Goal: Task Accomplishment & Management: Use online tool/utility

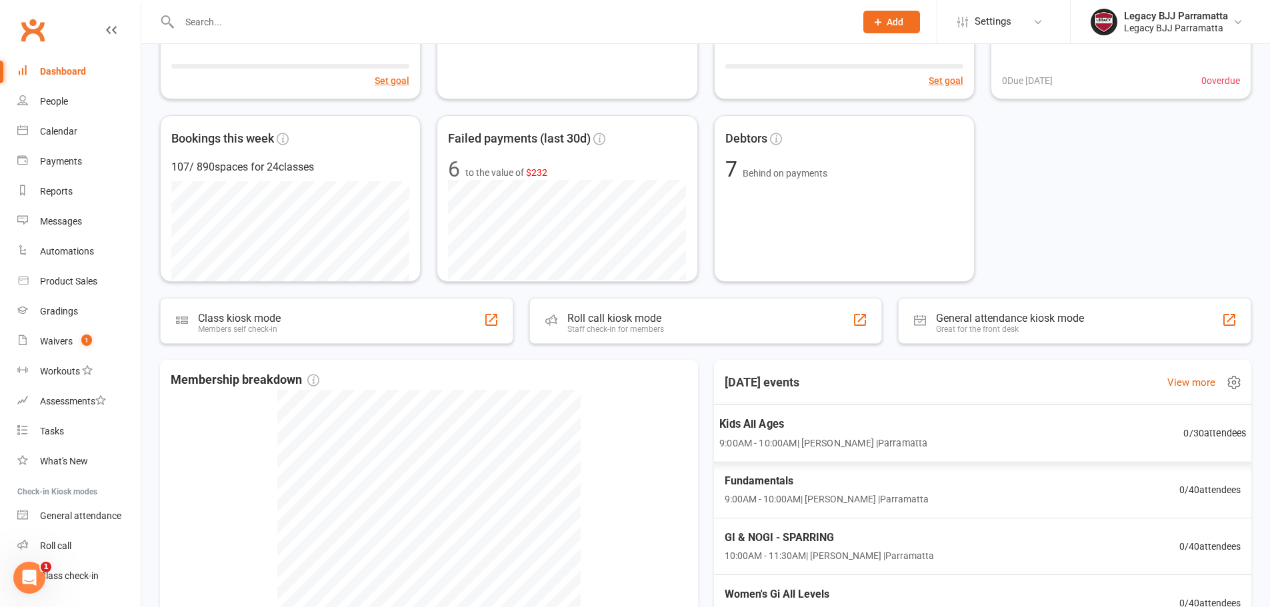
scroll to position [200, 0]
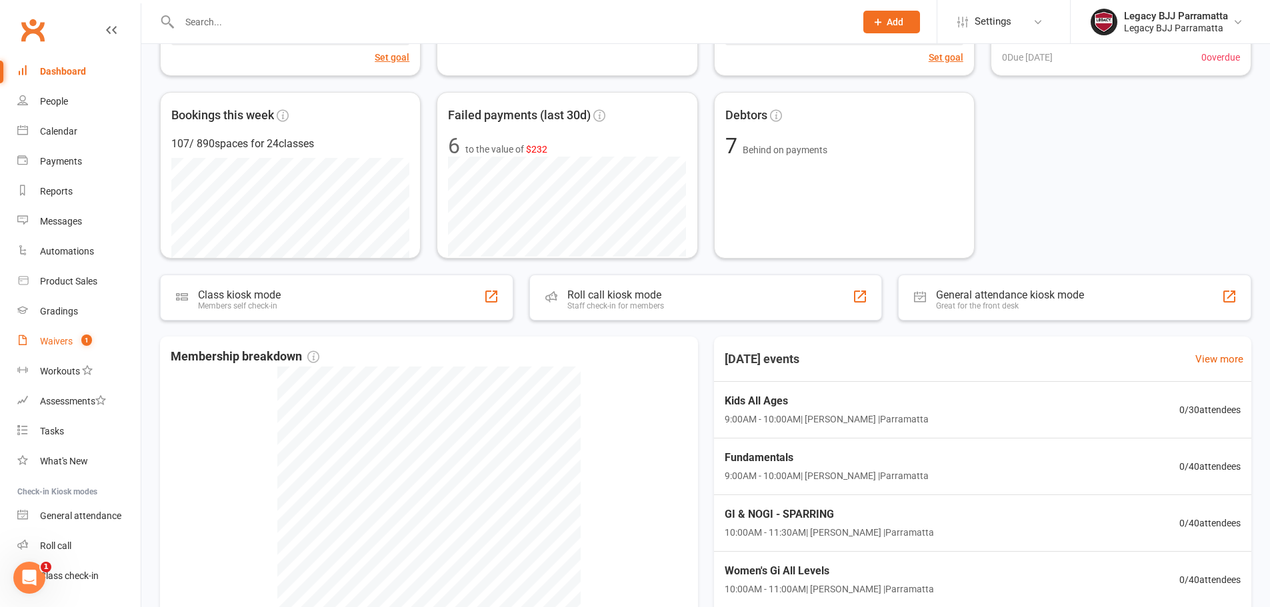
click at [62, 330] on link "Waivers 1" at bounding box center [78, 342] width 123 height 30
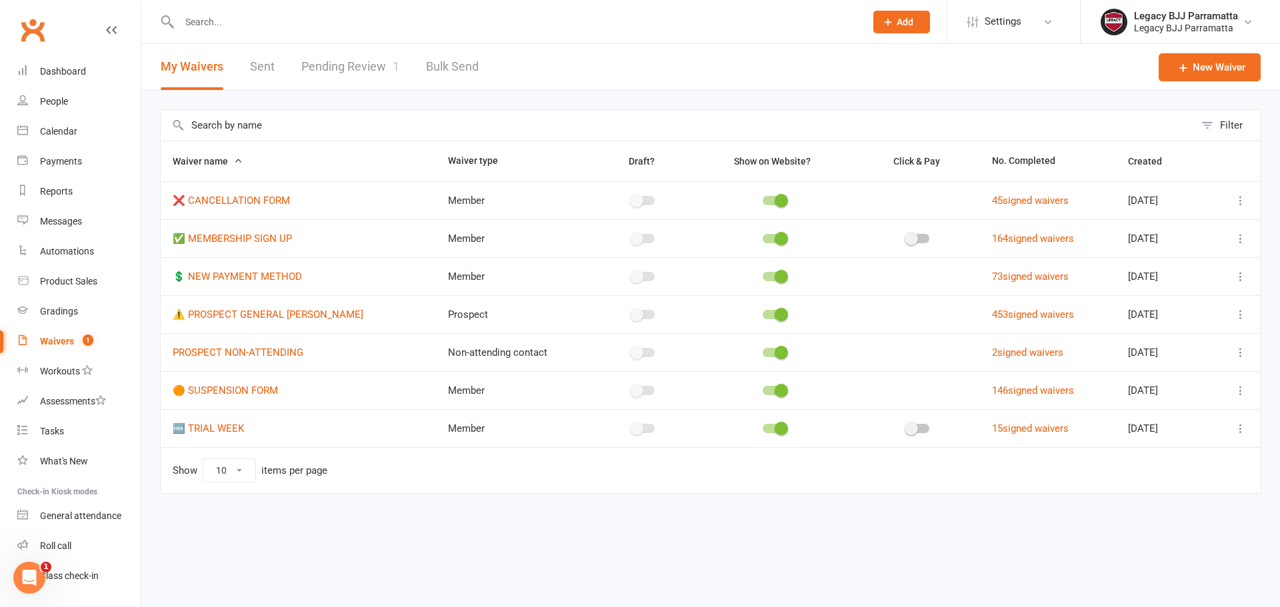
click at [338, 35] on div at bounding box center [508, 21] width 696 height 43
click at [337, 67] on link "Pending Review 1" at bounding box center [350, 67] width 98 height 46
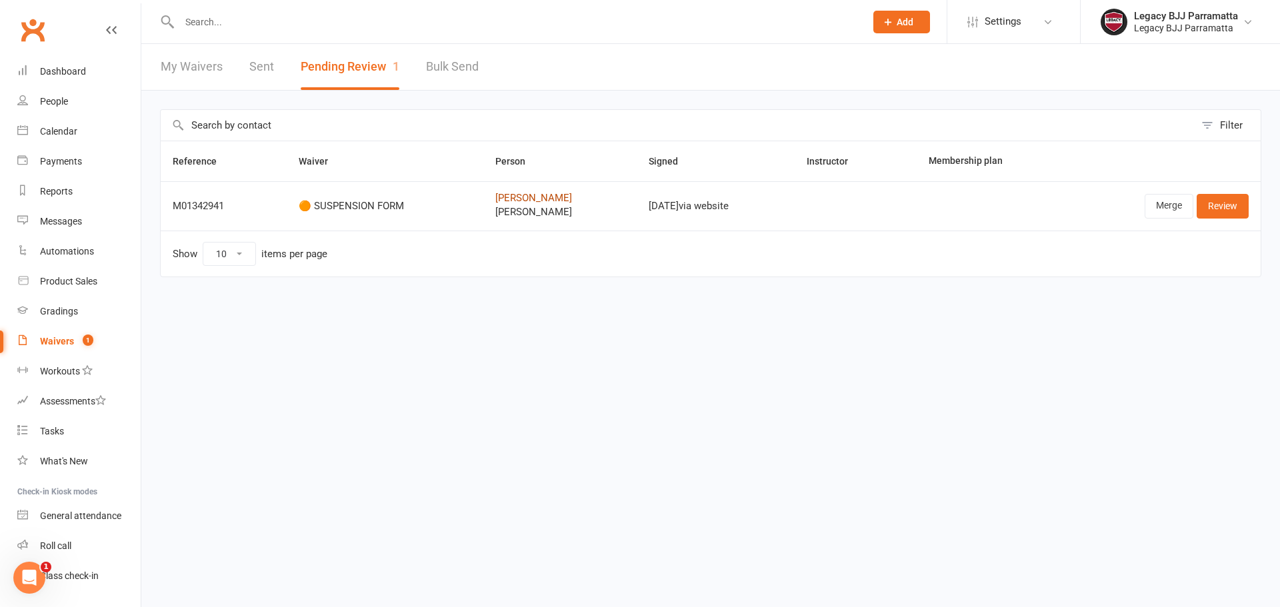
click at [505, 199] on link "Felicia Jahja" at bounding box center [559, 198] width 129 height 11
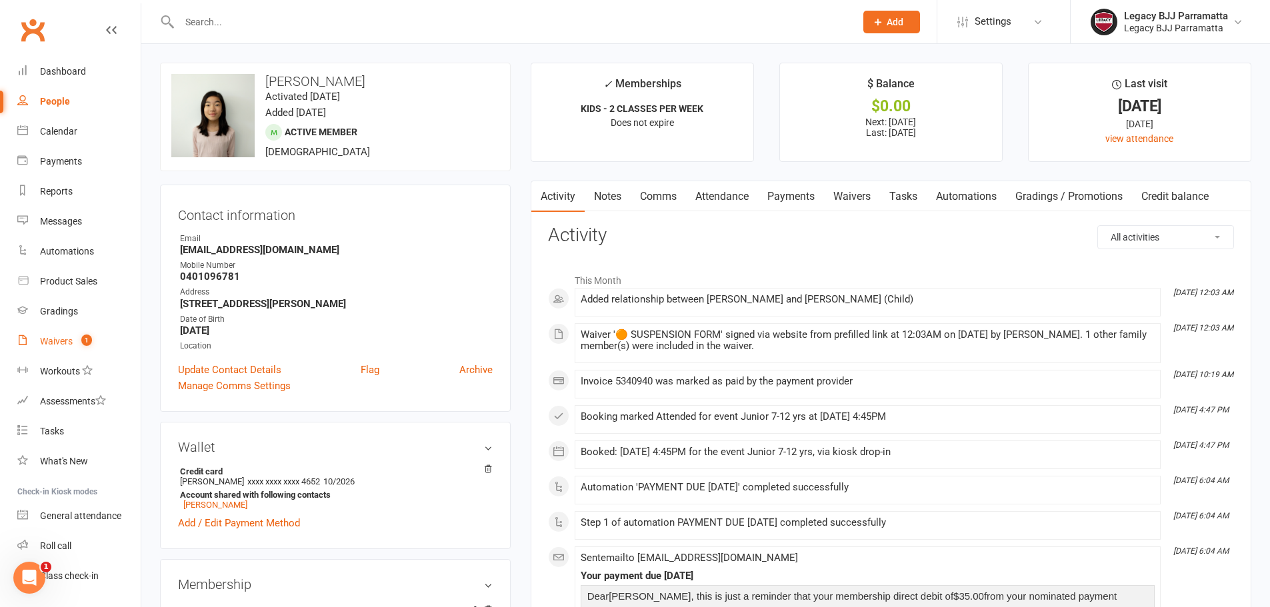
click at [53, 347] on div "Waivers" at bounding box center [56, 341] width 33 height 11
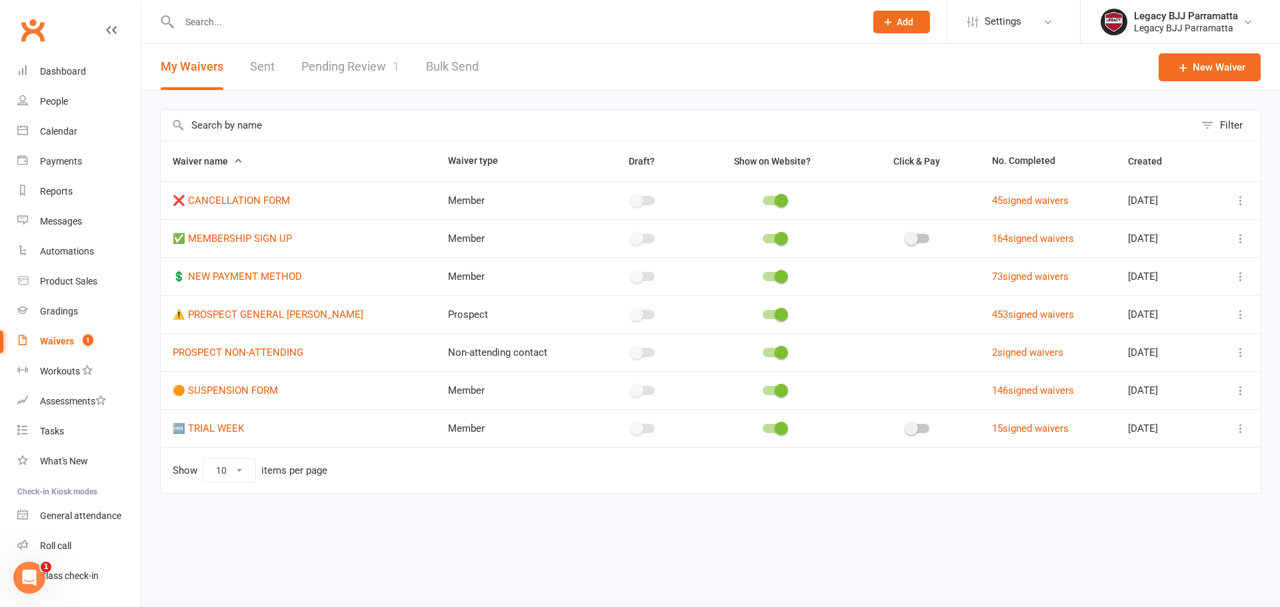
click at [362, 71] on link "Pending Review 1" at bounding box center [350, 67] width 98 height 46
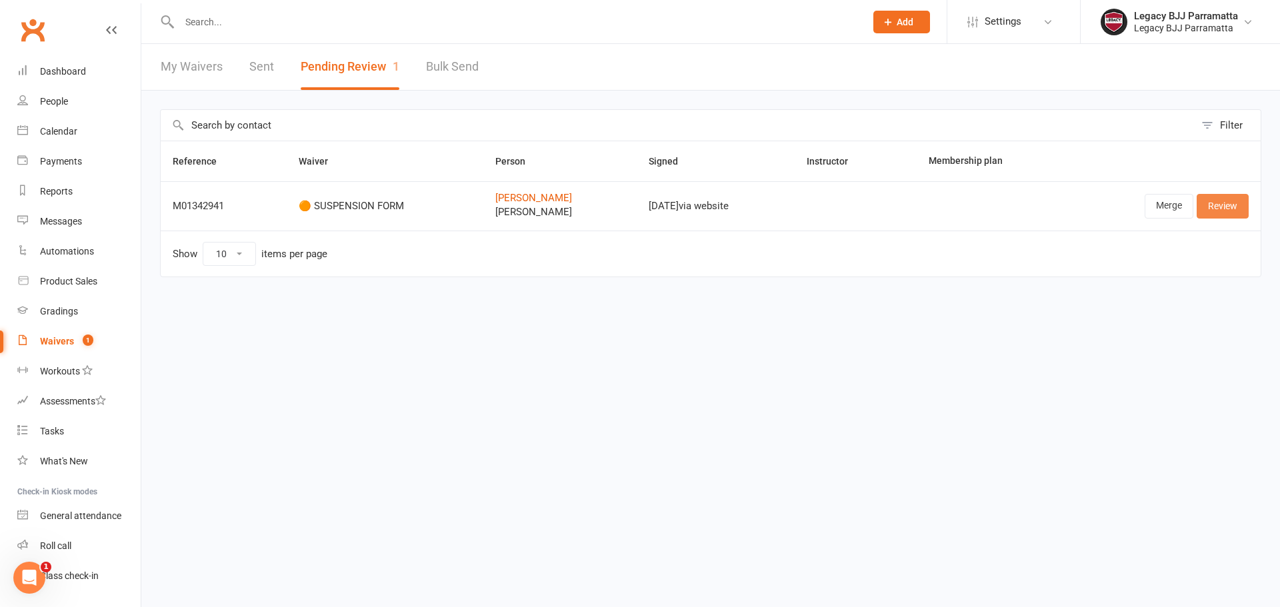
click at [1230, 209] on link "Review" at bounding box center [1223, 206] width 52 height 24
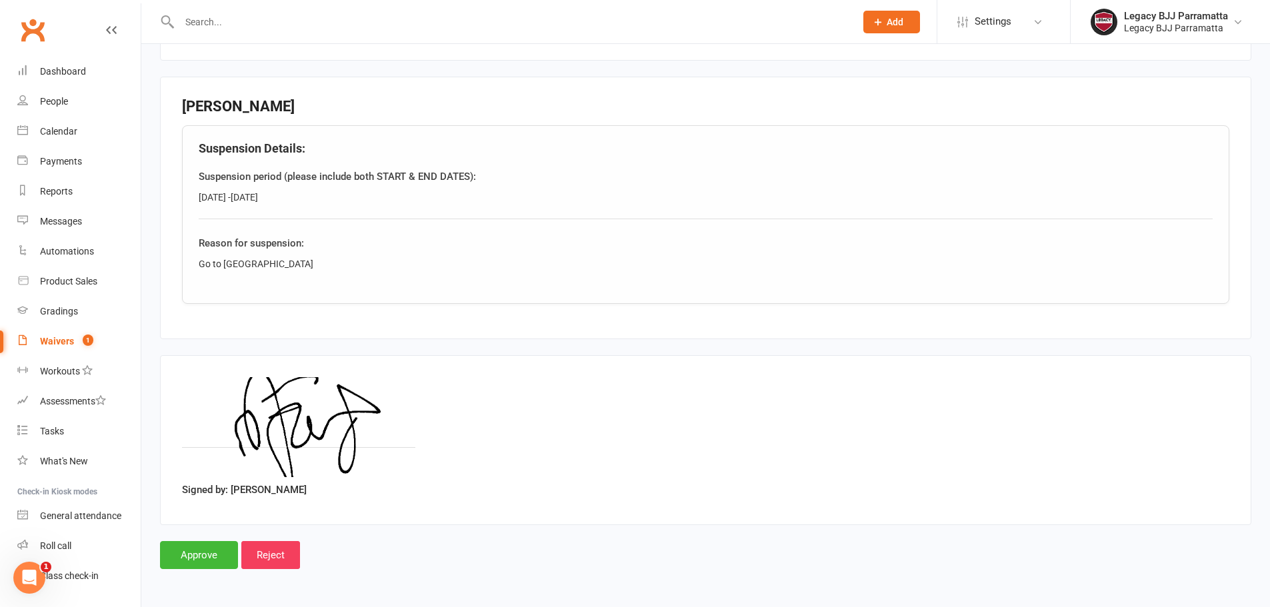
scroll to position [716, 0]
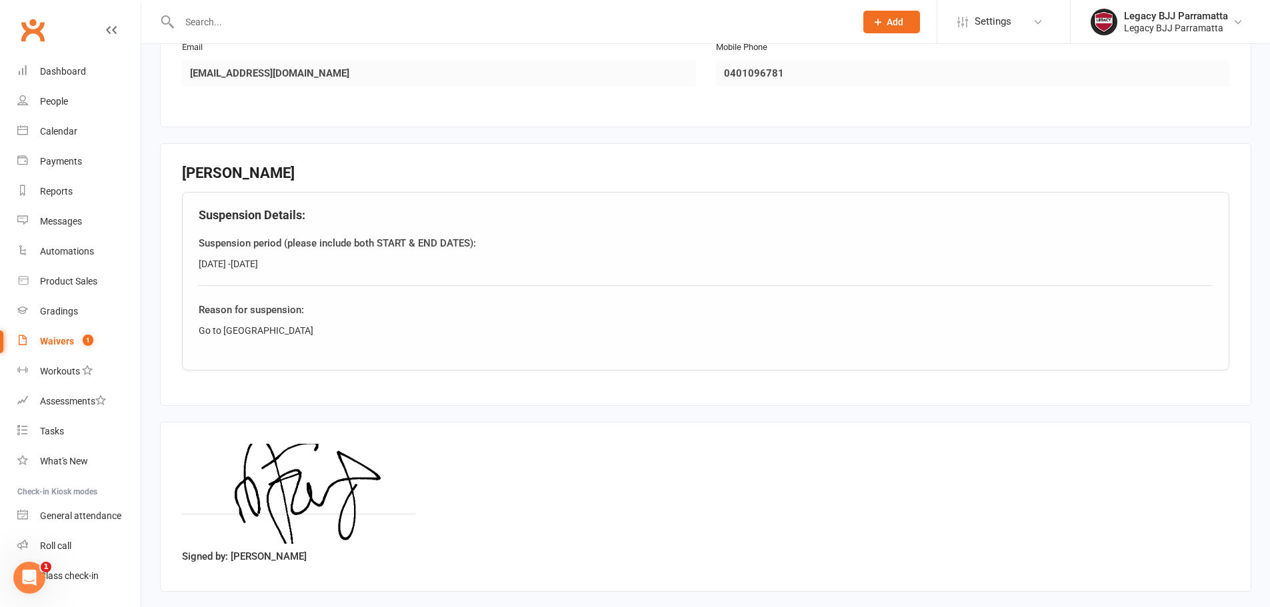
drag, startPoint x: 359, startPoint y: 263, endPoint x: 200, endPoint y: 262, distance: 158.7
click at [200, 262] on div "22 September 2025 -18 October 2025" at bounding box center [706, 264] width 1014 height 15
copy div "22 September 2025 -18 October 2025"
drag, startPoint x: 254, startPoint y: 338, endPoint x: 196, endPoint y: 337, distance: 58.0
click at [196, 337] on div "Suspension Details: Suspension period (please include both START & END DATES): …" at bounding box center [706, 281] width 1048 height 179
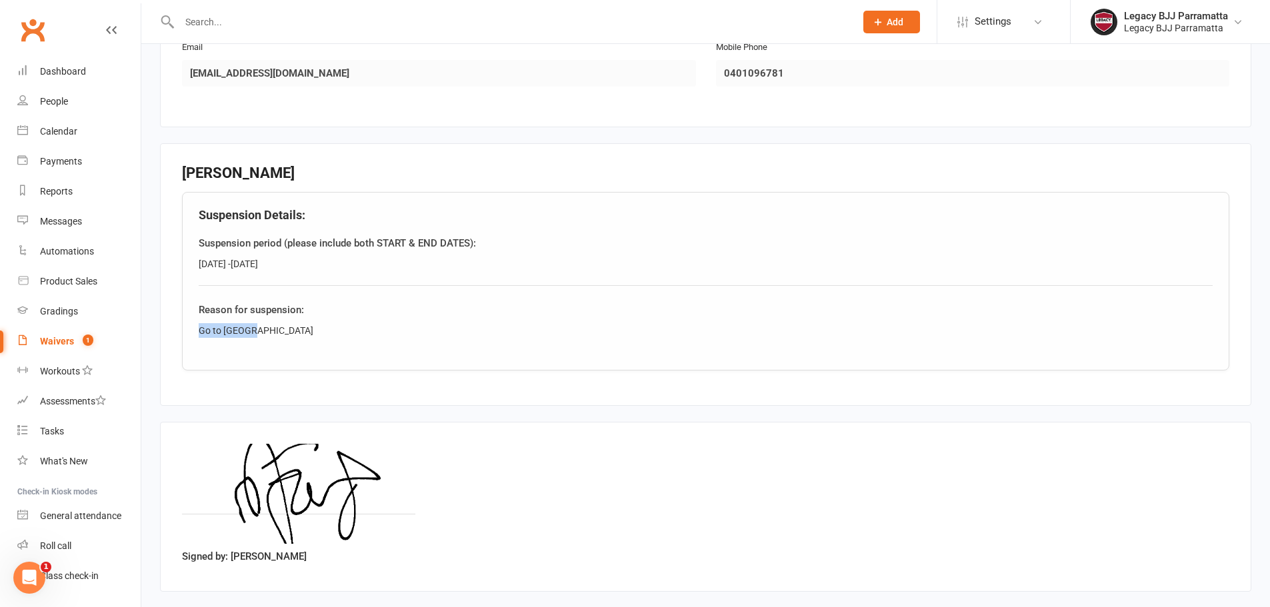
copy div "Go to canada"
click at [69, 317] on link "Gradings" at bounding box center [78, 312] width 123 height 30
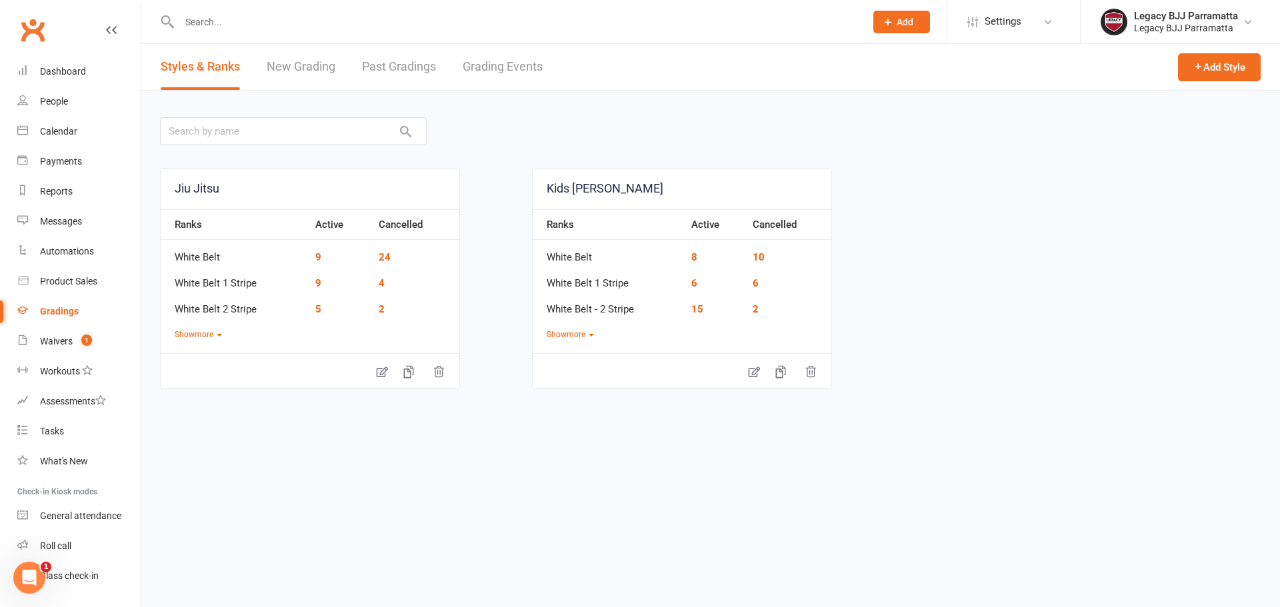
click at [323, 61] on link "New Grading" at bounding box center [301, 67] width 69 height 46
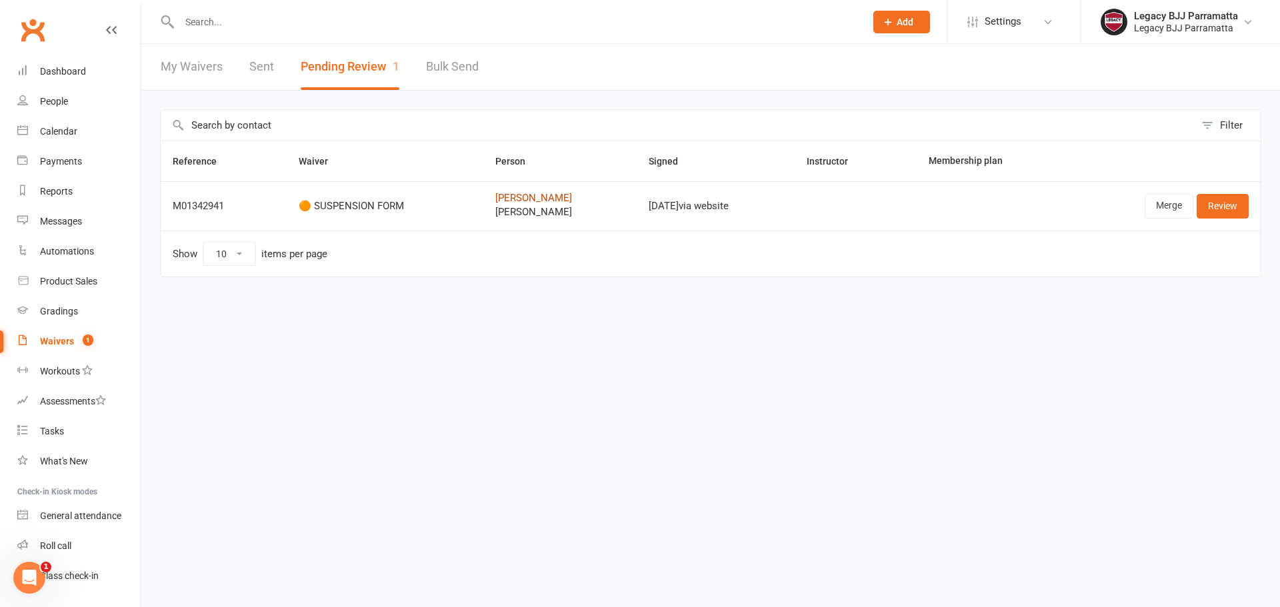
click at [499, 197] on link "Felicia Jahja" at bounding box center [559, 198] width 129 height 11
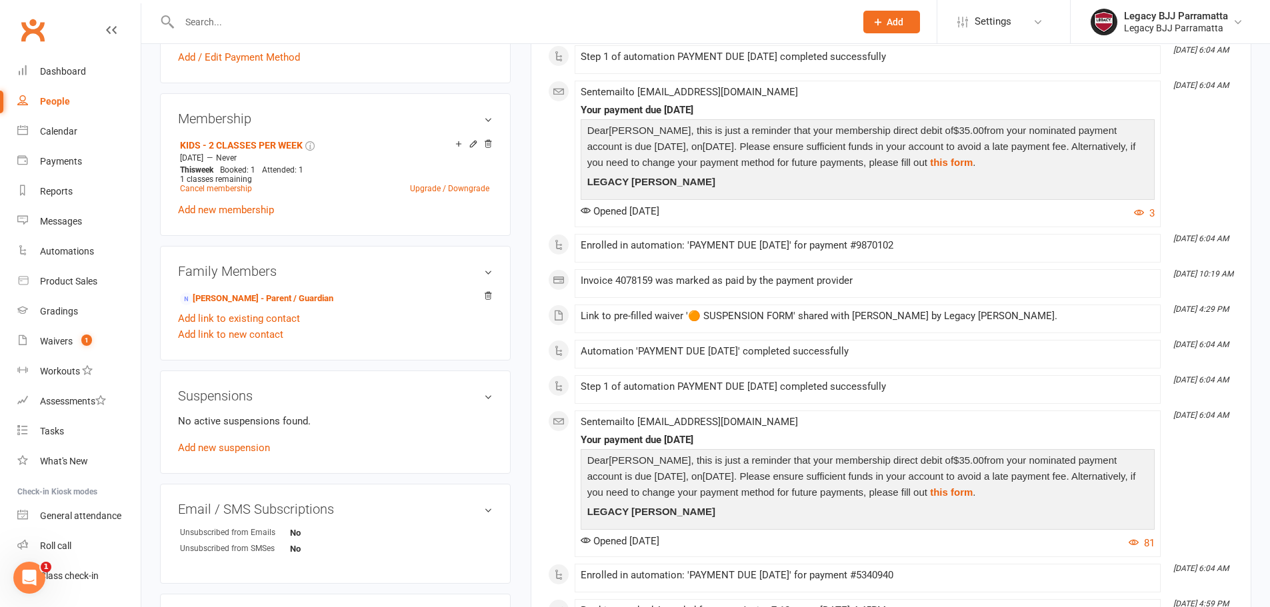
scroll to position [467, 0]
click at [237, 452] on link "Add new suspension" at bounding box center [224, 447] width 92 height 12
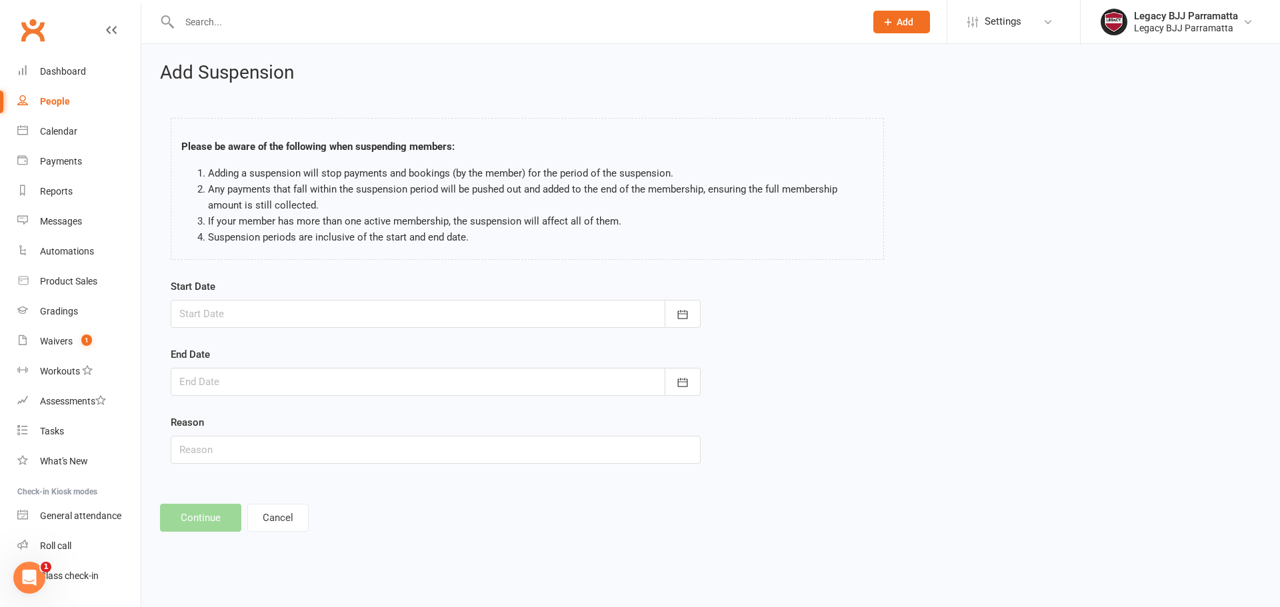
click at [499, 309] on div at bounding box center [436, 314] width 530 height 28
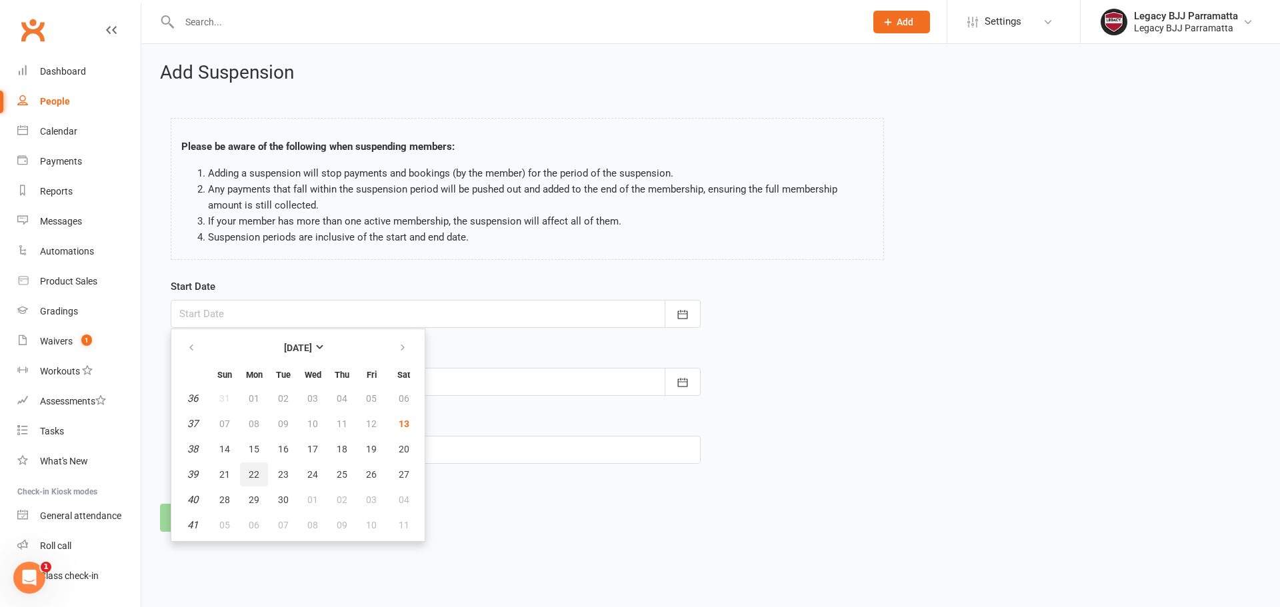
click at [262, 465] on button "22" at bounding box center [254, 475] width 28 height 24
type input "22 Sep 2025"
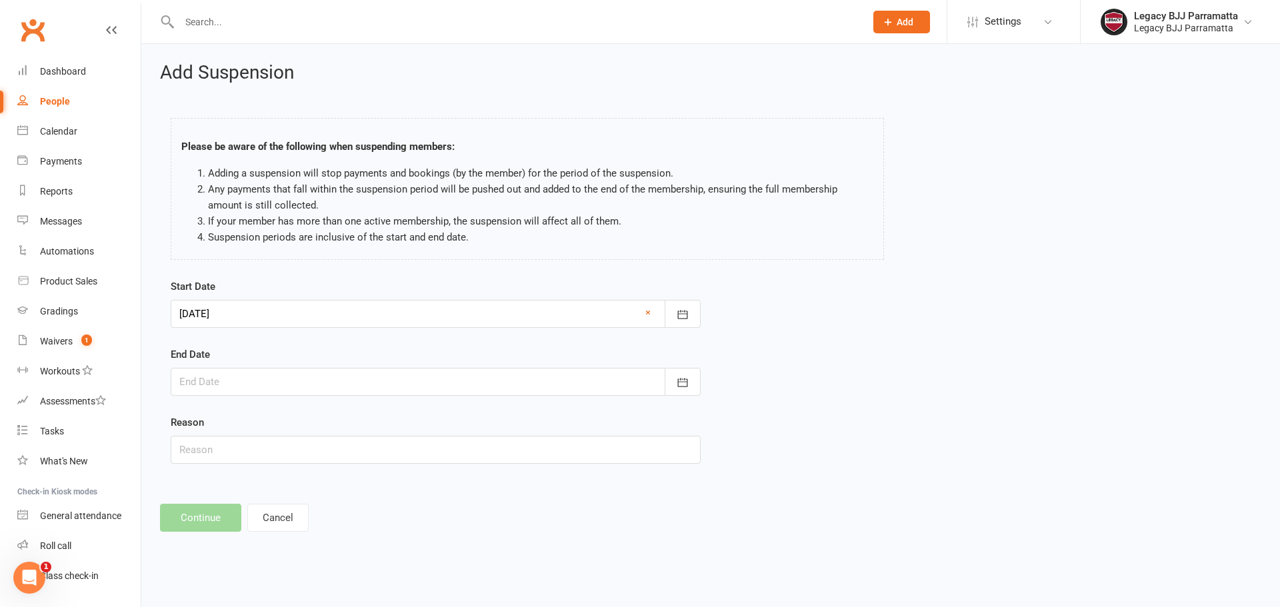
click at [299, 391] on div at bounding box center [436, 382] width 530 height 28
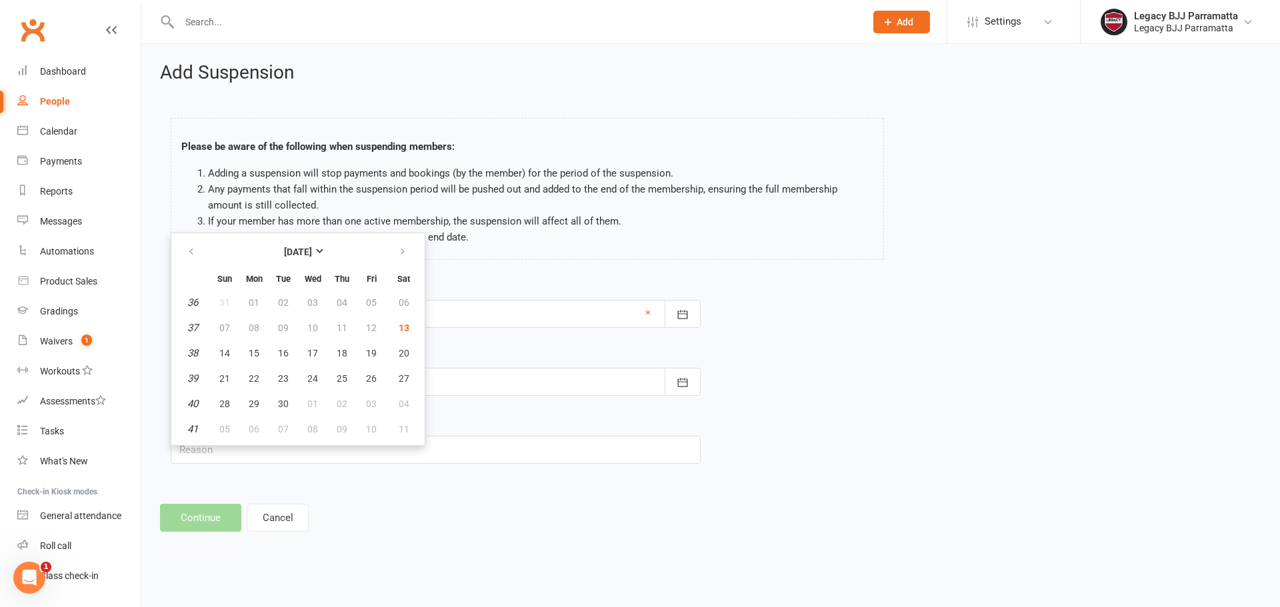
click at [468, 343] on form "Start Date 22 Sep 2025 September 2025 Sun Mon Tue Wed Thu Fri Sat 36 31 01 02 0…" at bounding box center [436, 371] width 530 height 185
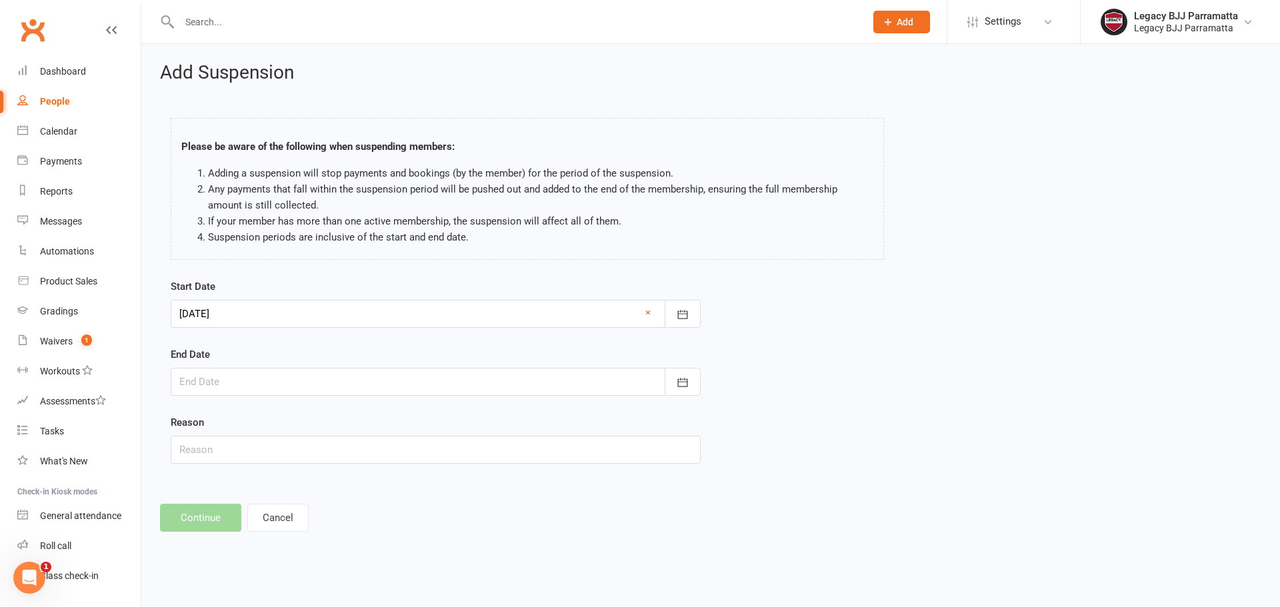
click at [432, 396] on form "Start Date 22 Sep 2025 September 2025 Sun Mon Tue Wed Thu Fri Sat 36 31 01 02 0…" at bounding box center [436, 371] width 530 height 185
click at [424, 377] on div at bounding box center [436, 382] width 530 height 28
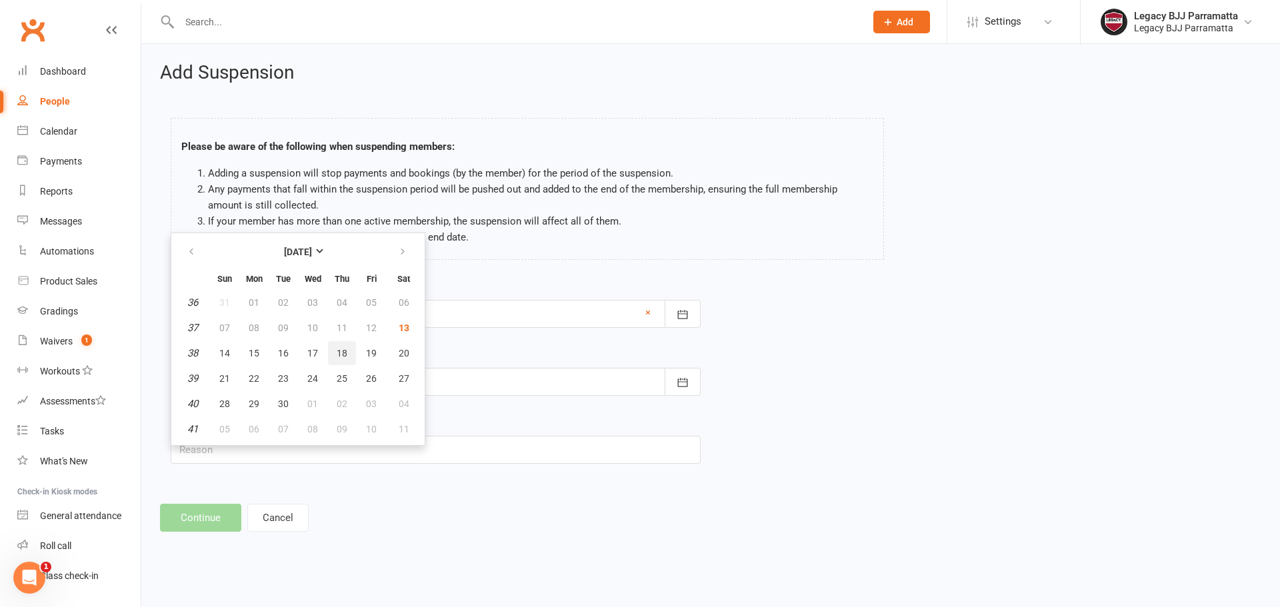
click at [341, 349] on span "18" at bounding box center [342, 353] width 11 height 11
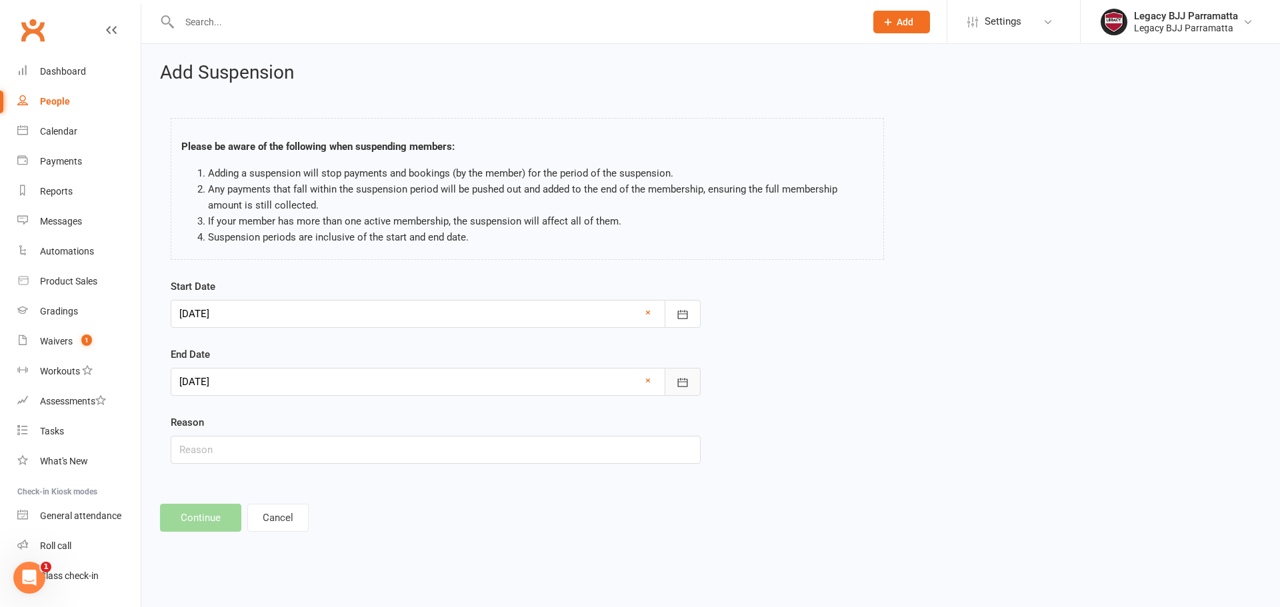
click at [691, 378] on button "button" at bounding box center [683, 382] width 36 height 28
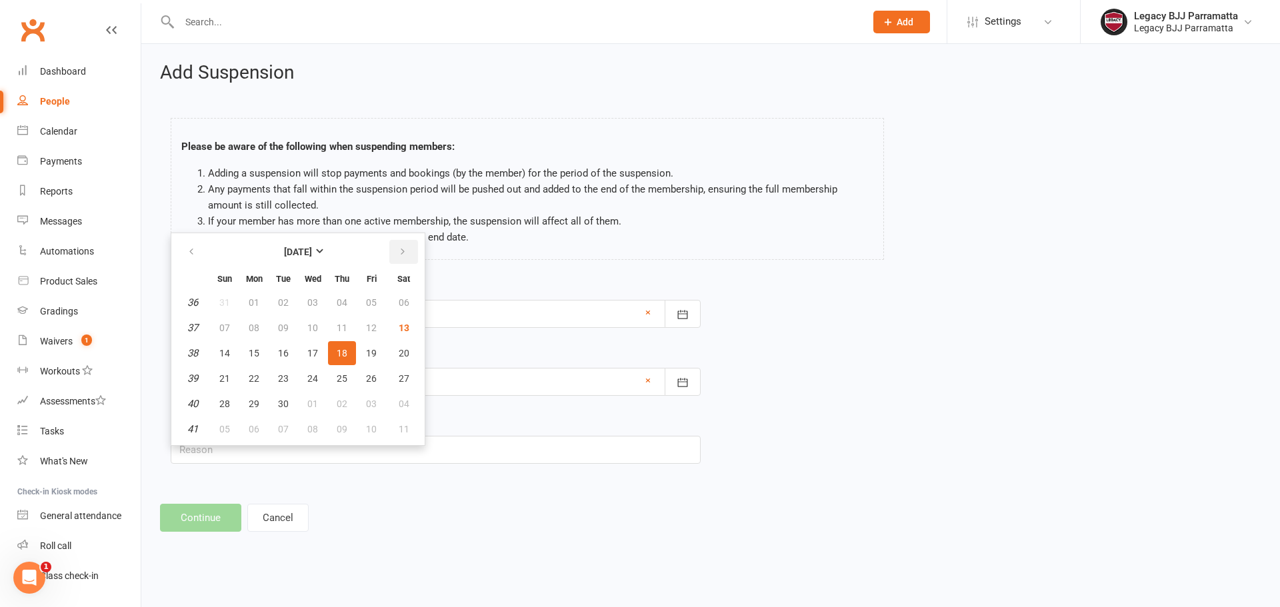
click at [401, 251] on icon "button" at bounding box center [402, 252] width 9 height 11
click at [407, 355] on span "18" at bounding box center [404, 353] width 11 height 11
type input "18 Oct 2025"
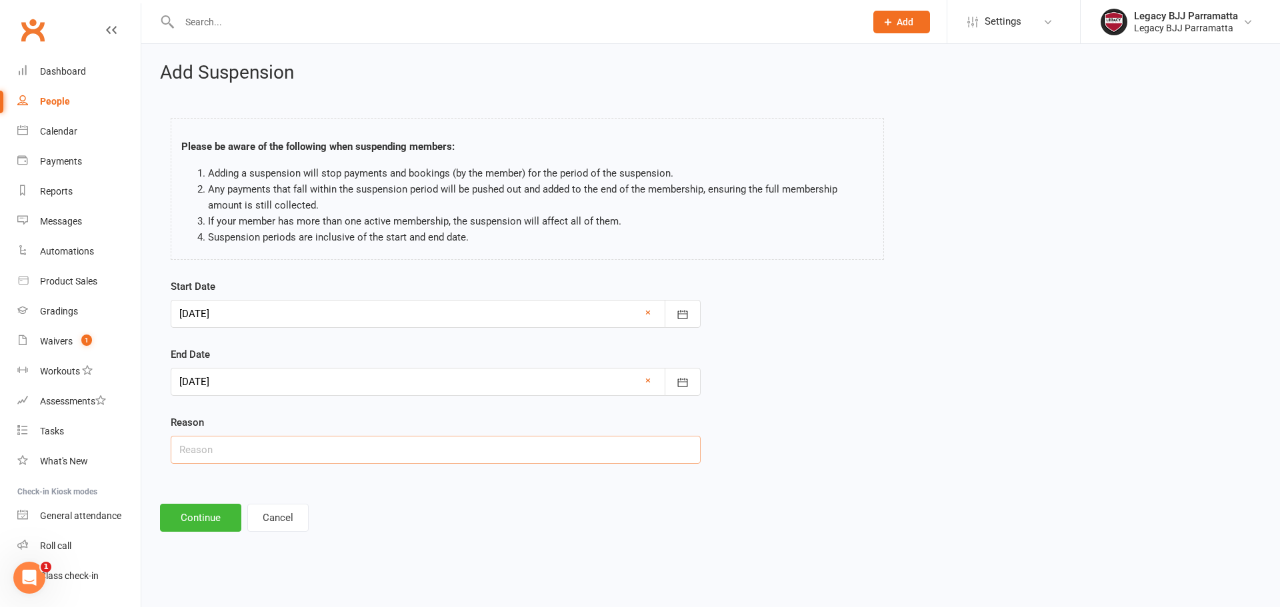
click at [293, 448] on input "text" at bounding box center [436, 450] width 530 height 28
paste input "Go to canada"
type input "Go to canada"
click at [385, 495] on div "Add Suspension Please be aware of the following when suspending members: Adding…" at bounding box center [710, 297] width 1139 height 507
click at [214, 512] on button "Continue" at bounding box center [200, 518] width 81 height 28
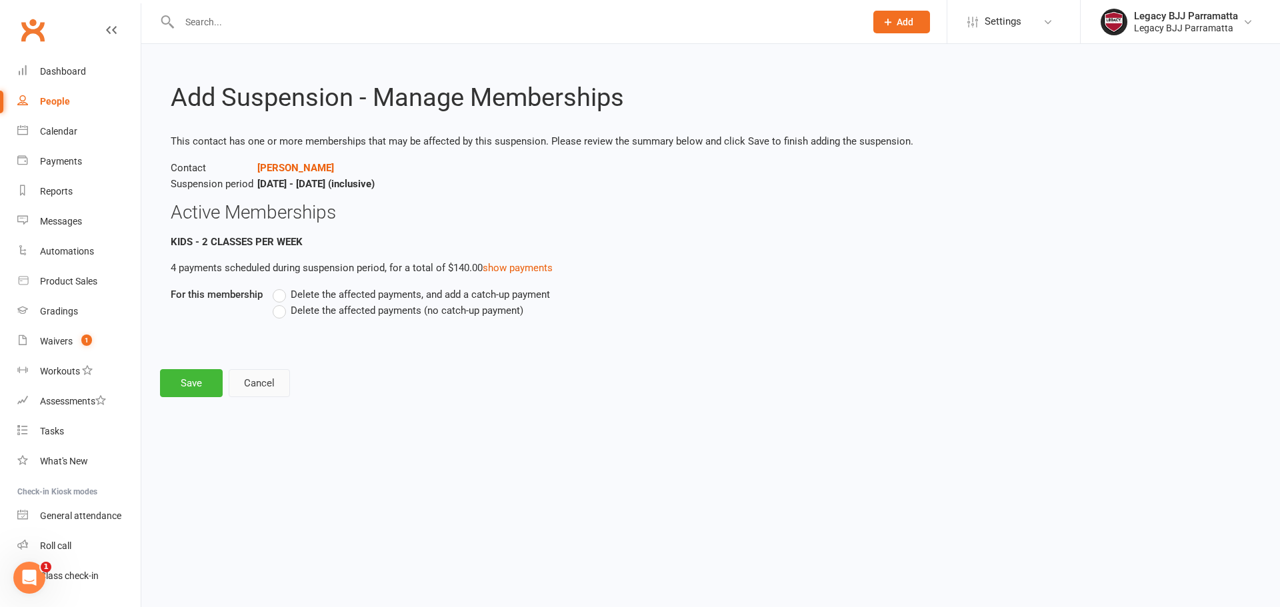
click at [273, 383] on button "Cancel" at bounding box center [259, 383] width 61 height 28
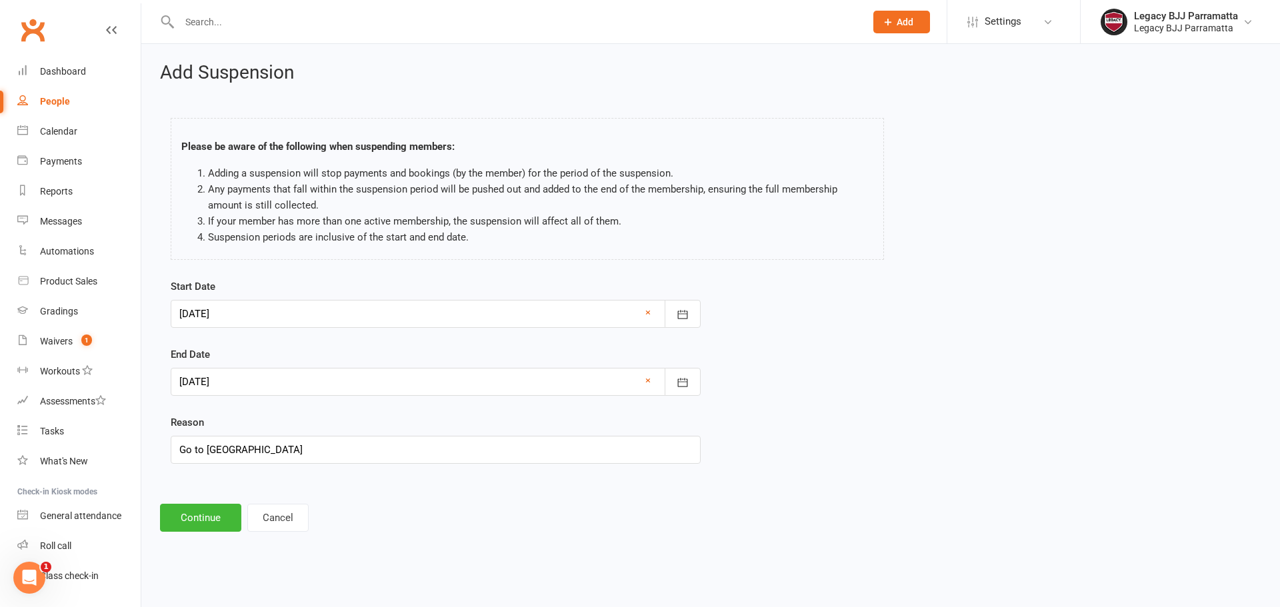
click at [275, 532] on div "Add Suspension Please be aware of the following when suspending members: Adding…" at bounding box center [710, 297] width 1139 height 507
click at [275, 513] on button "Cancel" at bounding box center [277, 518] width 61 height 28
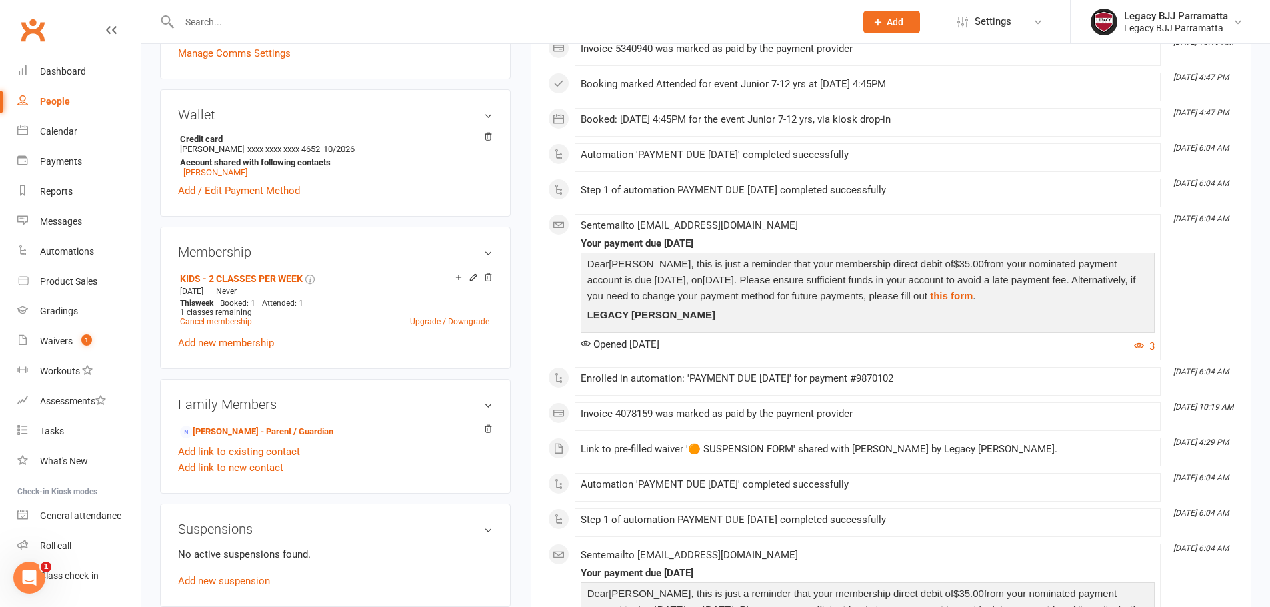
scroll to position [333, 0]
click at [84, 75] on div "Dashboard" at bounding box center [63, 71] width 46 height 11
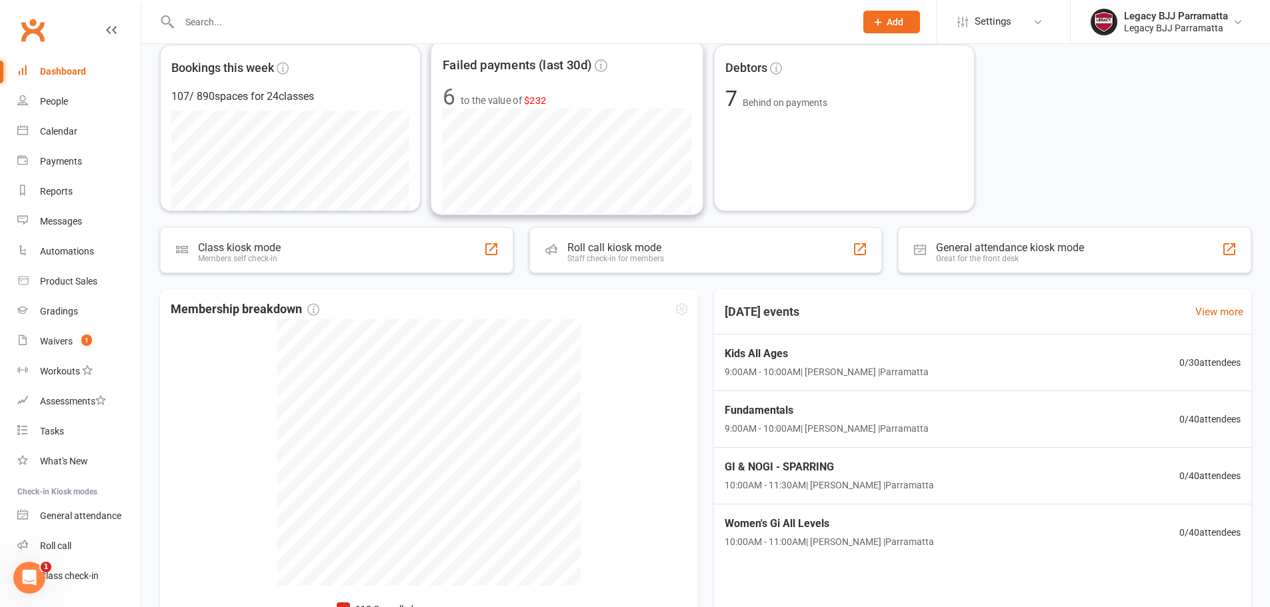
scroll to position [267, 0]
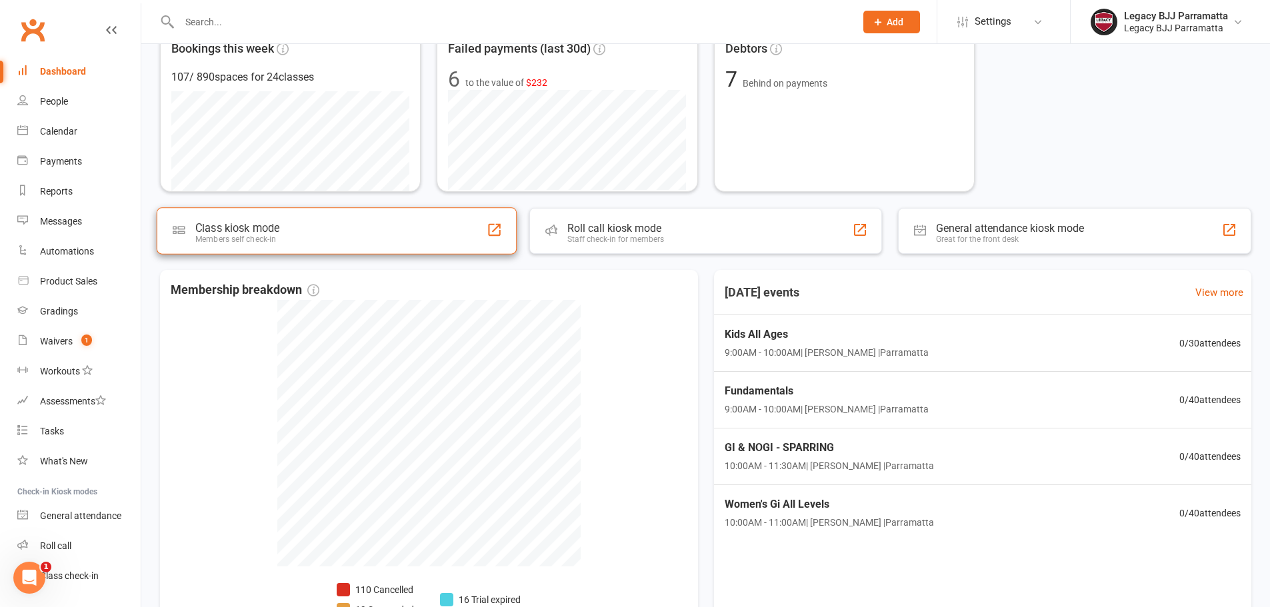
click at [311, 224] on div "Class kiosk mode Members self check-in" at bounding box center [337, 230] width 360 height 47
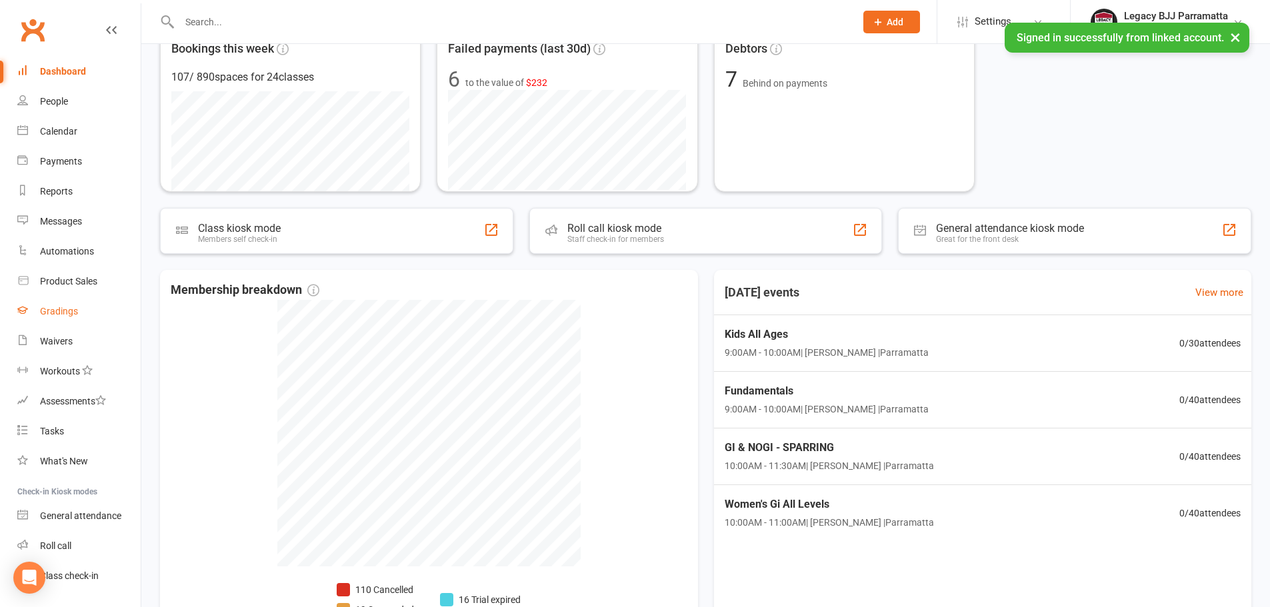
click at [77, 323] on link "Gradings" at bounding box center [78, 312] width 123 height 30
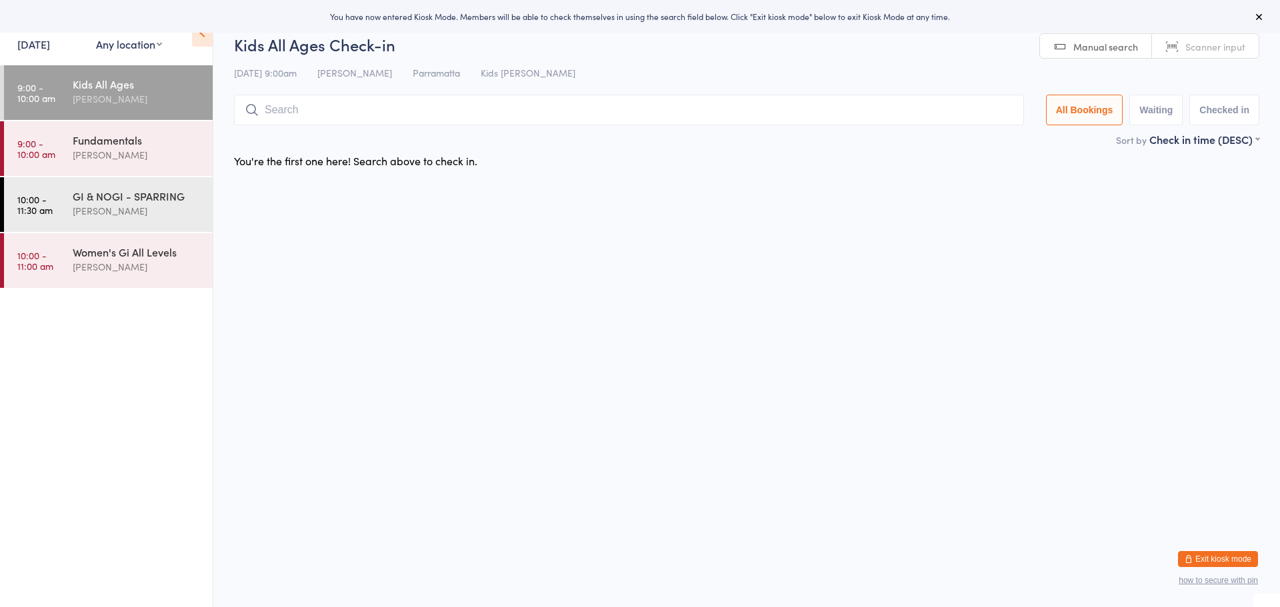
click at [1226, 553] on button "Exit kiosk mode" at bounding box center [1218, 559] width 80 height 16
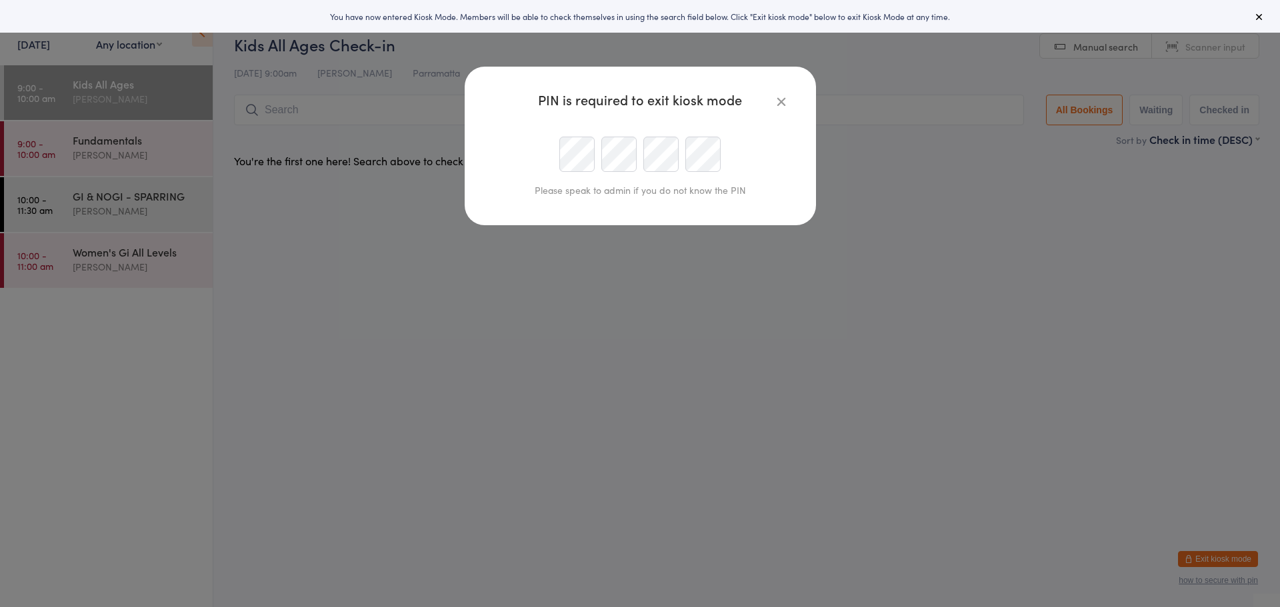
type input "[EMAIL_ADDRESS][DOMAIN_NAME]"
click at [782, 101] on icon "button" at bounding box center [781, 101] width 15 height 15
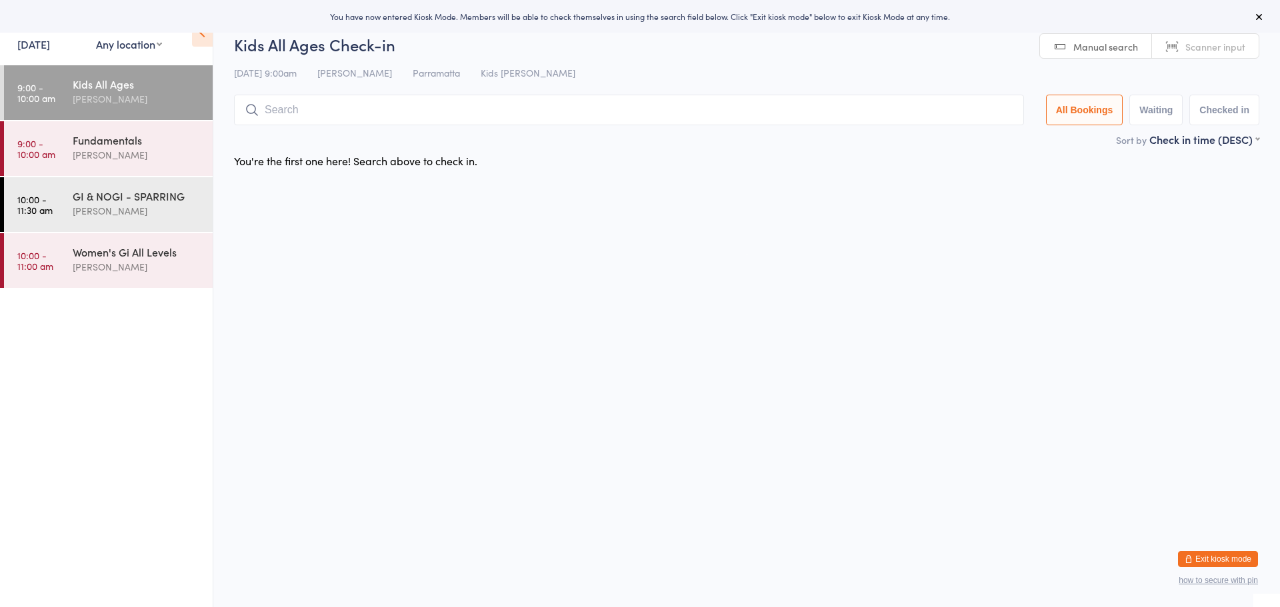
click at [1218, 567] on button "Exit kiosk mode" at bounding box center [1218, 559] width 80 height 16
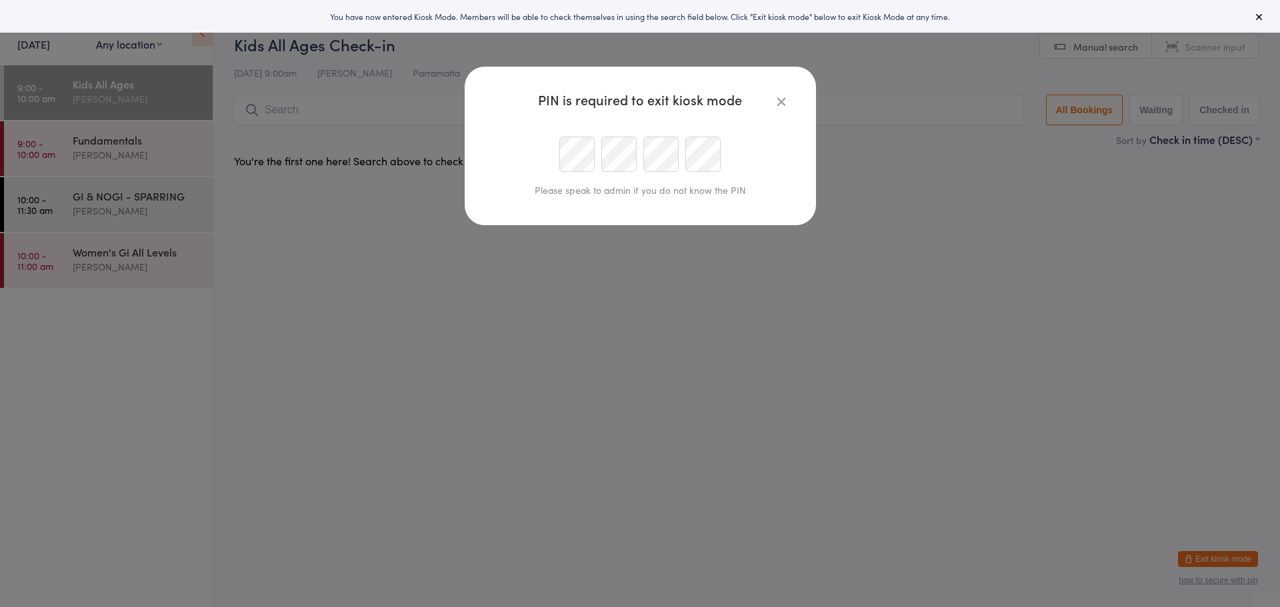
type input "parramatta@legacybjj.com.au"
click at [625, 155] on div at bounding box center [640, 154] width 305 height 35
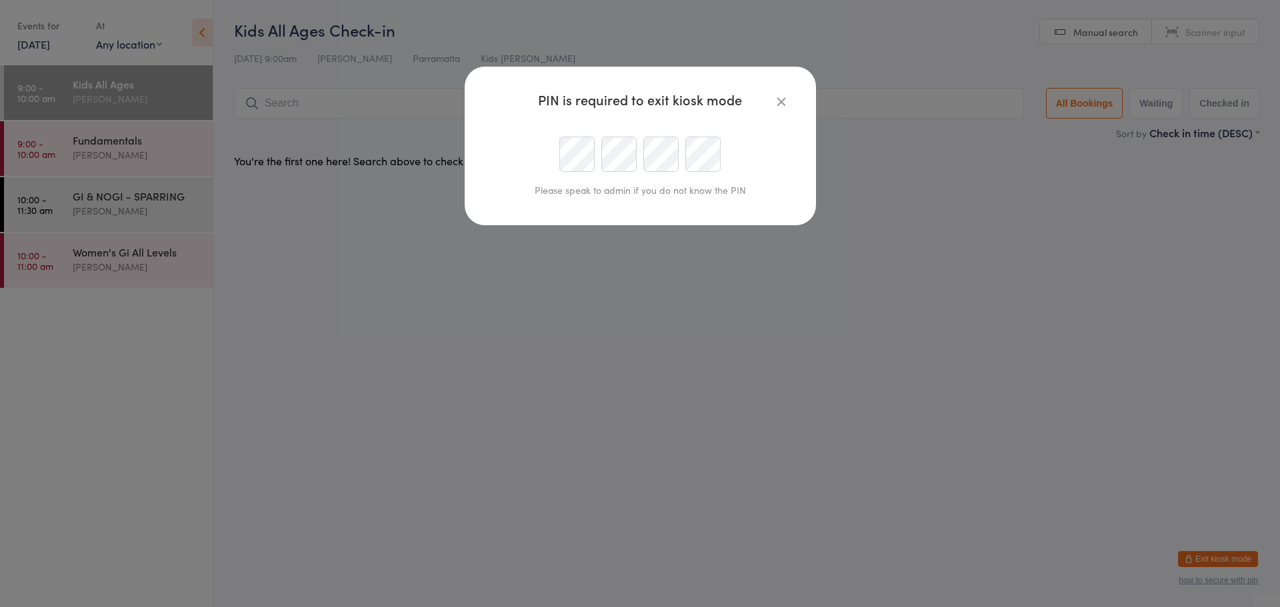
scroll to position [0, 0]
click at [550, 162] on div at bounding box center [640, 154] width 305 height 35
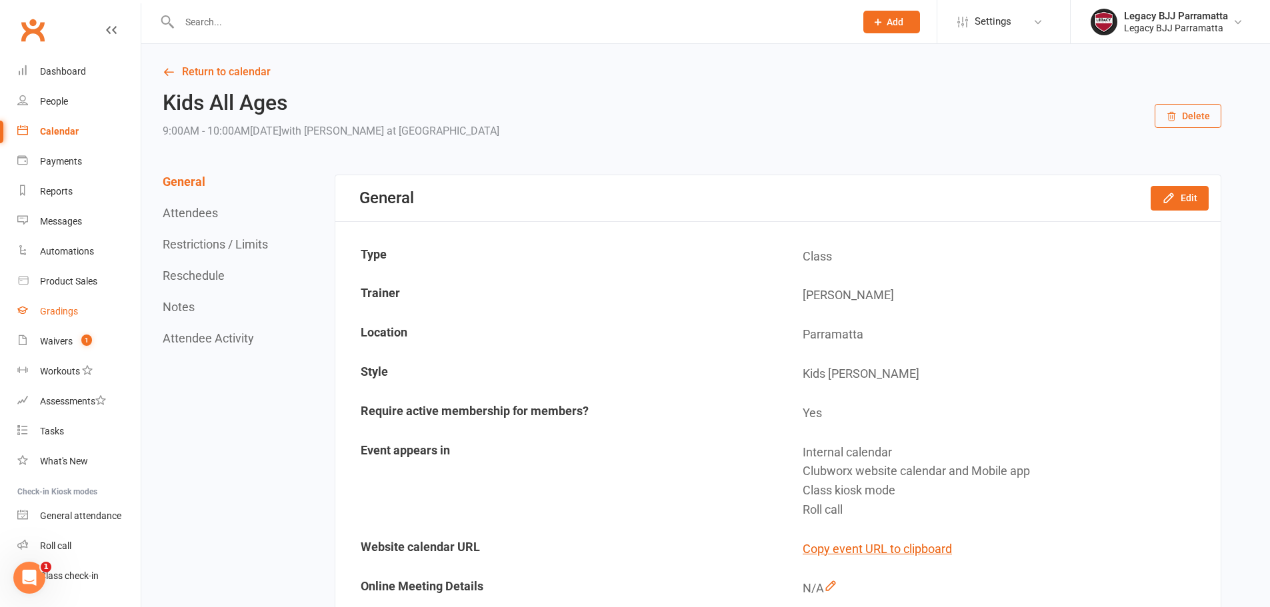
click at [37, 302] on link "Gradings" at bounding box center [78, 312] width 123 height 30
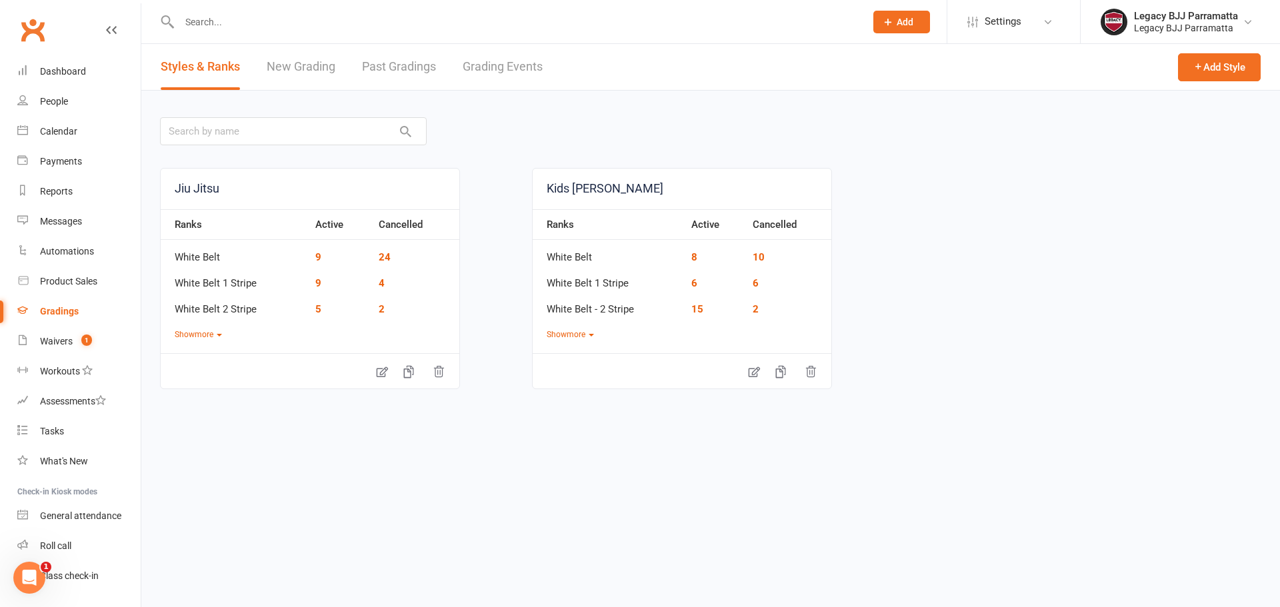
click at [284, 64] on link "New Grading" at bounding box center [301, 67] width 69 height 46
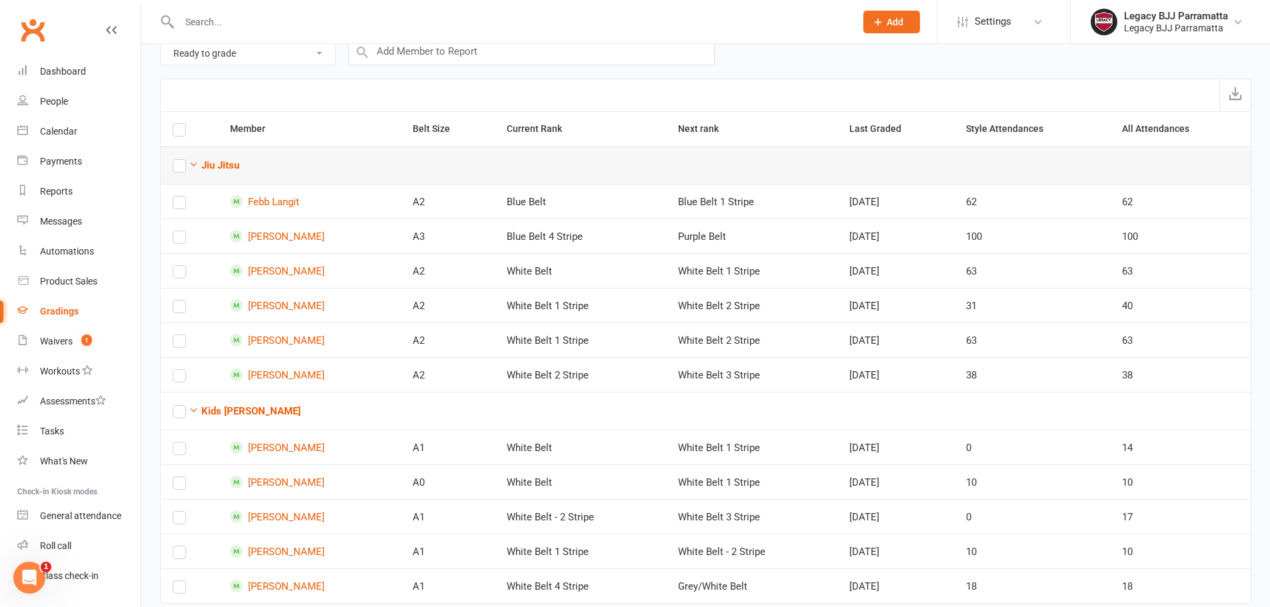
scroll to position [101, 0]
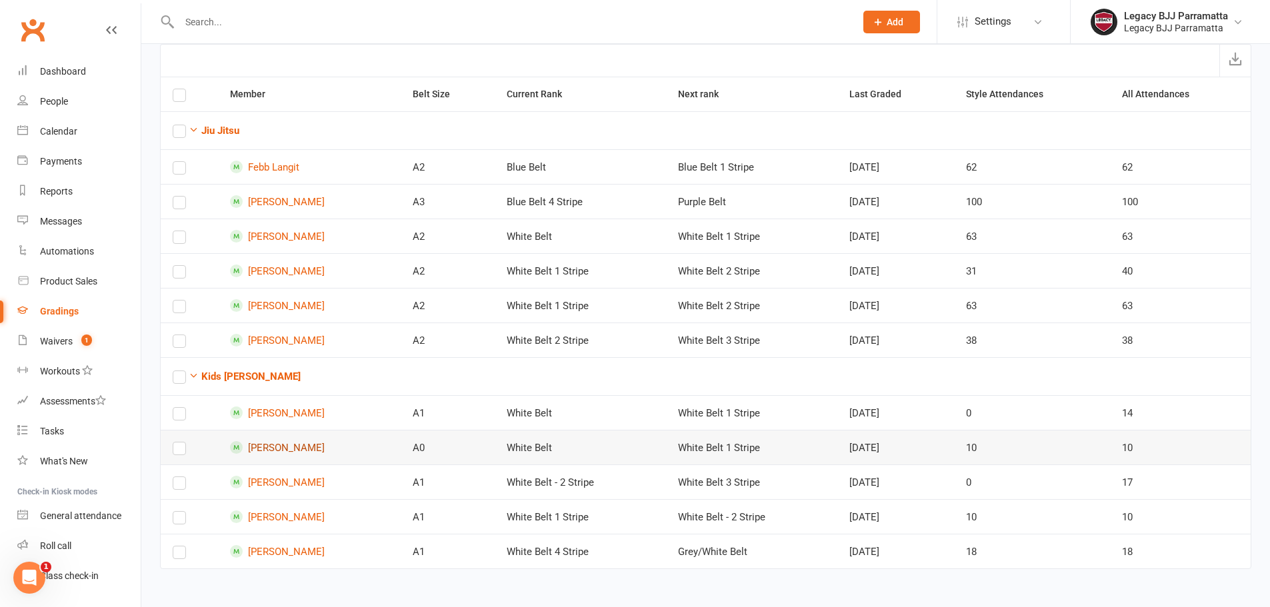
click at [290, 447] on link "[PERSON_NAME]" at bounding box center [309, 447] width 159 height 13
click at [310, 553] on link "[PERSON_NAME]" at bounding box center [309, 551] width 159 height 13
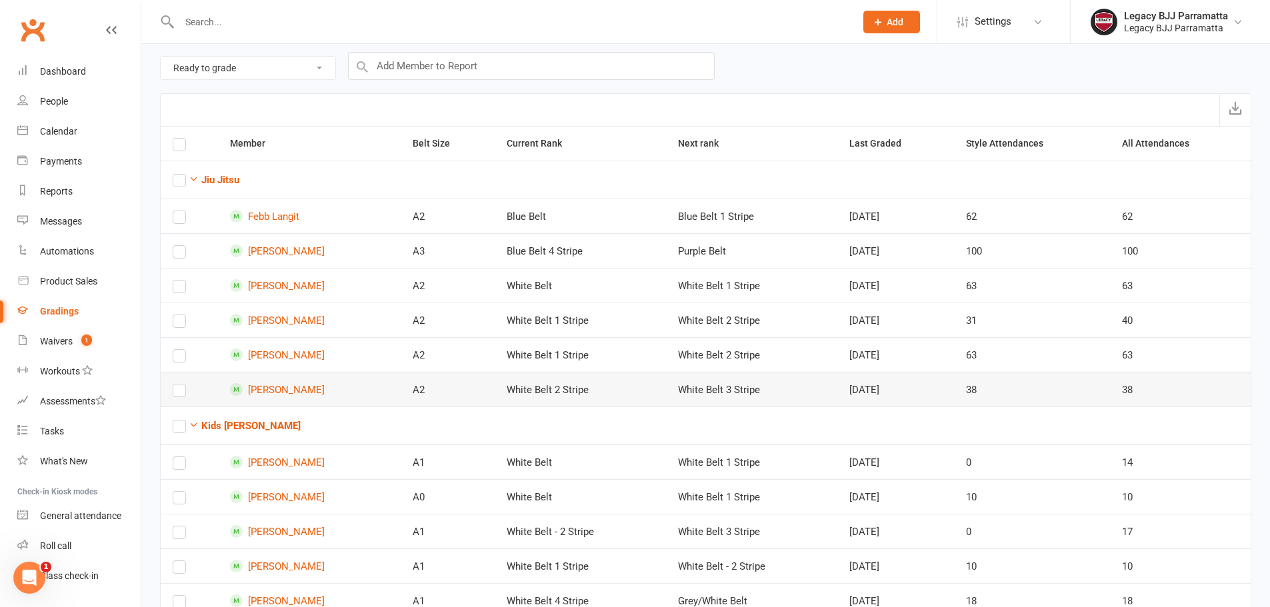
scroll to position [101, 0]
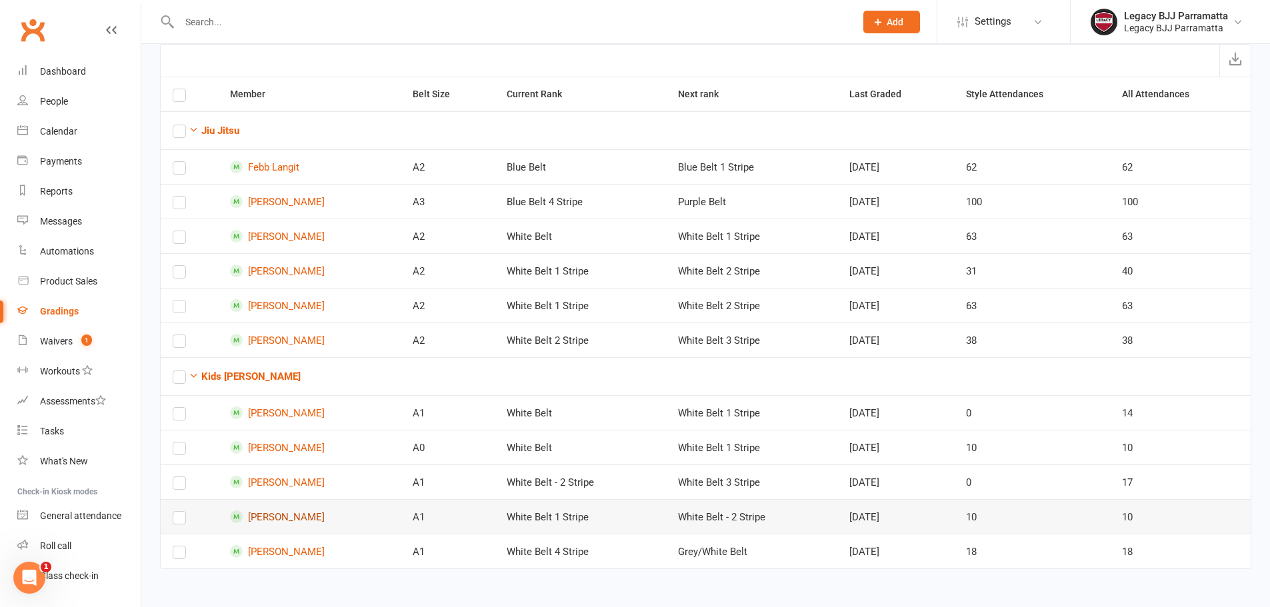
click at [328, 514] on link "[PERSON_NAME]" at bounding box center [309, 517] width 159 height 13
click at [253, 341] on link "[PERSON_NAME]" at bounding box center [309, 340] width 159 height 13
click at [276, 308] on link "Patrick Pan" at bounding box center [309, 305] width 159 height 13
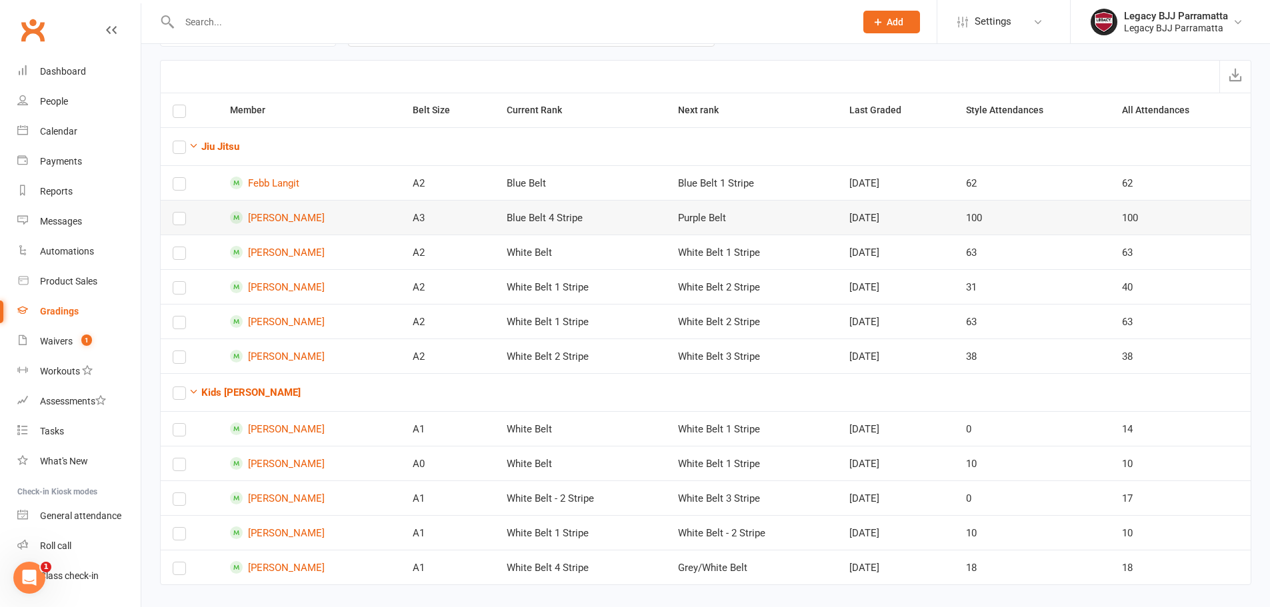
scroll to position [101, 0]
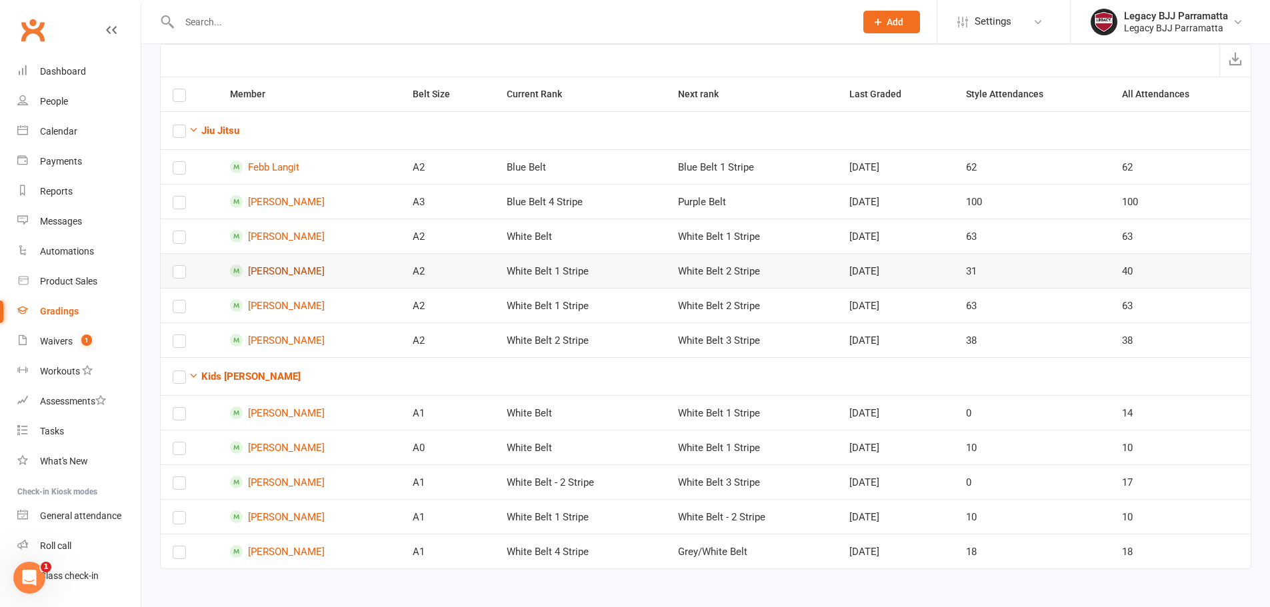
click at [291, 273] on link "Felix Ensor" at bounding box center [309, 271] width 159 height 13
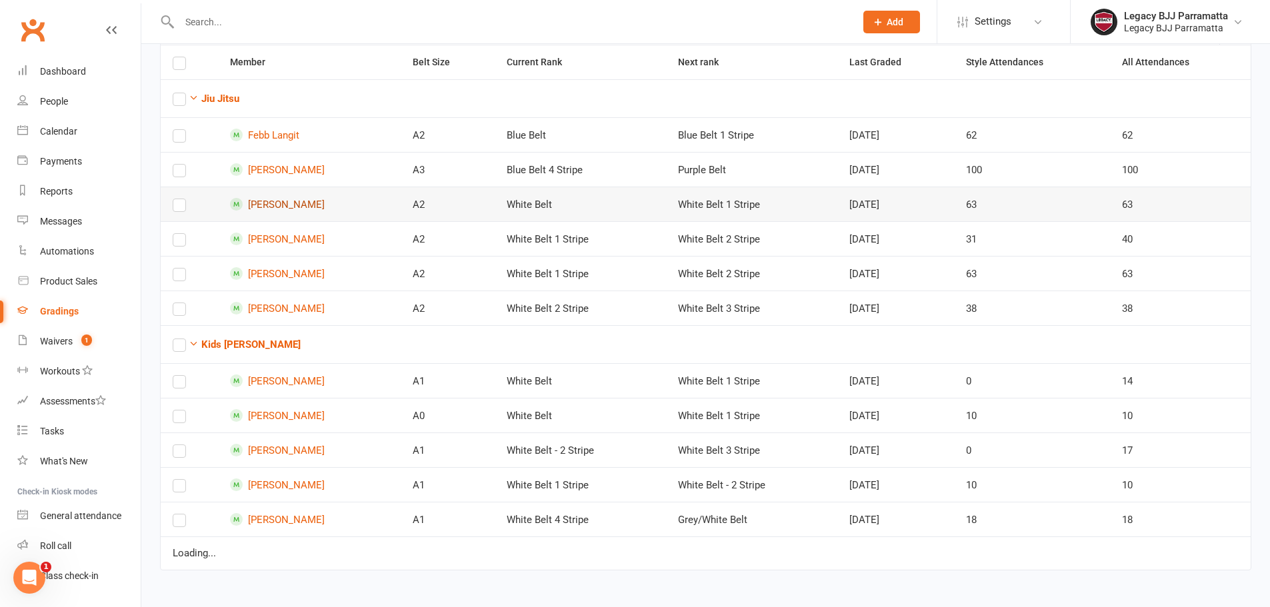
scroll to position [101, 0]
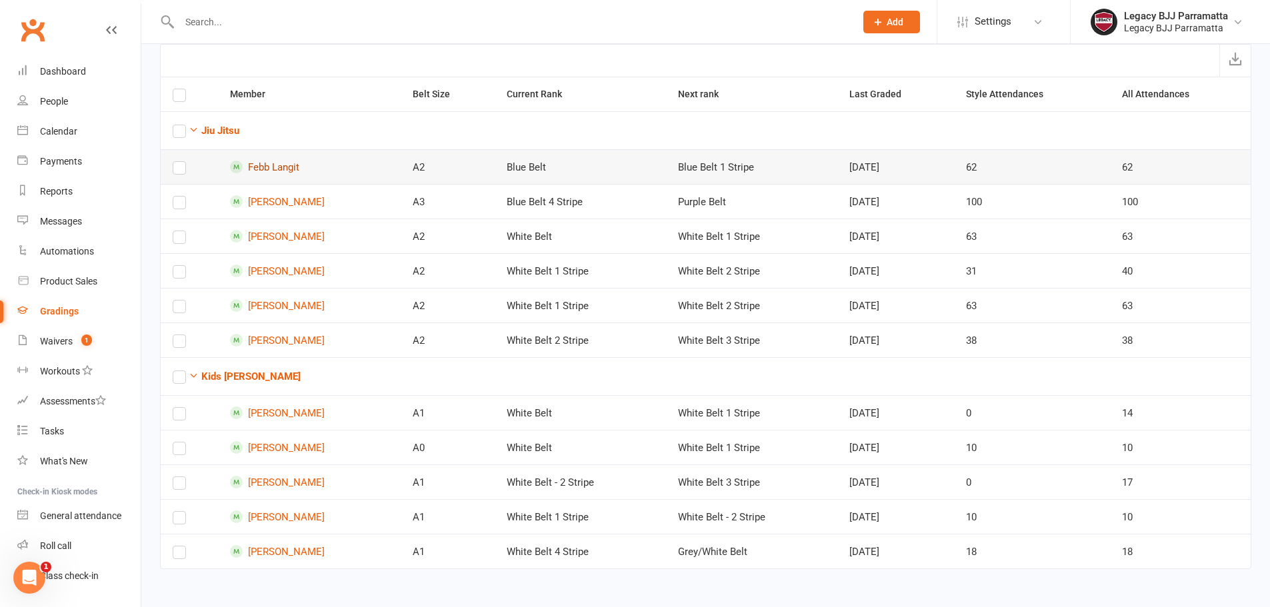
click at [277, 162] on link "Febb Langit" at bounding box center [309, 167] width 159 height 13
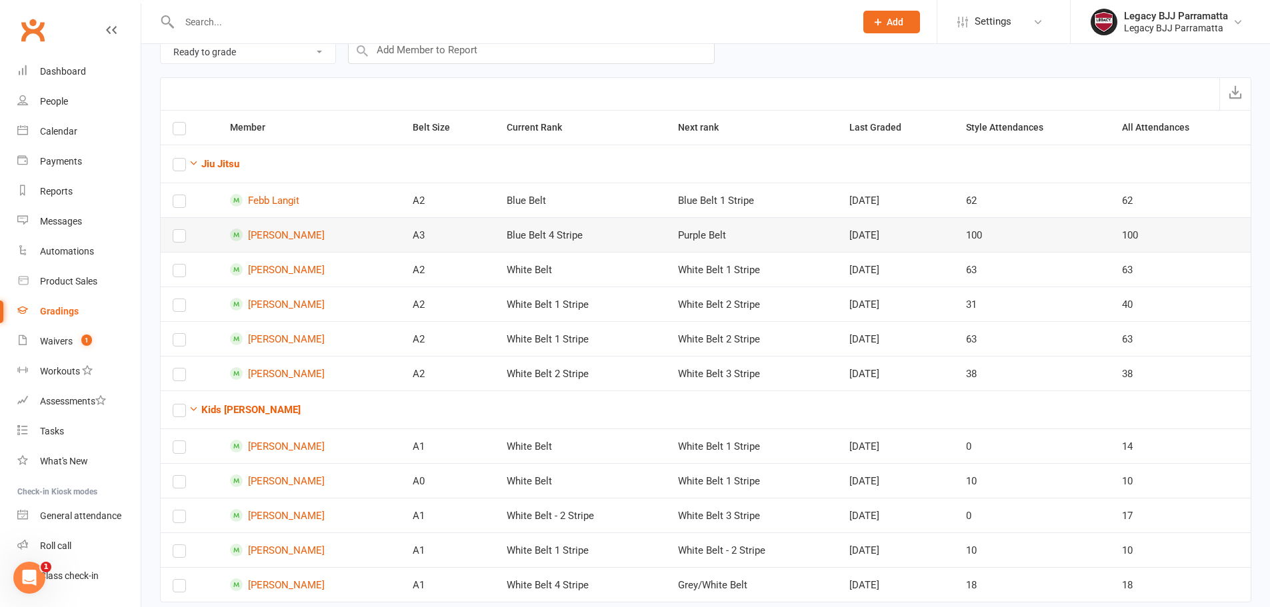
scroll to position [101, 0]
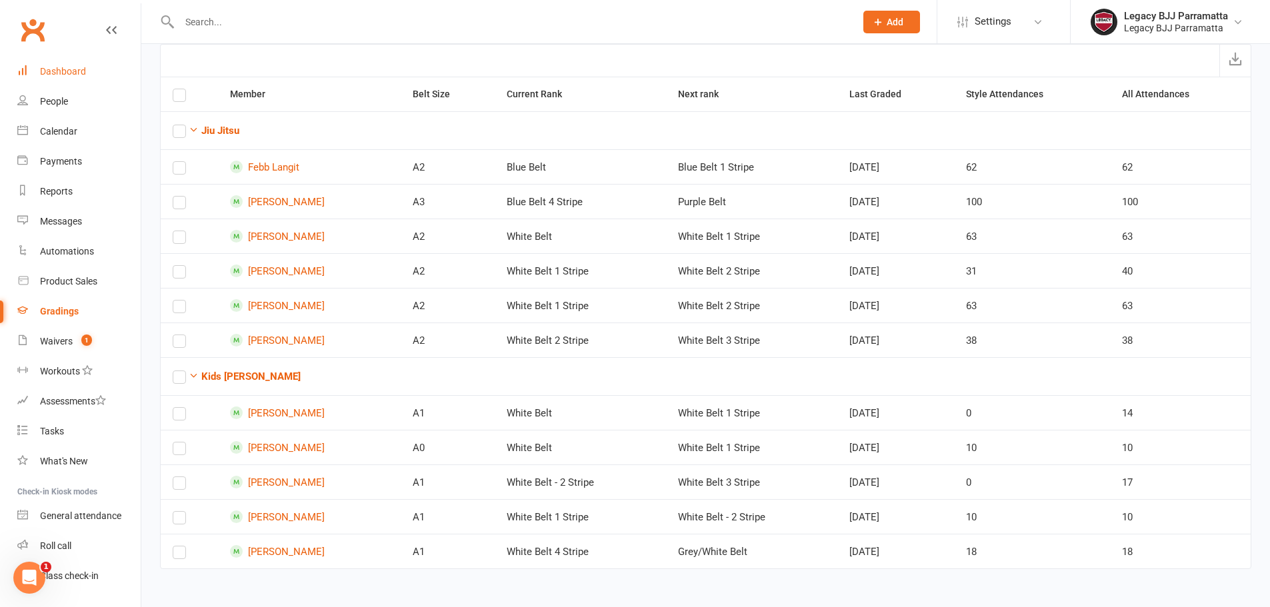
click at [80, 76] on div "Dashboard" at bounding box center [63, 71] width 46 height 11
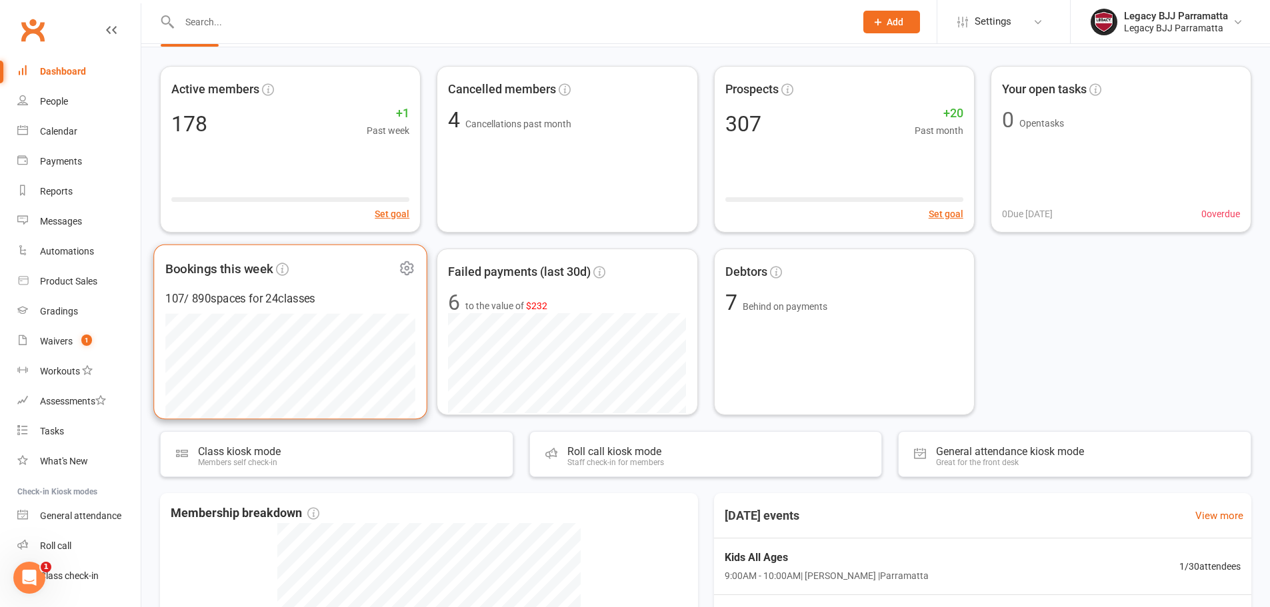
scroll to position [67, 0]
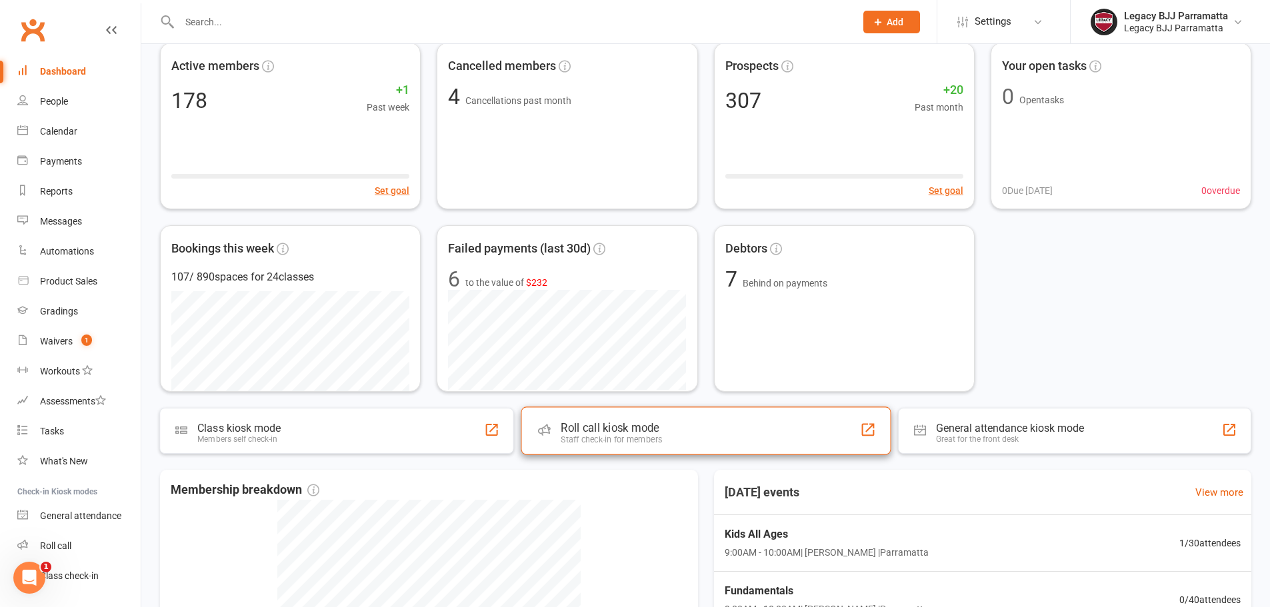
click at [599, 420] on div "Roll call kiosk mode Staff check-in for members" at bounding box center [706, 431] width 370 height 48
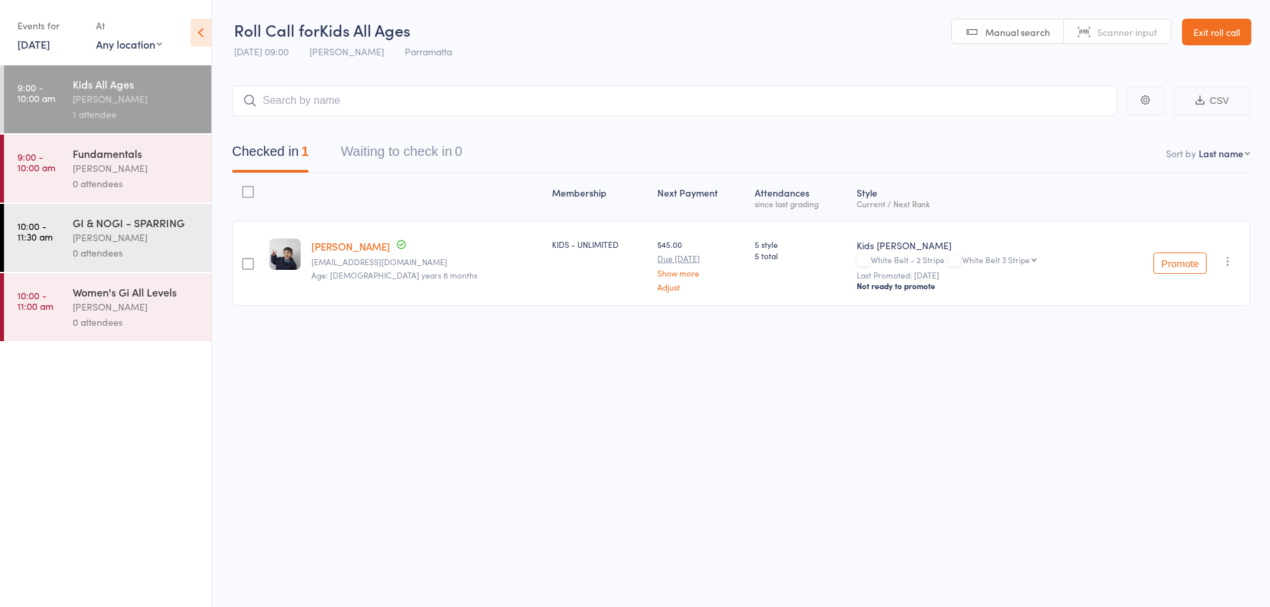
click at [50, 45] on link "[DATE]" at bounding box center [33, 44] width 33 height 15
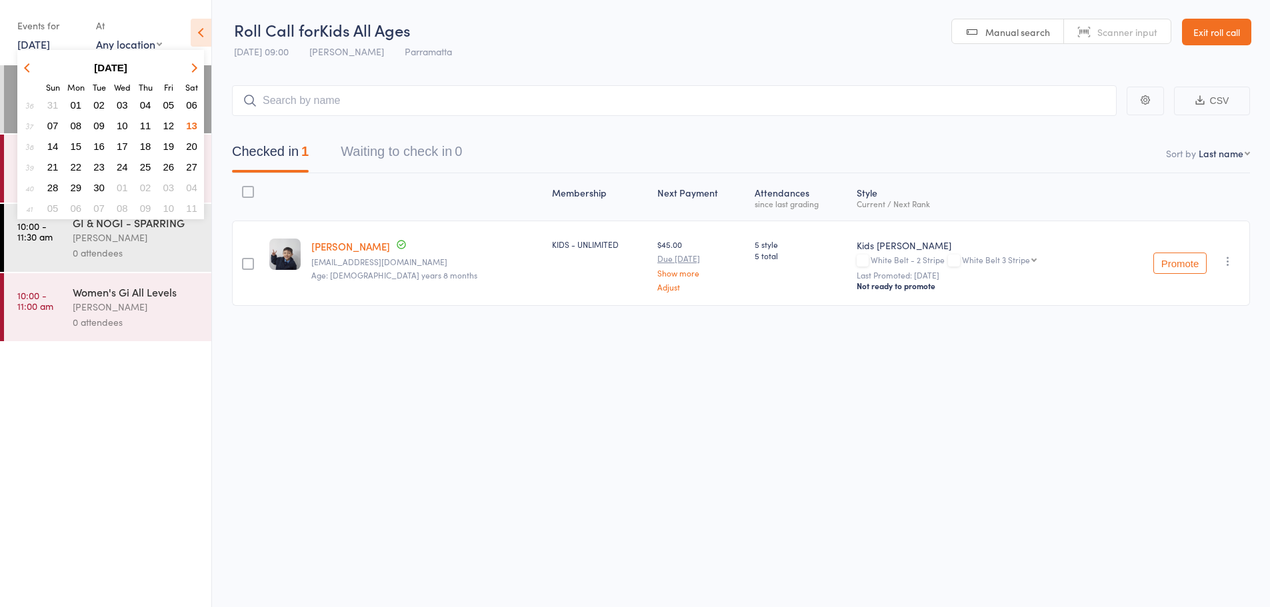
click at [31, 64] on button "button" at bounding box center [29, 68] width 20 height 18
click at [77, 189] on span "25" at bounding box center [76, 187] width 11 height 11
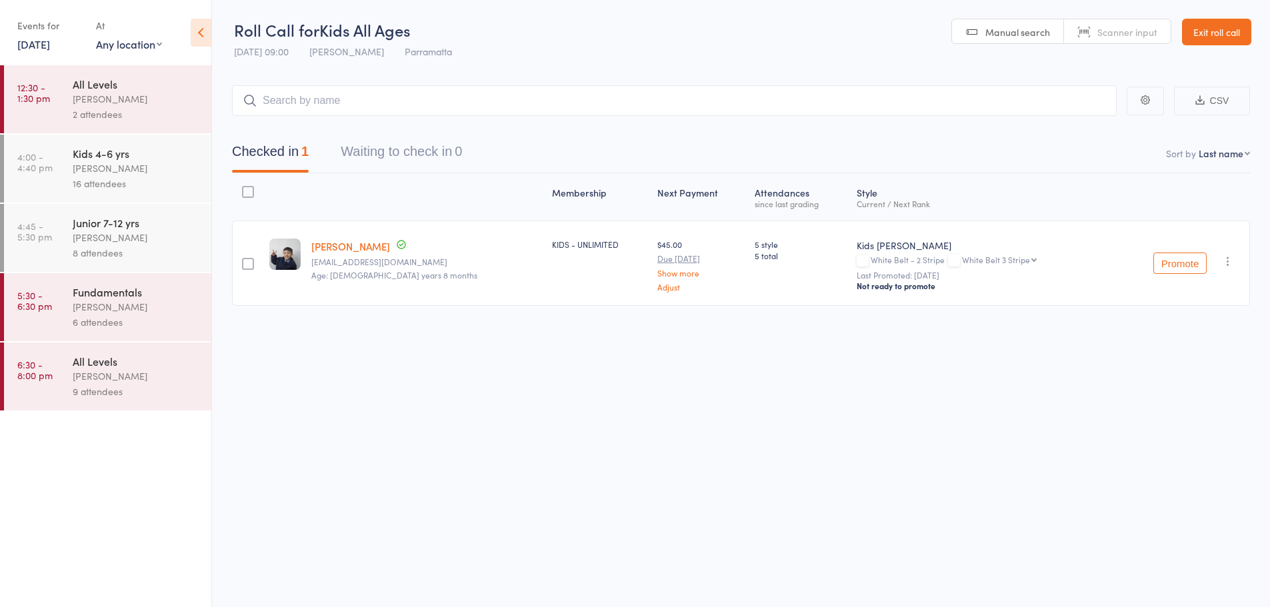
click at [137, 293] on div "Fundamentals" at bounding box center [136, 292] width 127 height 15
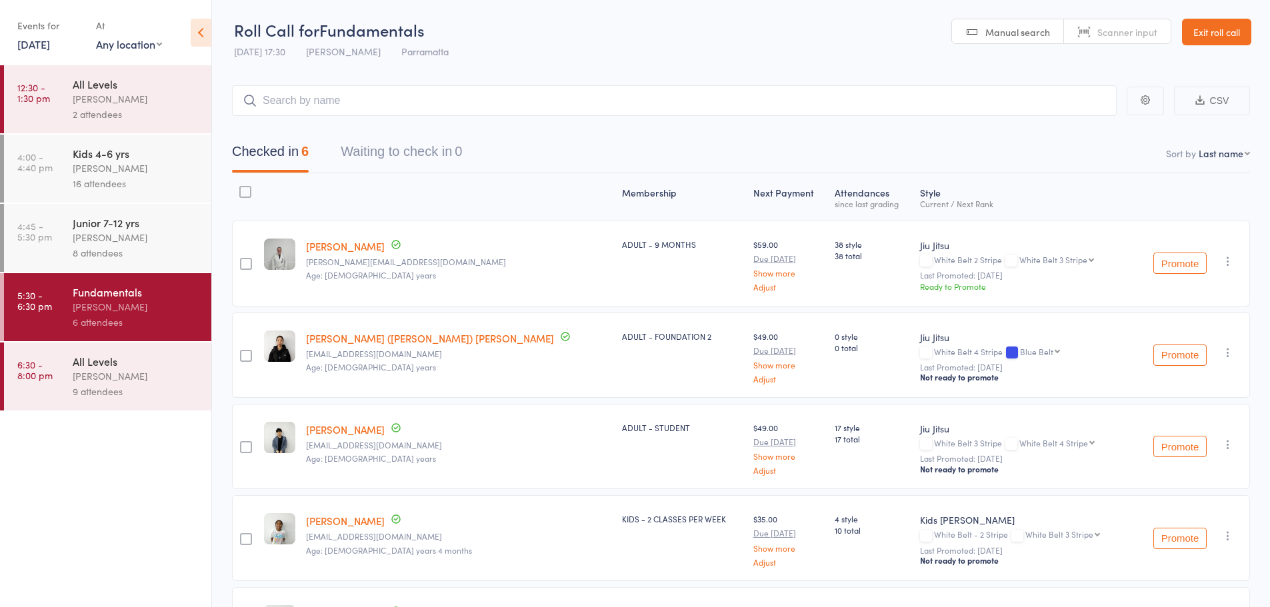
click at [1191, 259] on button "Promote" at bounding box center [1180, 263] width 53 height 21
click at [1209, 33] on link "Exit roll call" at bounding box center [1216, 32] width 69 height 27
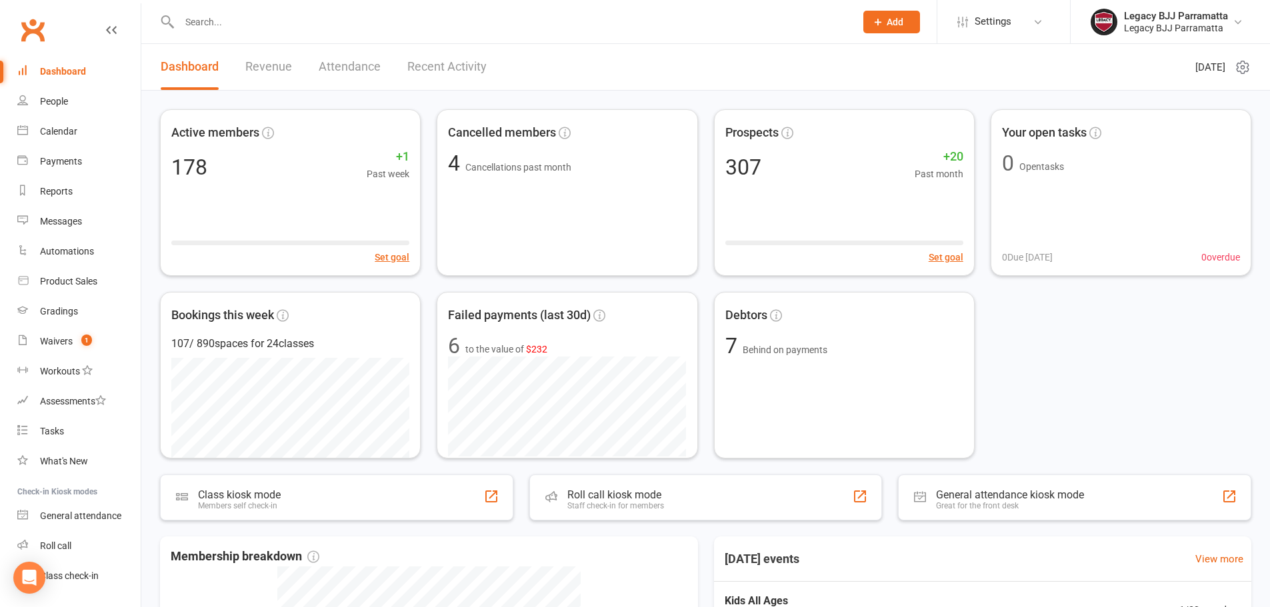
click at [89, 68] on link "Dashboard" at bounding box center [78, 72] width 123 height 30
click at [279, 15] on input "text" at bounding box center [510, 22] width 671 height 19
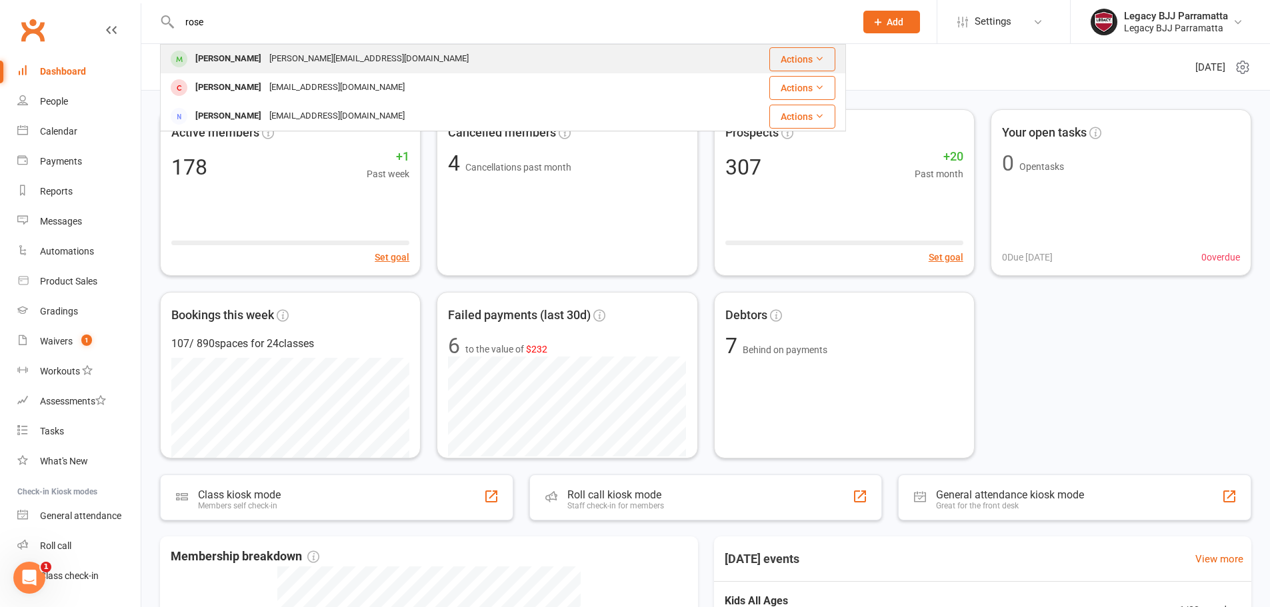
type input "rose"
click at [342, 53] on div "john.nguyen13187@gmail.com" at bounding box center [368, 58] width 207 height 19
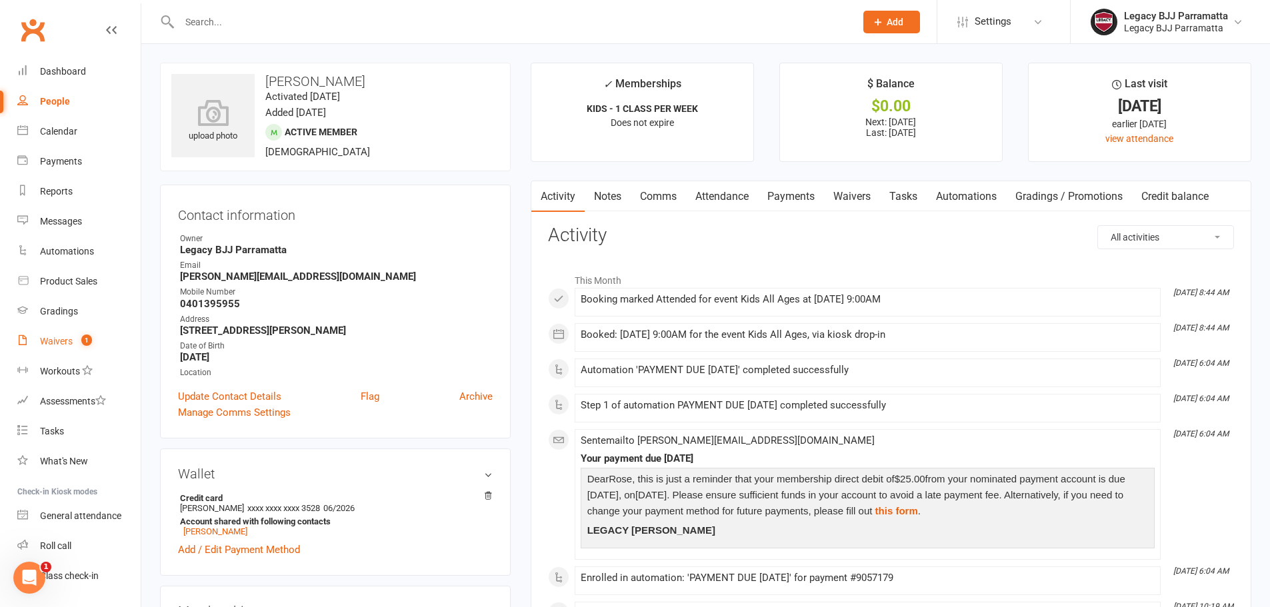
click at [83, 333] on link "Waivers 1" at bounding box center [78, 342] width 123 height 30
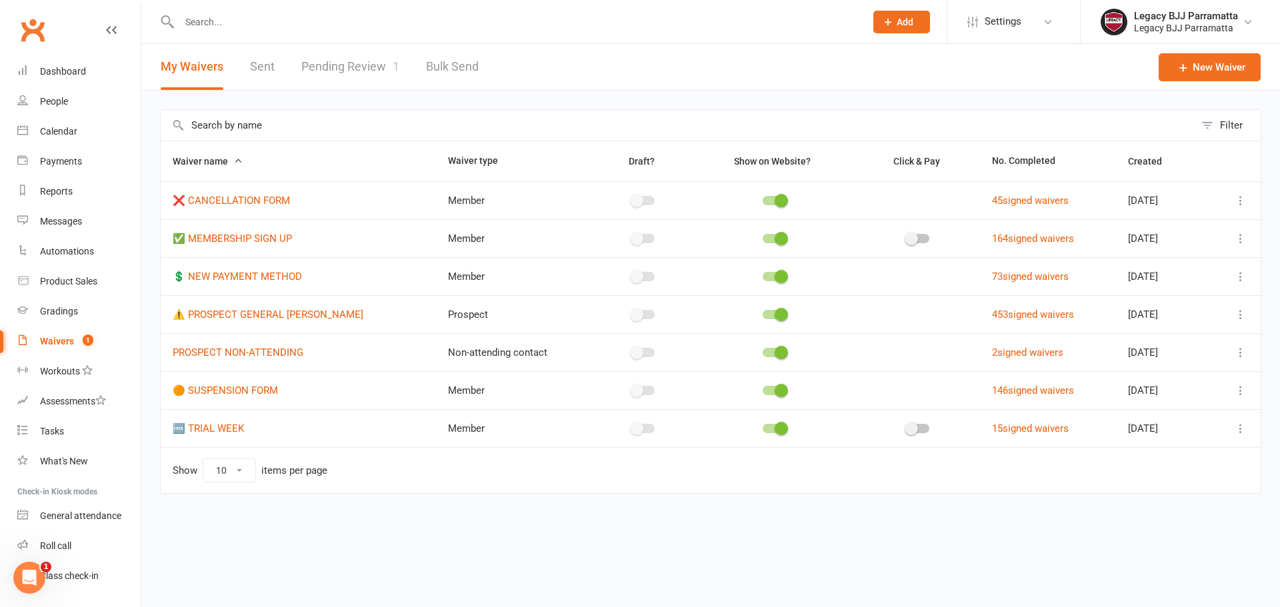
click at [377, 79] on link "Pending Review 1" at bounding box center [350, 67] width 98 height 46
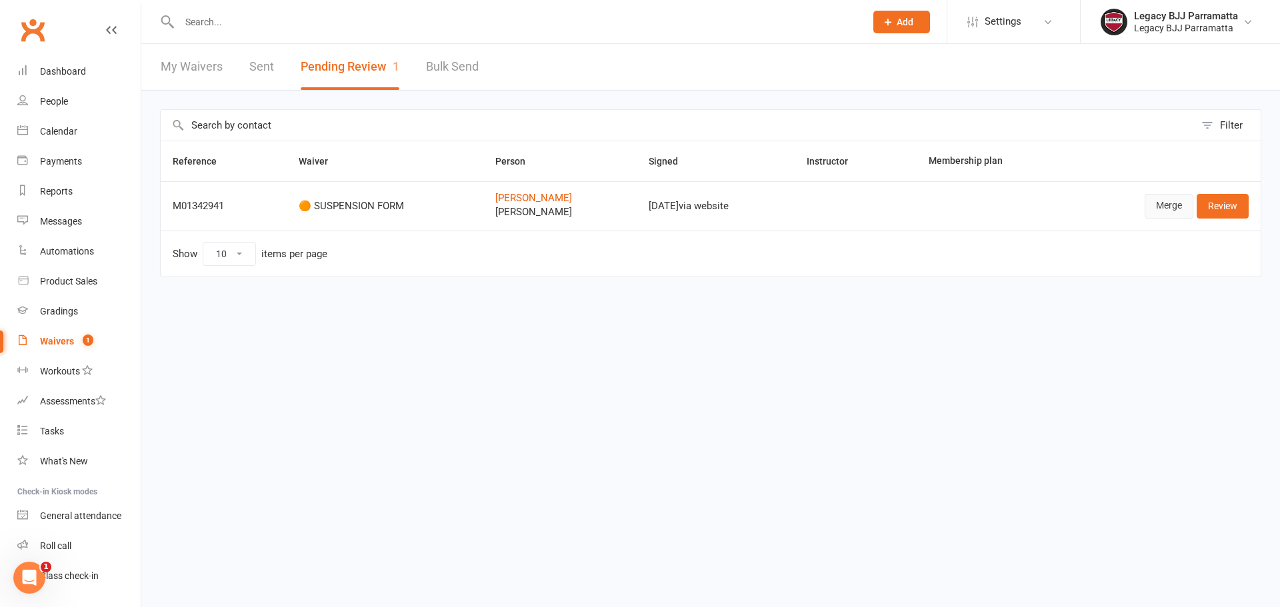
click at [1190, 208] on link "Merge" at bounding box center [1169, 206] width 49 height 24
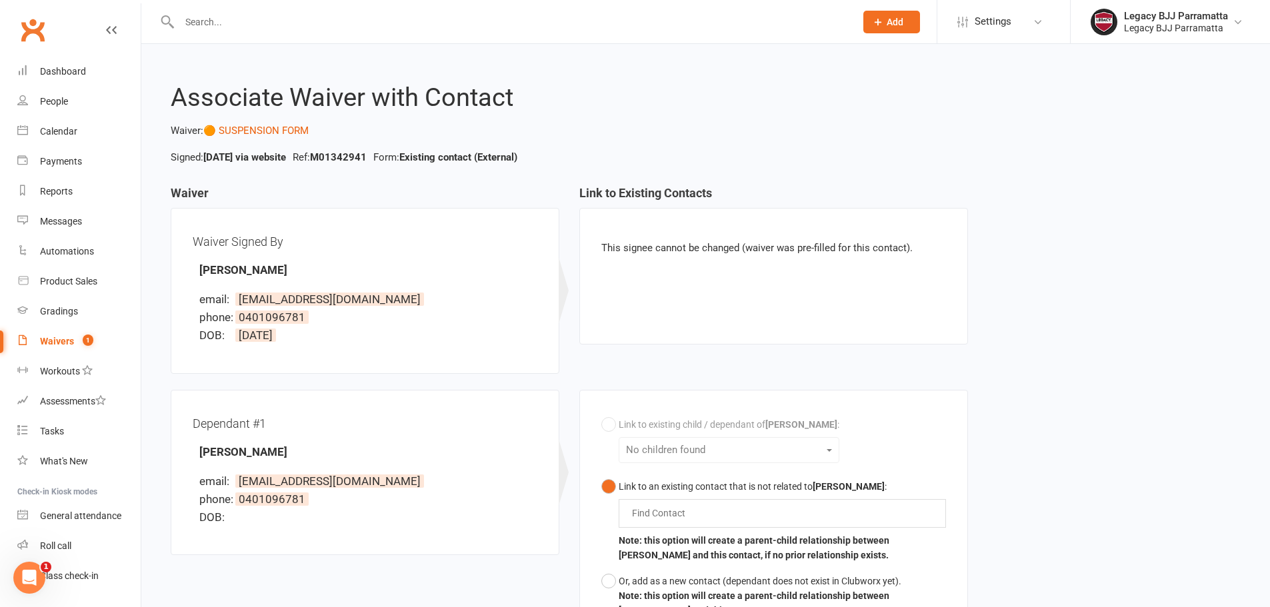
click at [70, 341] on div "Waivers" at bounding box center [57, 341] width 34 height 11
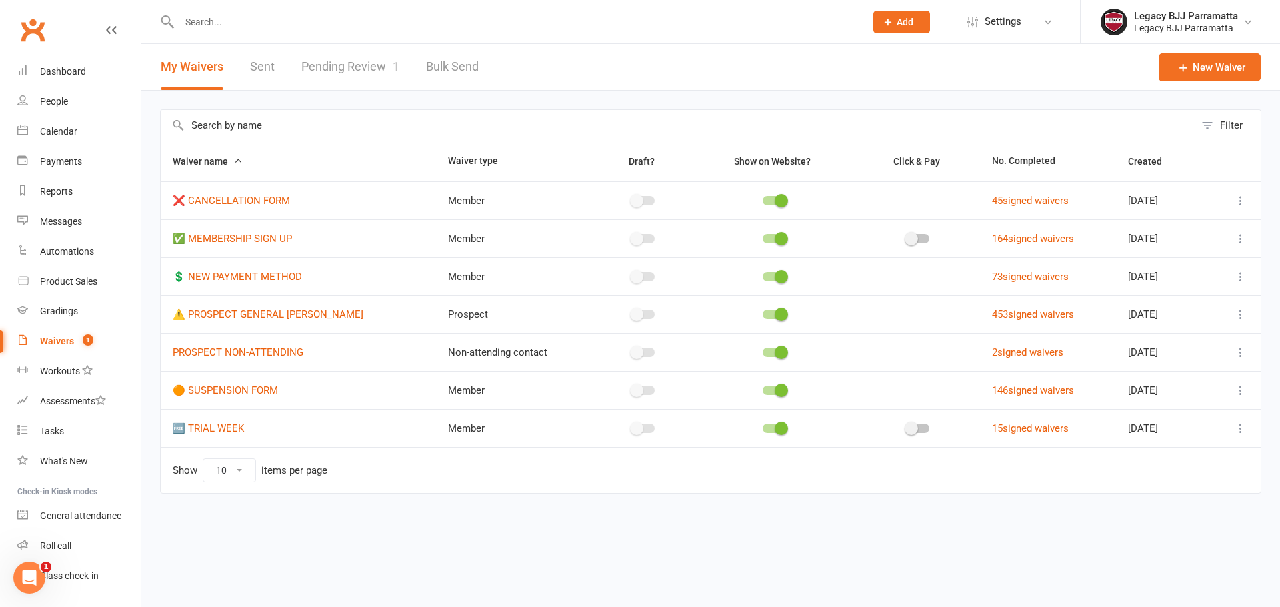
click at [355, 52] on link "Pending Review 1" at bounding box center [350, 67] width 98 height 46
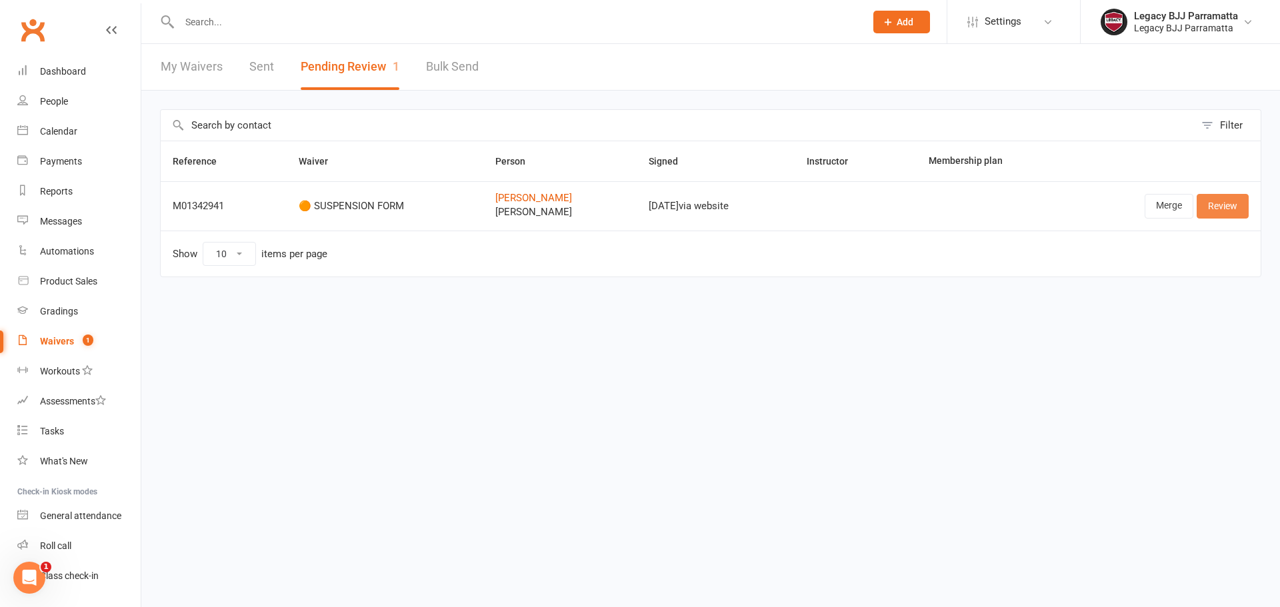
click at [1228, 214] on link "Review" at bounding box center [1223, 206] width 52 height 24
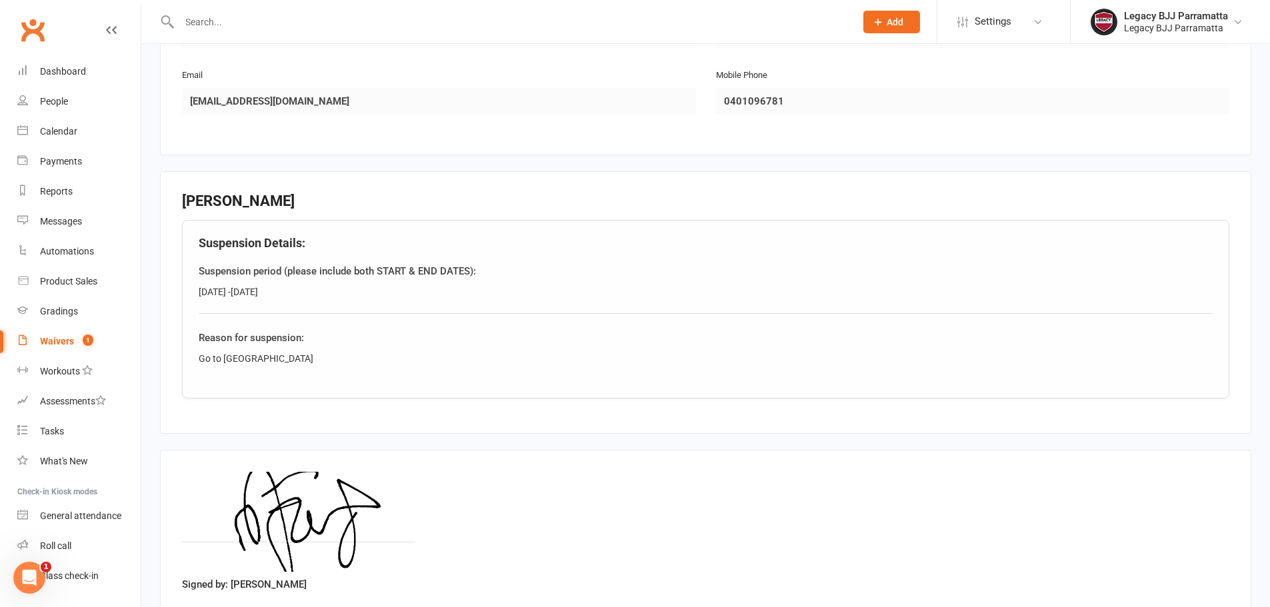
scroll to position [783, 0]
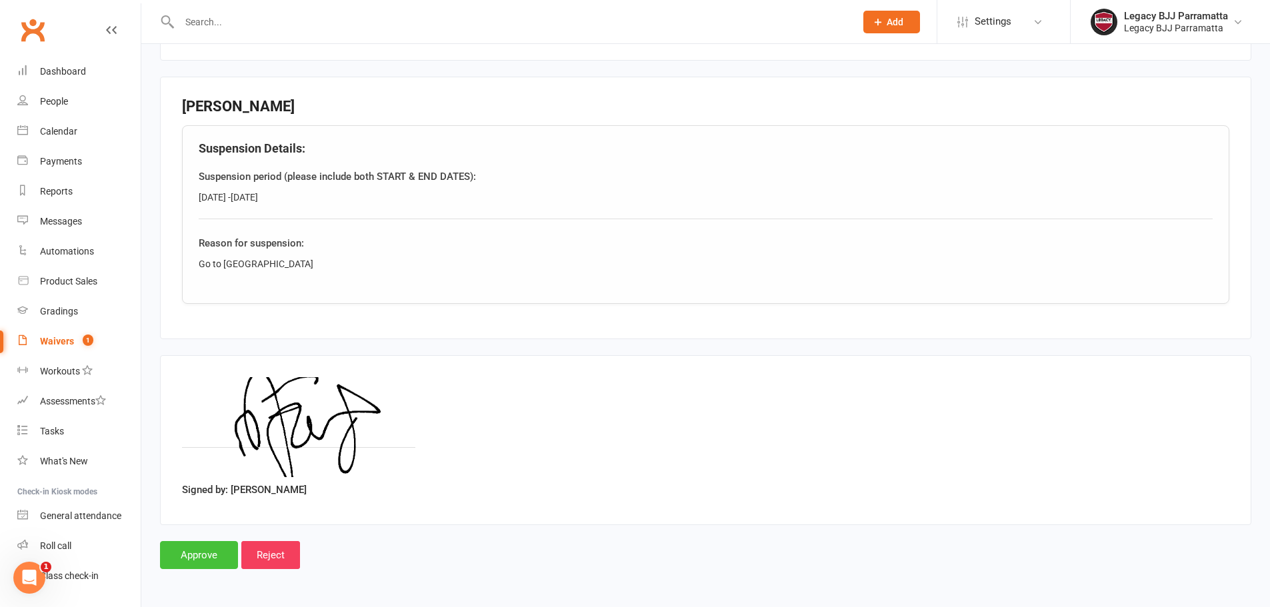
click at [218, 557] on input "Approve" at bounding box center [199, 555] width 78 height 28
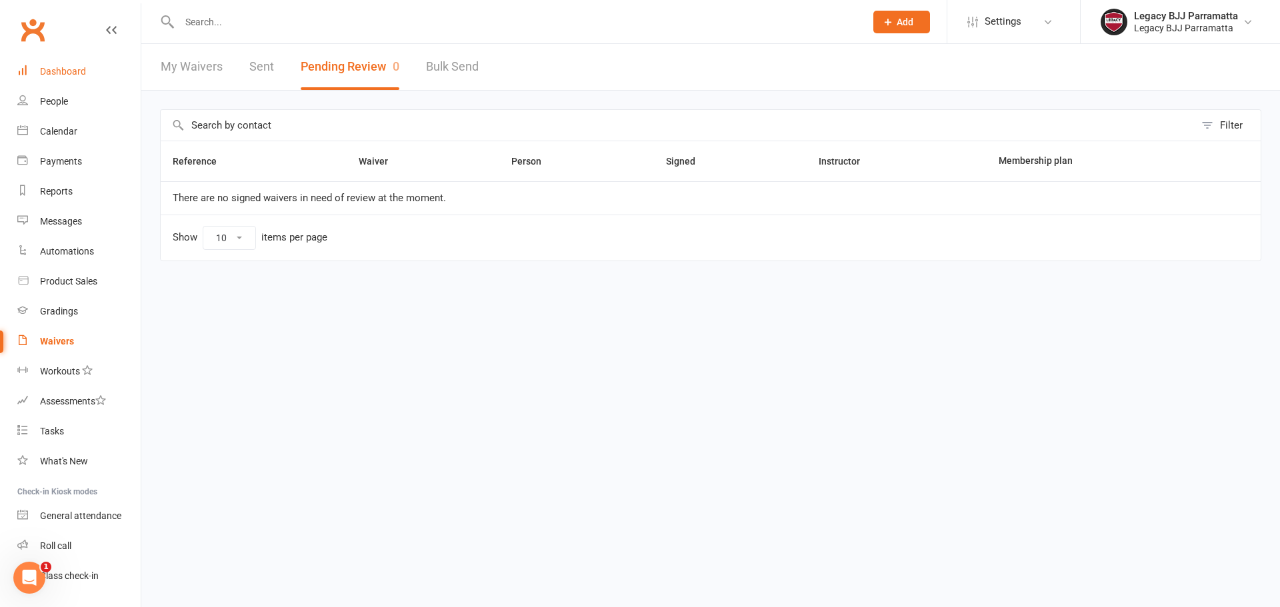
click at [91, 69] on link "Dashboard" at bounding box center [78, 72] width 123 height 30
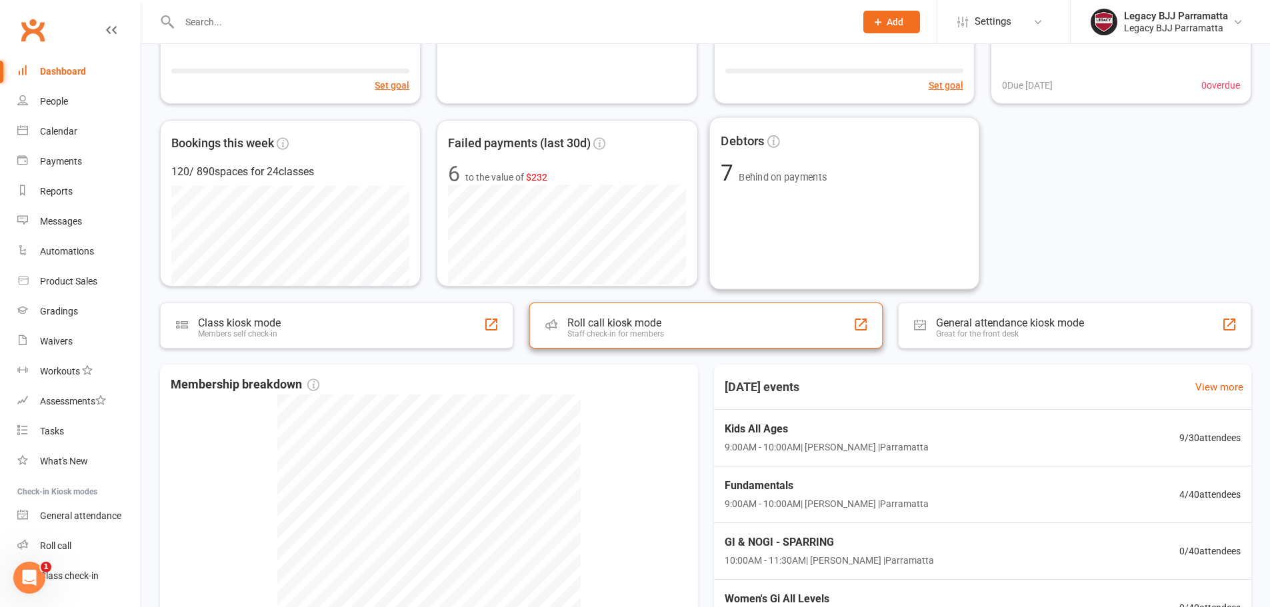
scroll to position [200, 0]
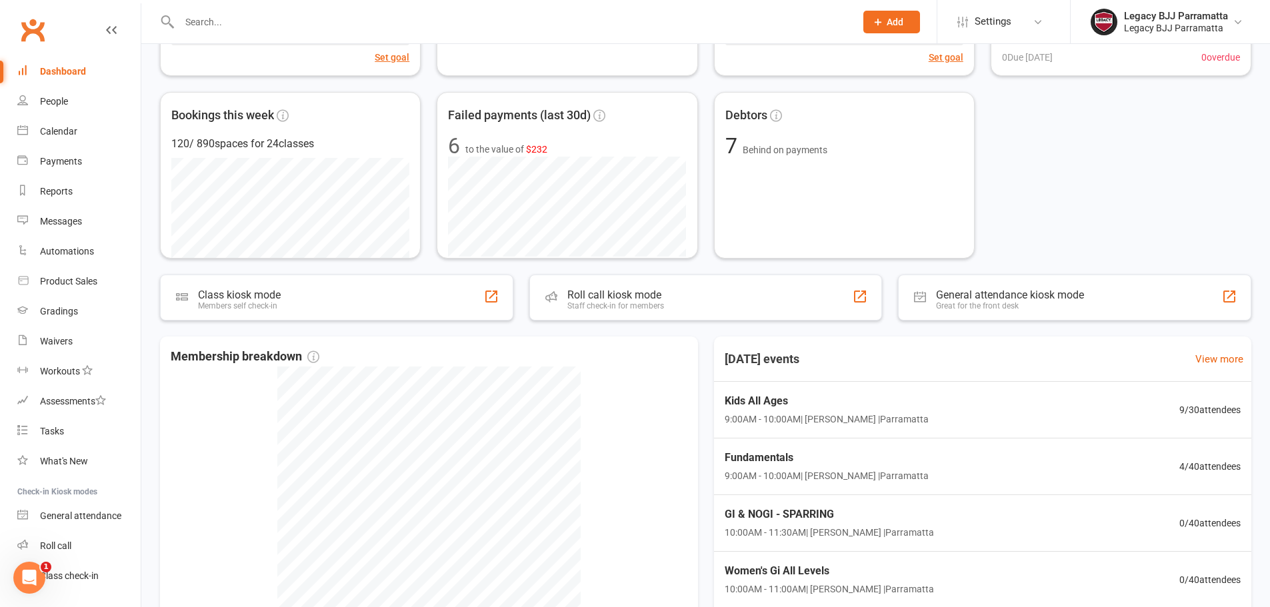
click at [290, 41] on div at bounding box center [503, 21] width 686 height 43
click at [288, 32] on div at bounding box center [503, 21] width 686 height 43
click at [274, 17] on input "text" at bounding box center [510, 22] width 671 height 19
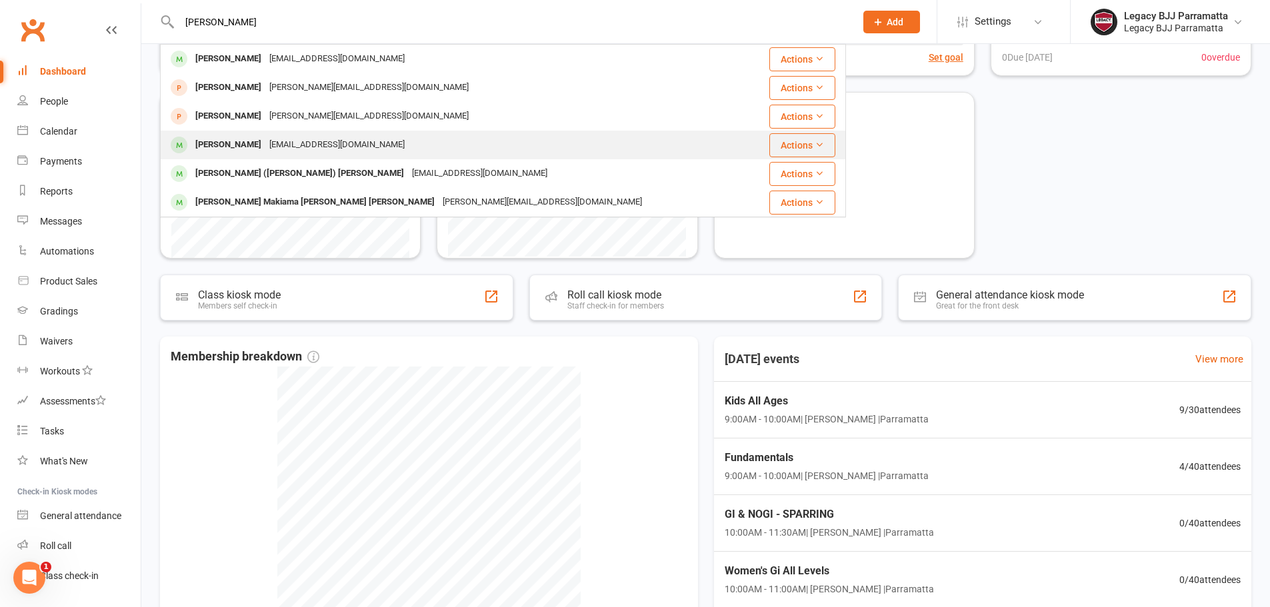
type input "luca"
click at [310, 144] on div "joannacheng112@gmail.com" at bounding box center [336, 144] width 143 height 19
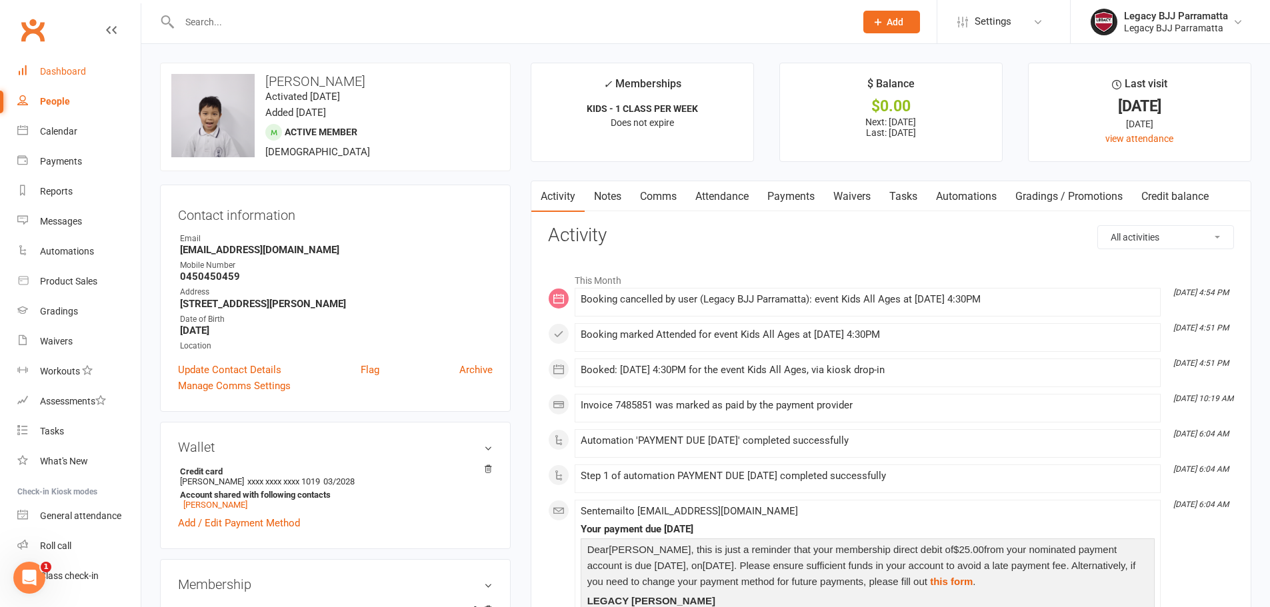
click at [85, 76] on link "Dashboard" at bounding box center [78, 72] width 123 height 30
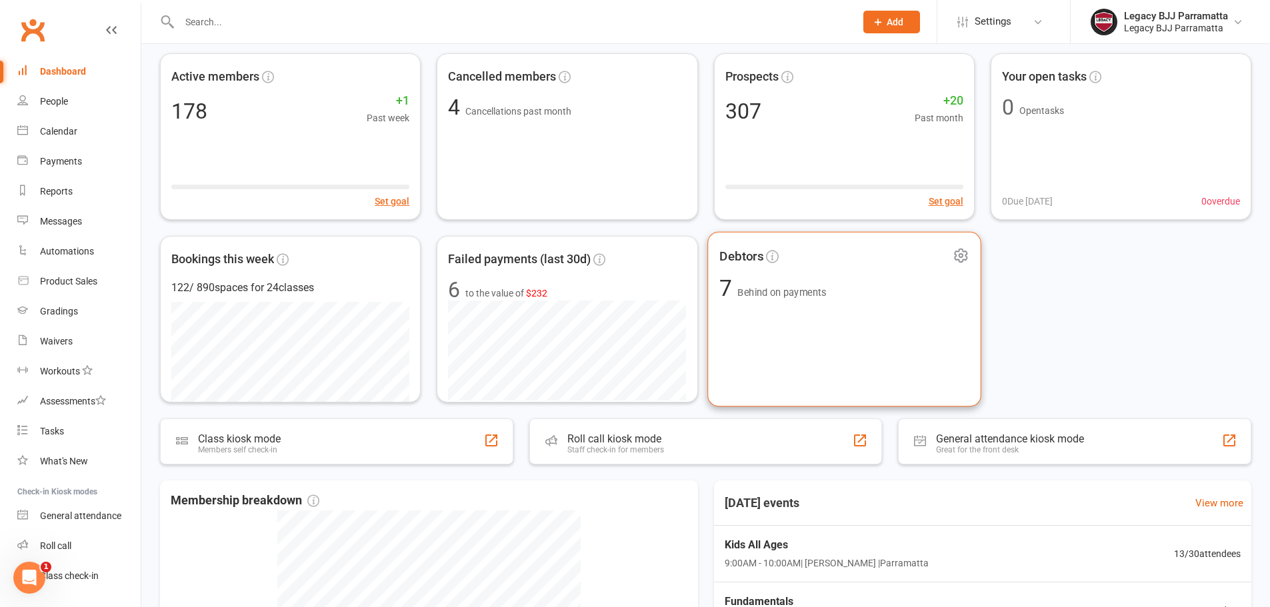
scroll to position [133, 0]
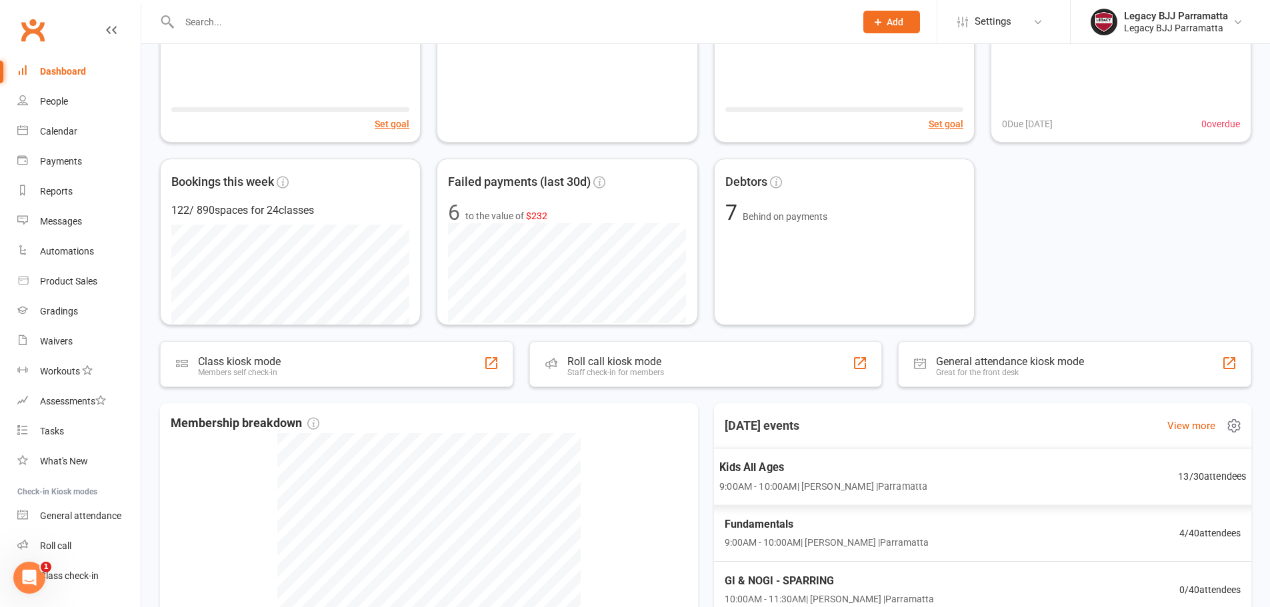
click at [894, 473] on span "Kids All Ages" at bounding box center [823, 467] width 208 height 17
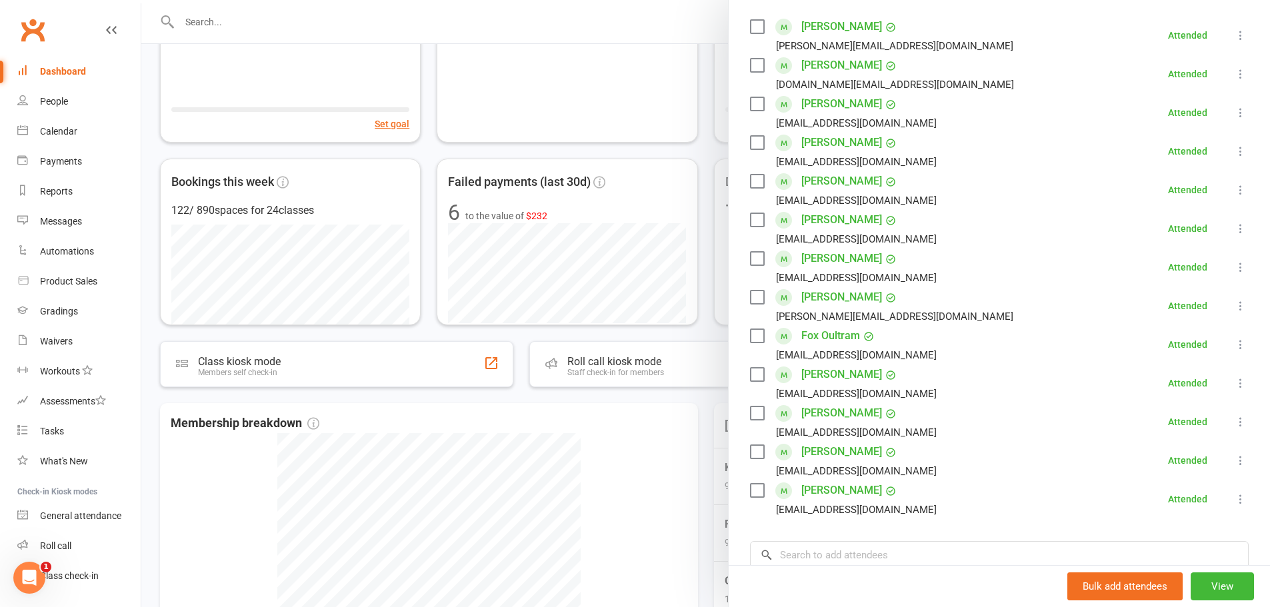
scroll to position [200, 0]
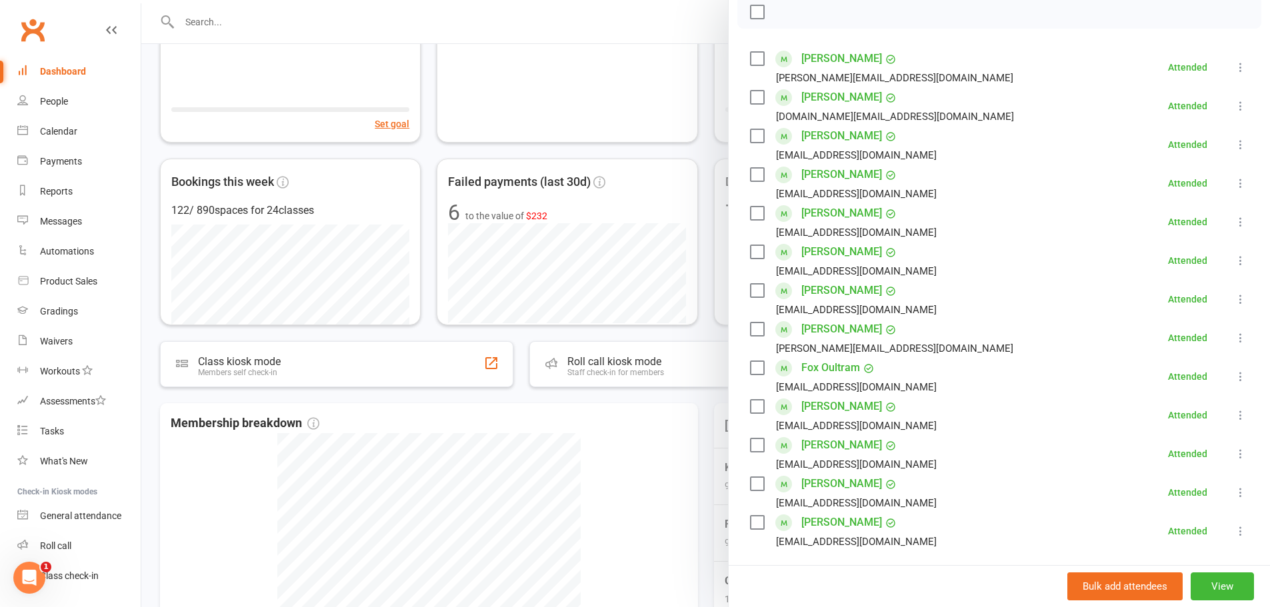
click at [430, 159] on div at bounding box center [705, 303] width 1129 height 607
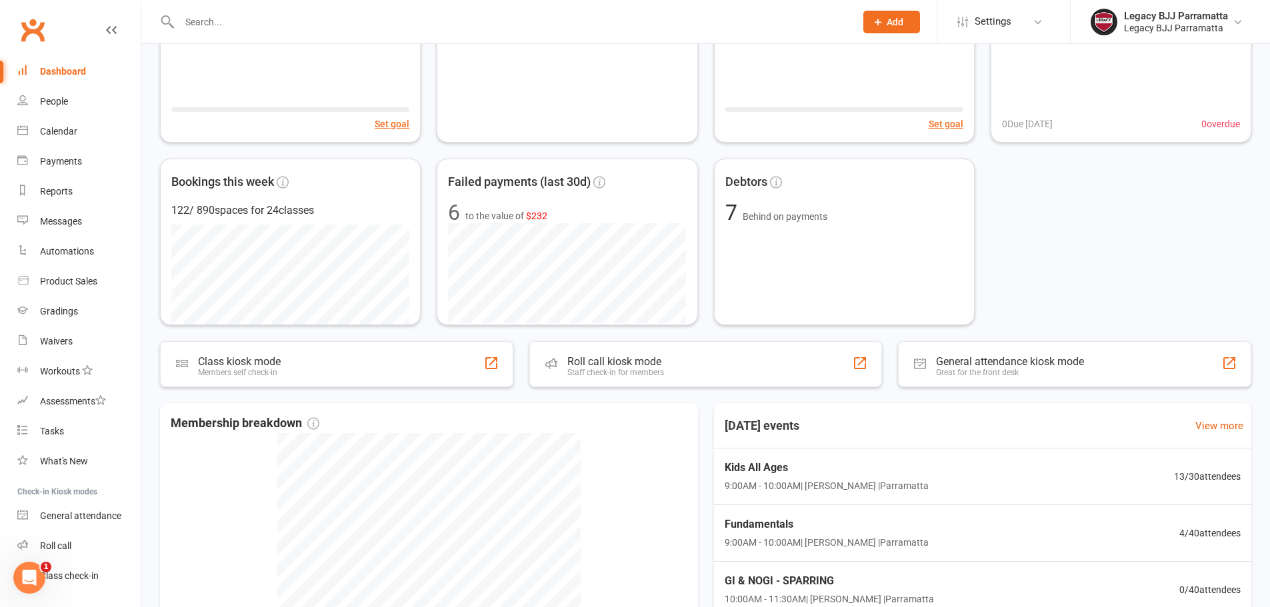
click at [96, 79] on link "Dashboard" at bounding box center [78, 72] width 123 height 30
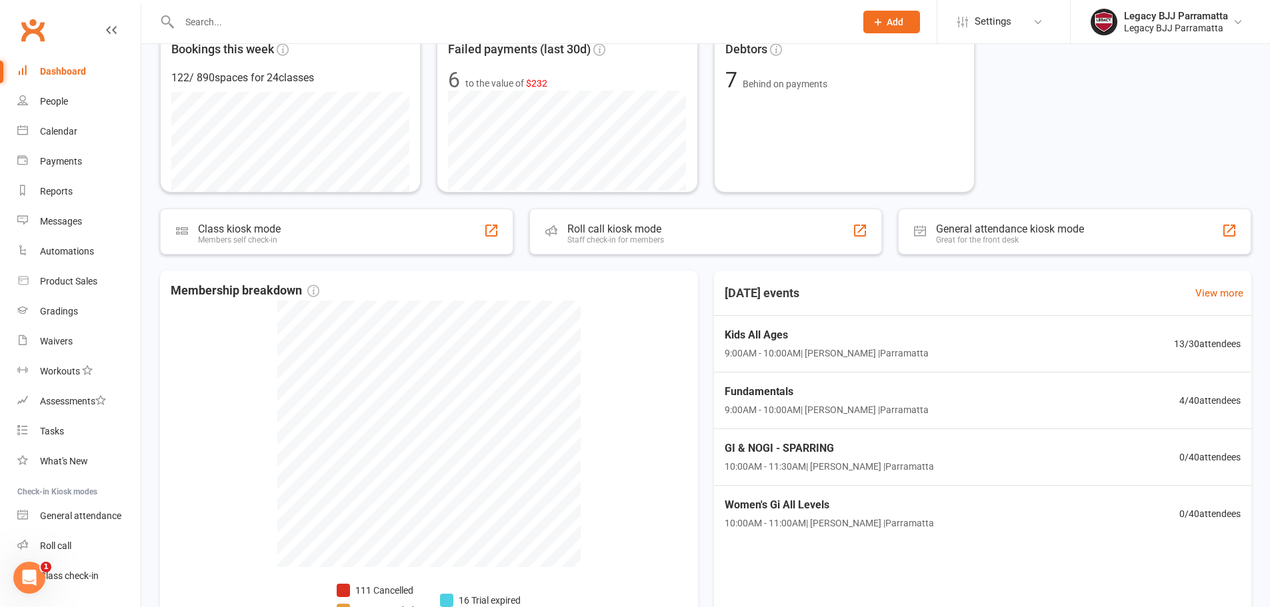
scroll to position [267, 0]
click at [950, 339] on div "Kids All Ages 9:00AM - 10:00AM | Alexandre Valverde | Parramatta 13 / 30 attend…" at bounding box center [982, 344] width 559 height 58
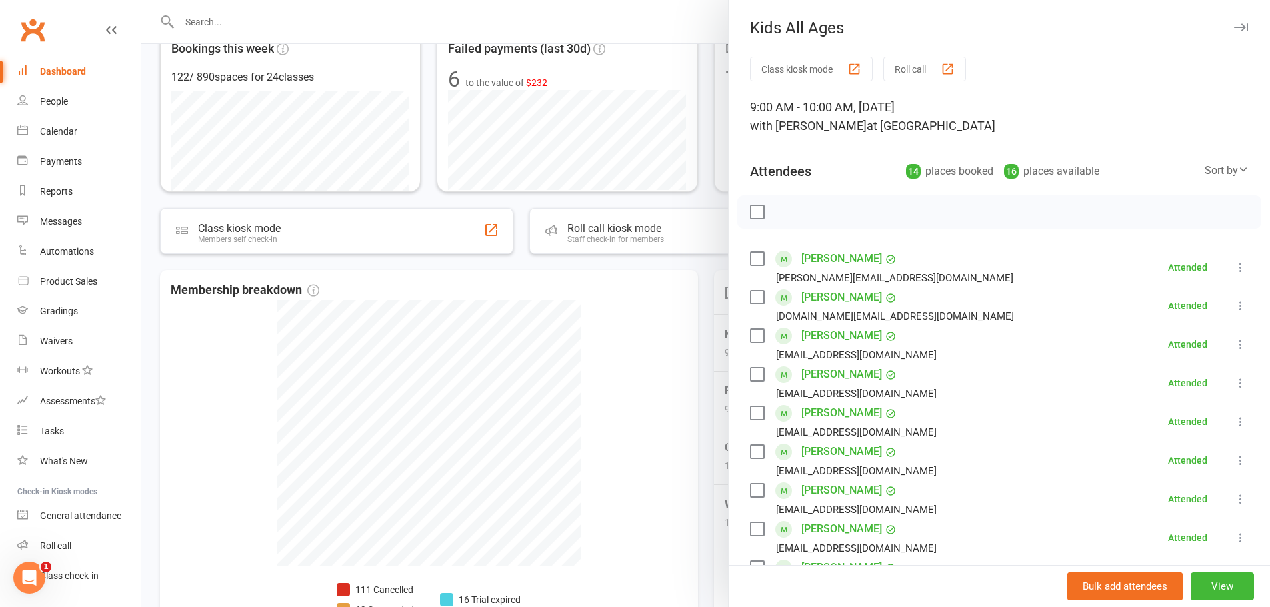
click at [622, 225] on div at bounding box center [705, 303] width 1129 height 607
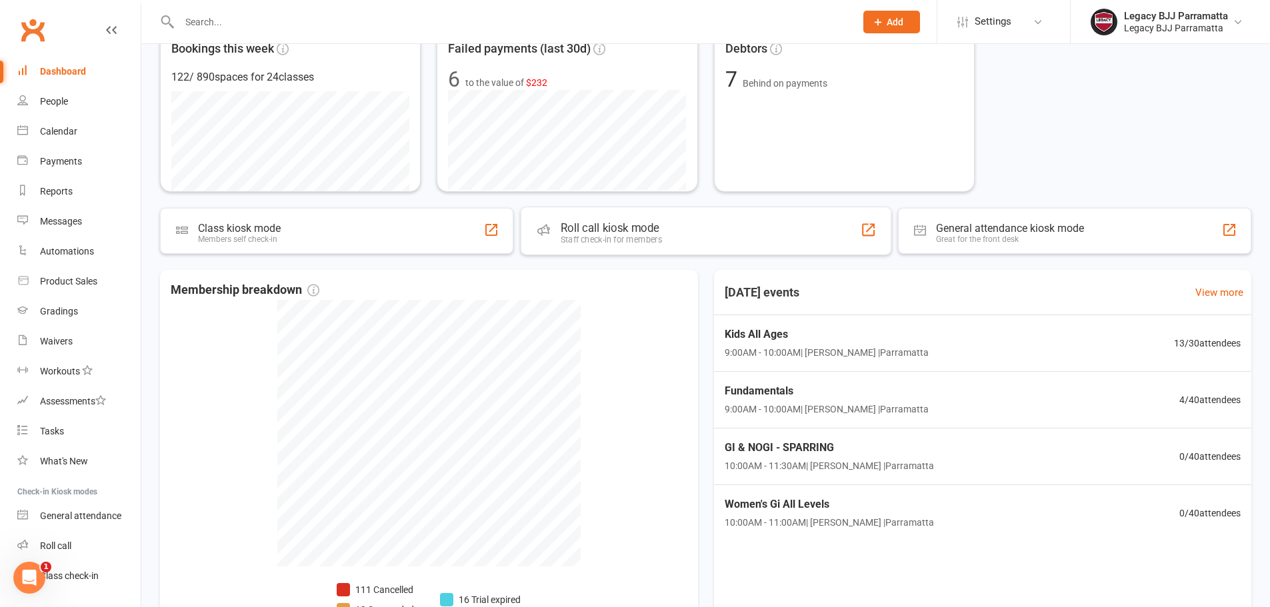
click at [622, 225] on div "Roll call kiosk mode" at bounding box center [610, 227] width 101 height 13
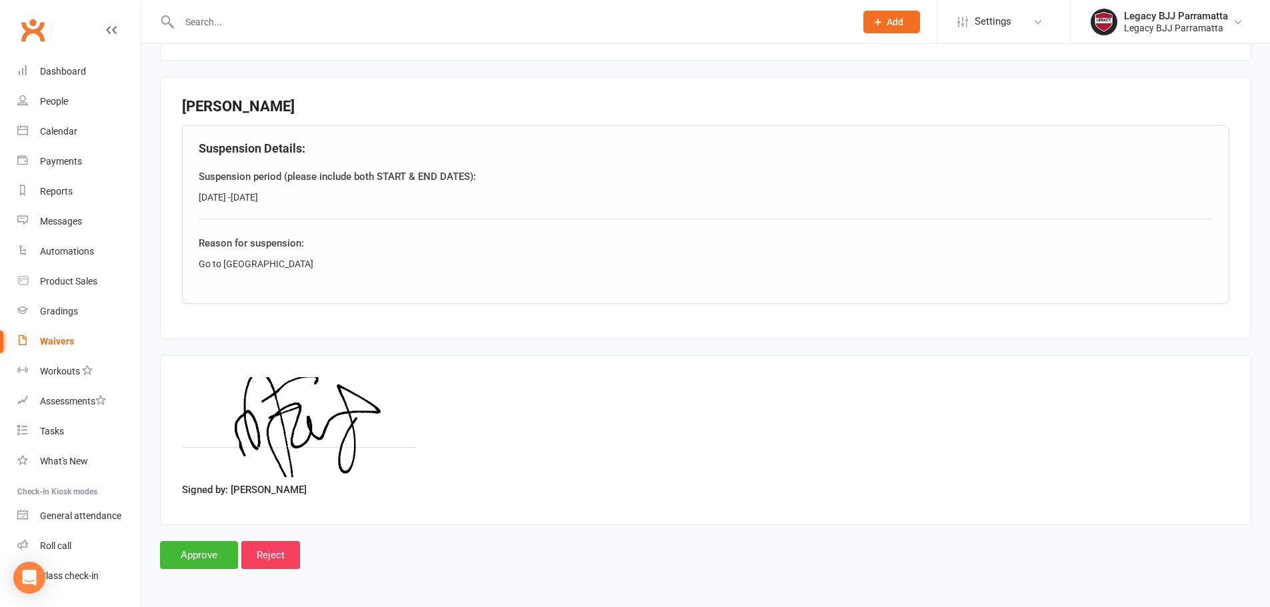
drag, startPoint x: 0, startPoint y: 0, endPoint x: 489, endPoint y: 77, distance: 494.9
click at [489, 77] on fieldset "[PERSON_NAME] Details: Suspension period (please include both START & END DATES…" at bounding box center [706, 208] width 1092 height 263
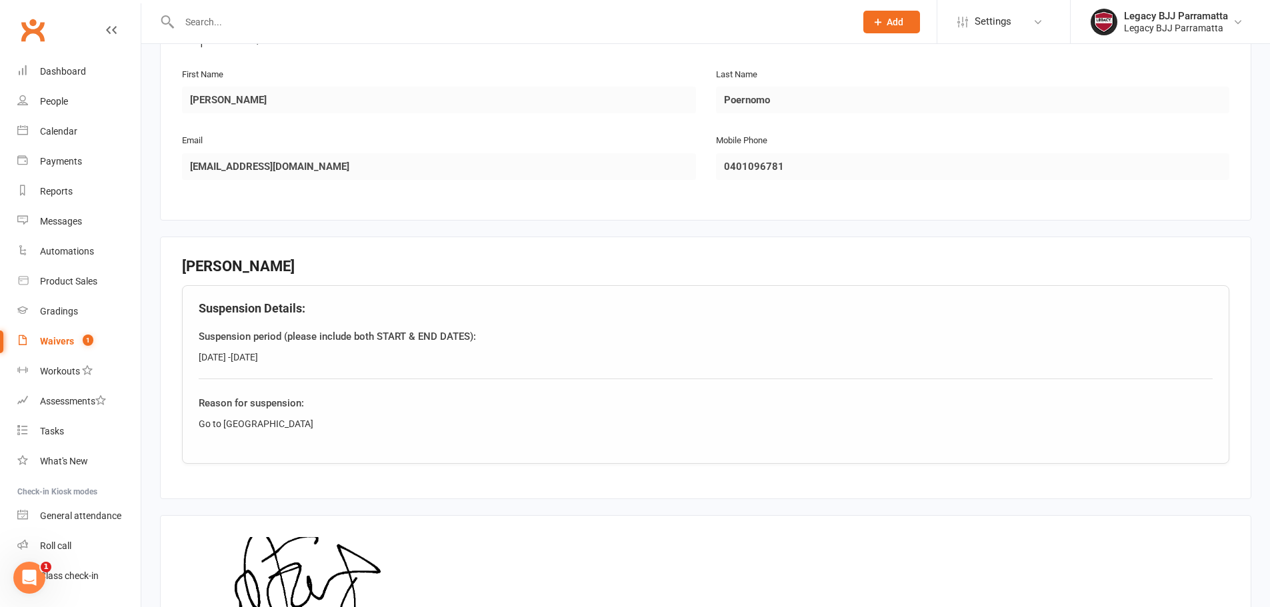
scroll to position [583, 0]
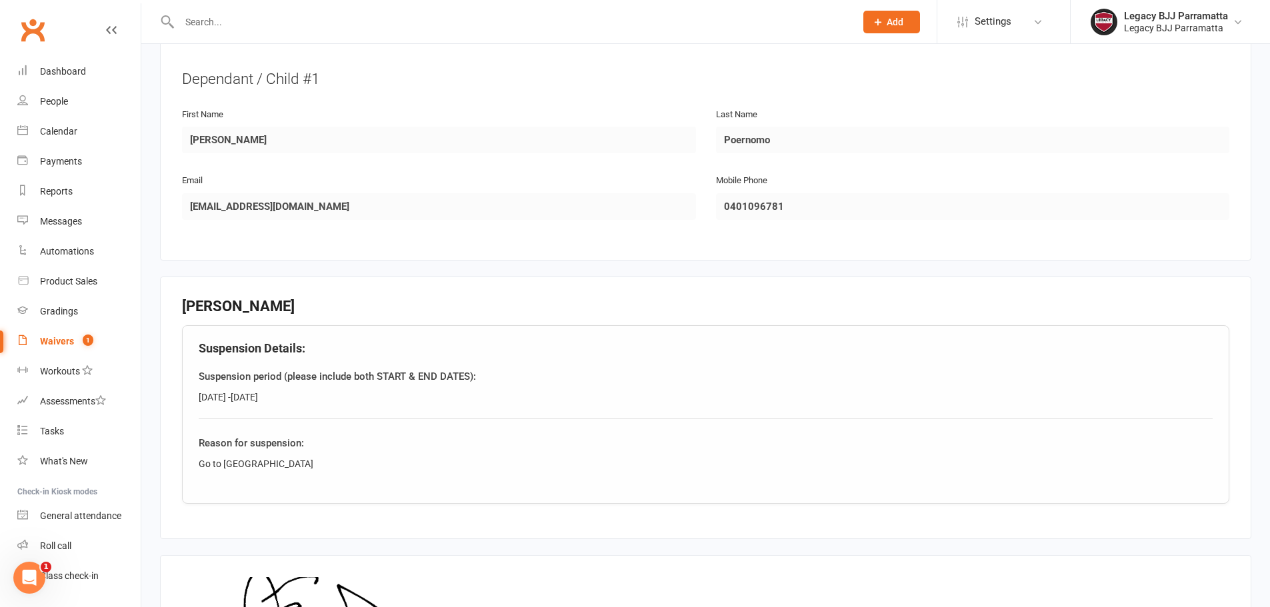
click at [252, 26] on input "text" at bounding box center [510, 22] width 671 height 19
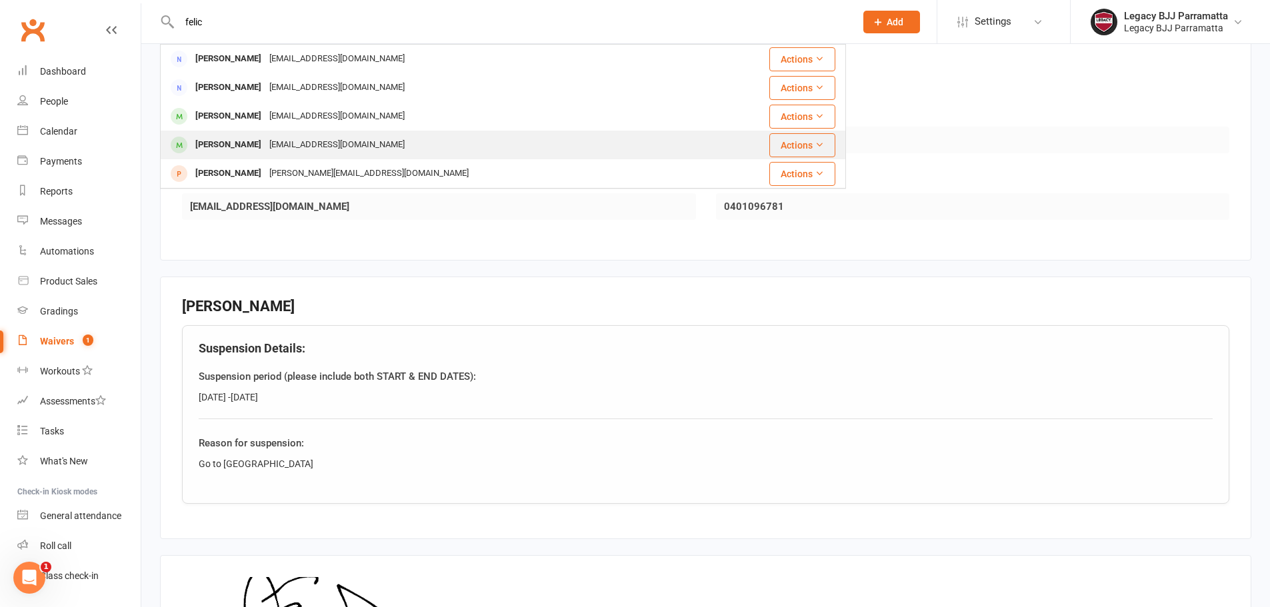
type input "felic"
click at [287, 141] on div "[EMAIL_ADDRESS][DOMAIN_NAME]" at bounding box center [336, 144] width 143 height 19
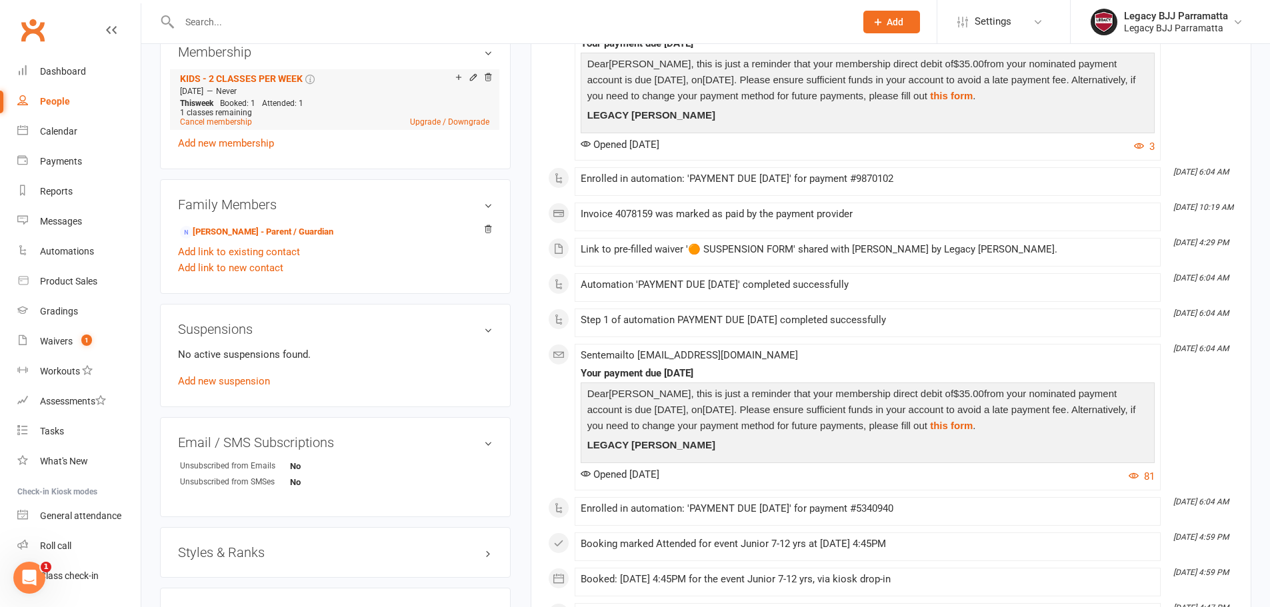
scroll to position [533, 0]
click at [235, 379] on link "Add new suspension" at bounding box center [224, 381] width 92 height 12
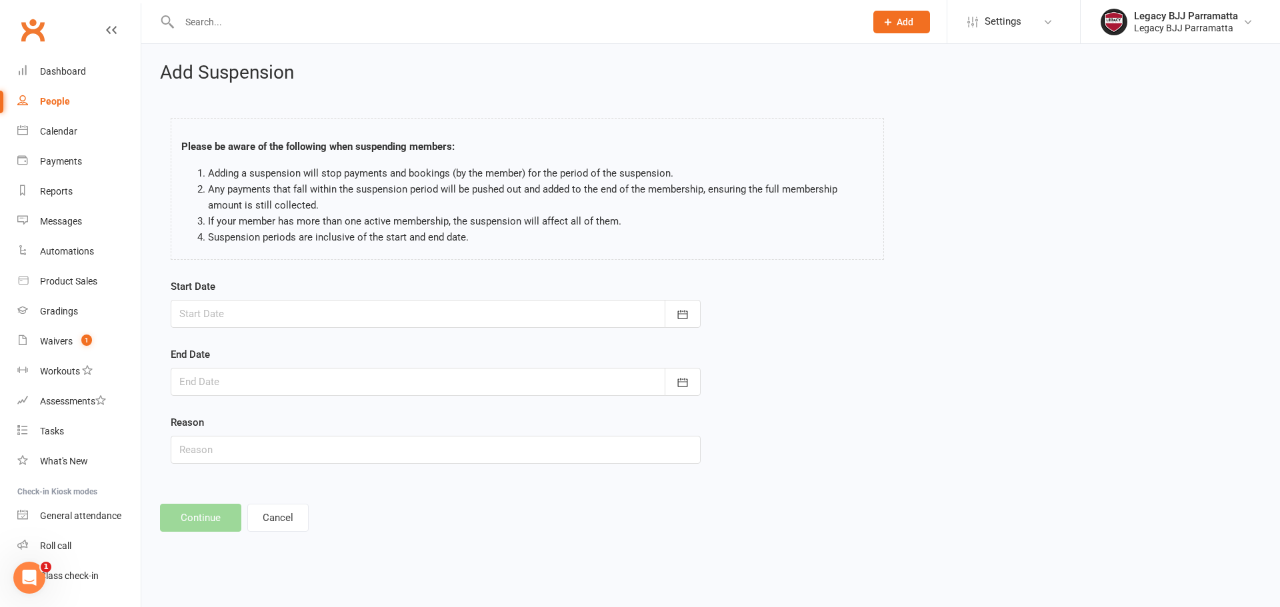
click at [251, 319] on div at bounding box center [436, 314] width 530 height 28
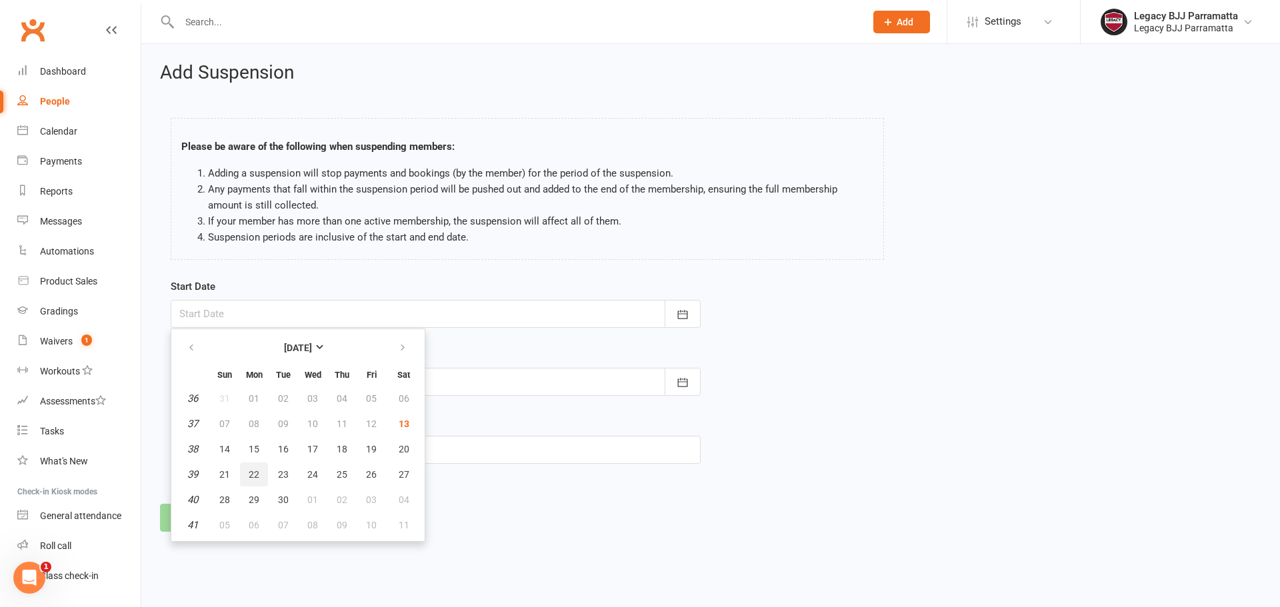
click at [257, 471] on span "22" at bounding box center [254, 474] width 11 height 11
type input "22 Sep 2025"
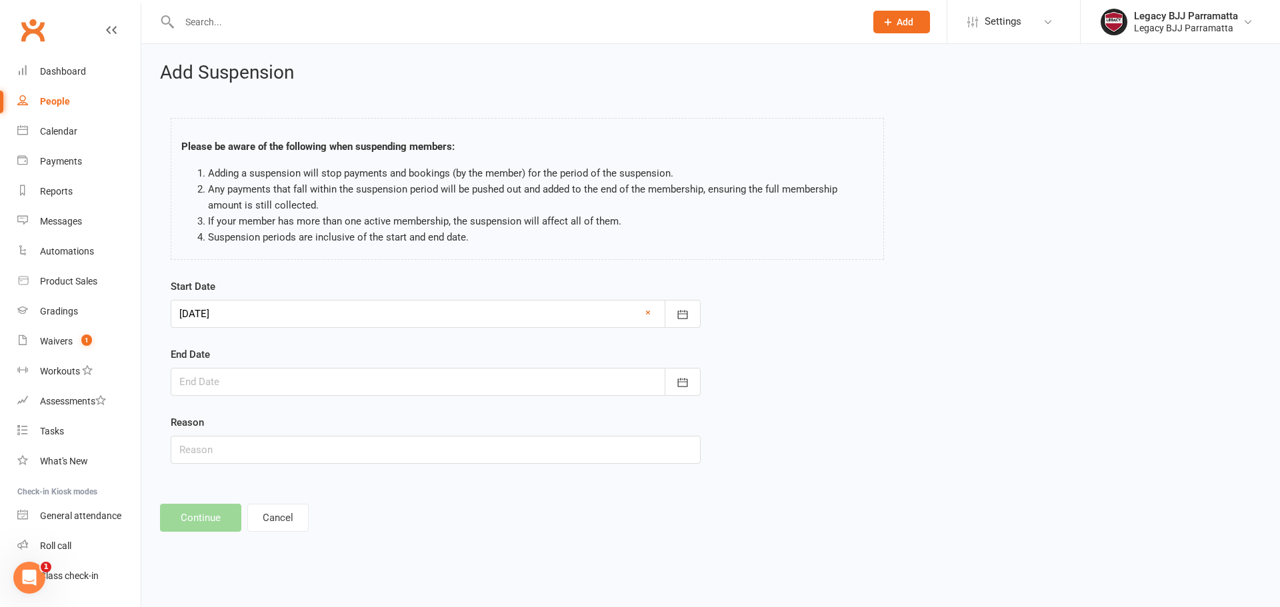
click at [257, 378] on div at bounding box center [436, 382] width 530 height 28
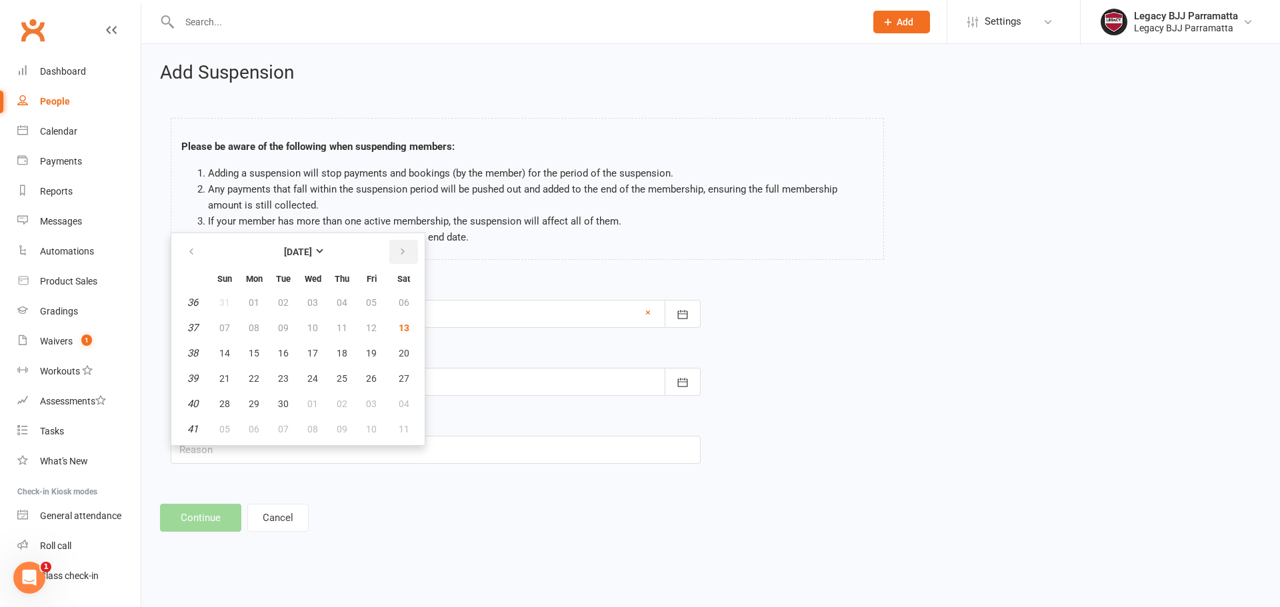
click at [394, 254] on button "button" at bounding box center [403, 252] width 29 height 24
click at [399, 346] on button "18" at bounding box center [404, 353] width 34 height 24
type input "18 Oct 2025"
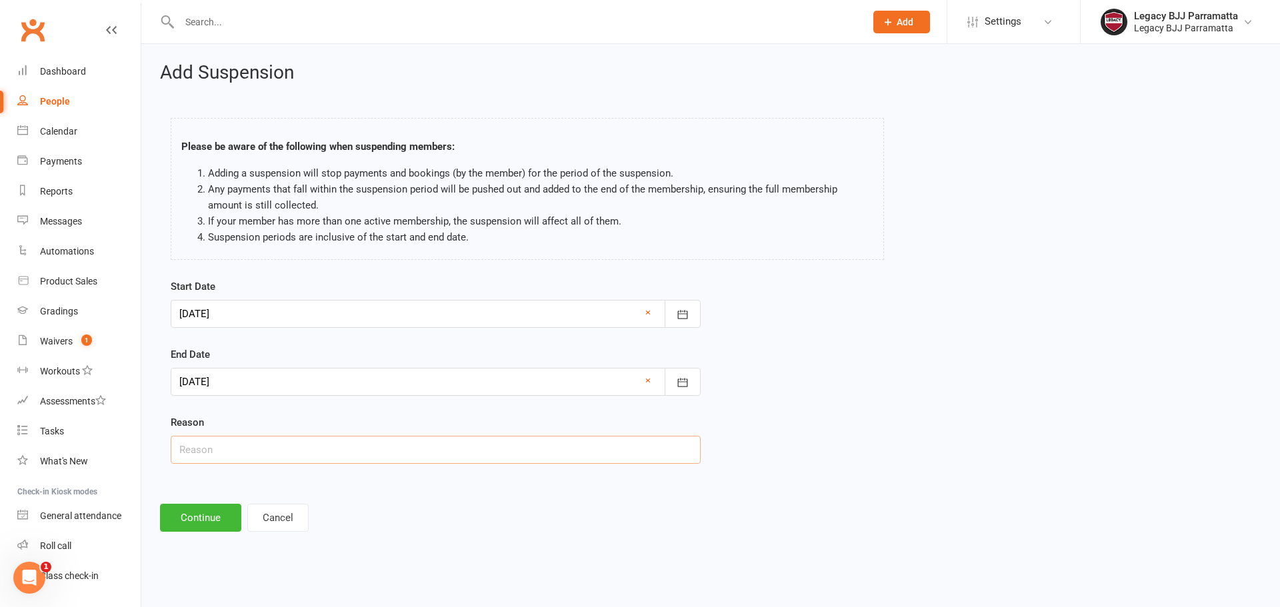
click at [280, 452] on input "text" at bounding box center [436, 450] width 530 height 28
type input "Go to canada"
click at [192, 519] on button "Continue" at bounding box center [200, 518] width 81 height 28
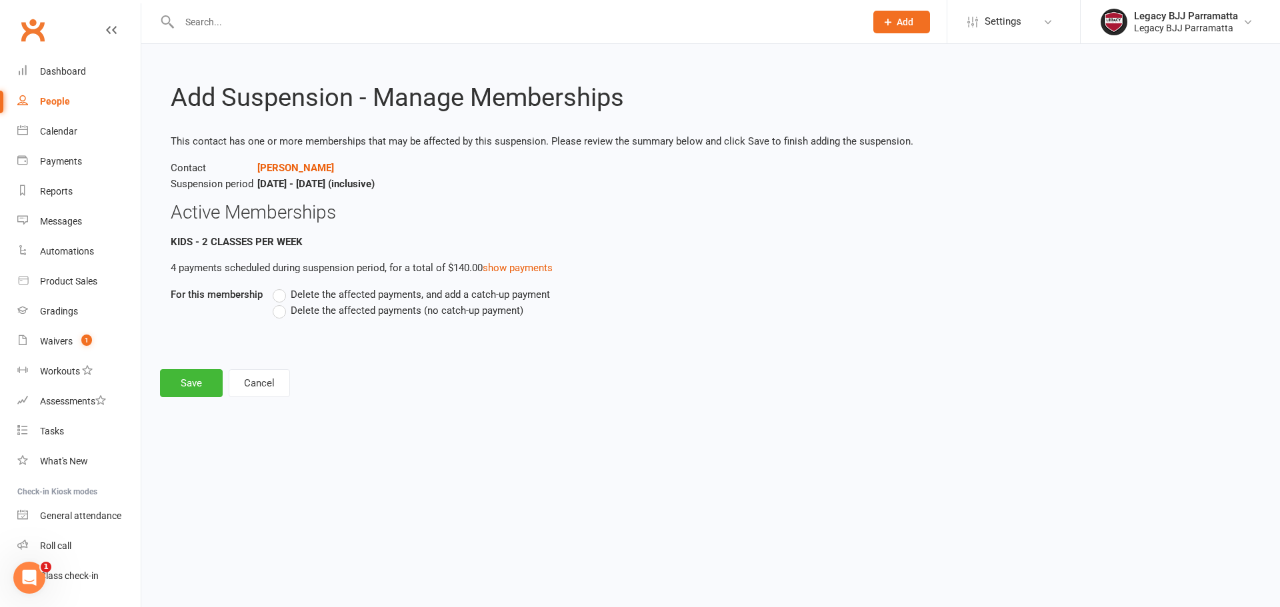
click at [327, 297] on span "Delete the affected payments, and add a catch-up payment" at bounding box center [420, 294] width 259 height 14
click at [281, 287] on input "Delete the affected payments, and add a catch-up payment" at bounding box center [277, 287] width 9 height 0
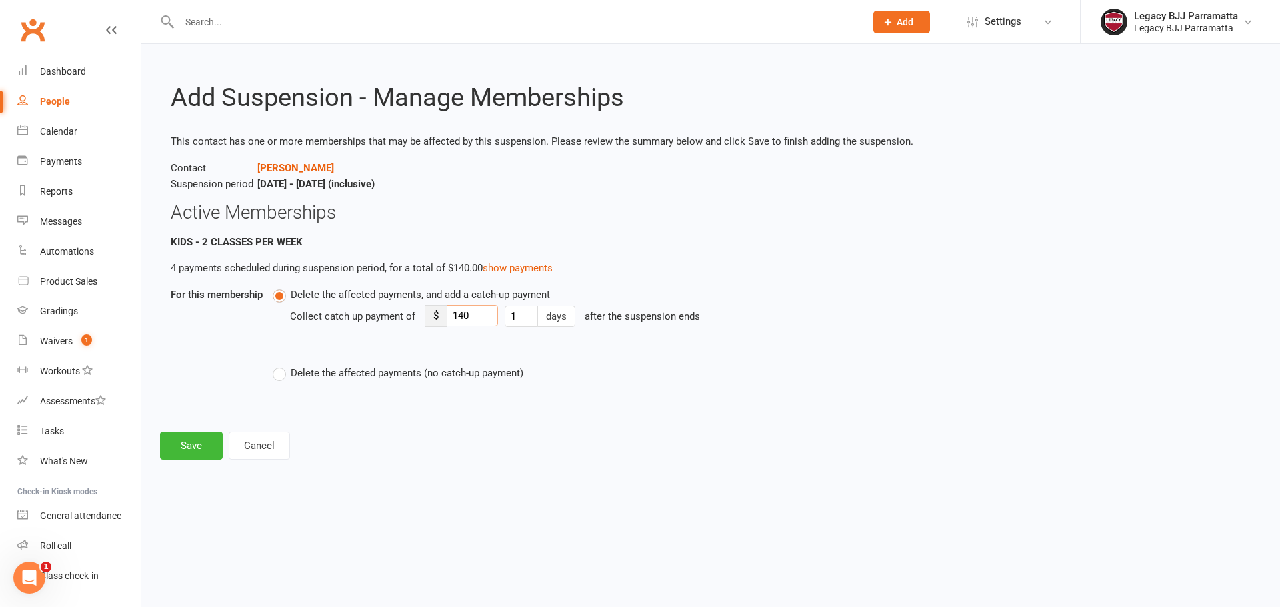
drag, startPoint x: 471, startPoint y: 313, endPoint x: 447, endPoint y: 314, distance: 24.7
click at [447, 314] on input "140" at bounding box center [472, 315] width 51 height 21
type input "20"
click at [894, 394] on div "Delete the affected payments, and add a catch-up payment Collect catch up payme…" at bounding box center [623, 343] width 720 height 113
click at [212, 445] on button "Save" at bounding box center [191, 446] width 63 height 28
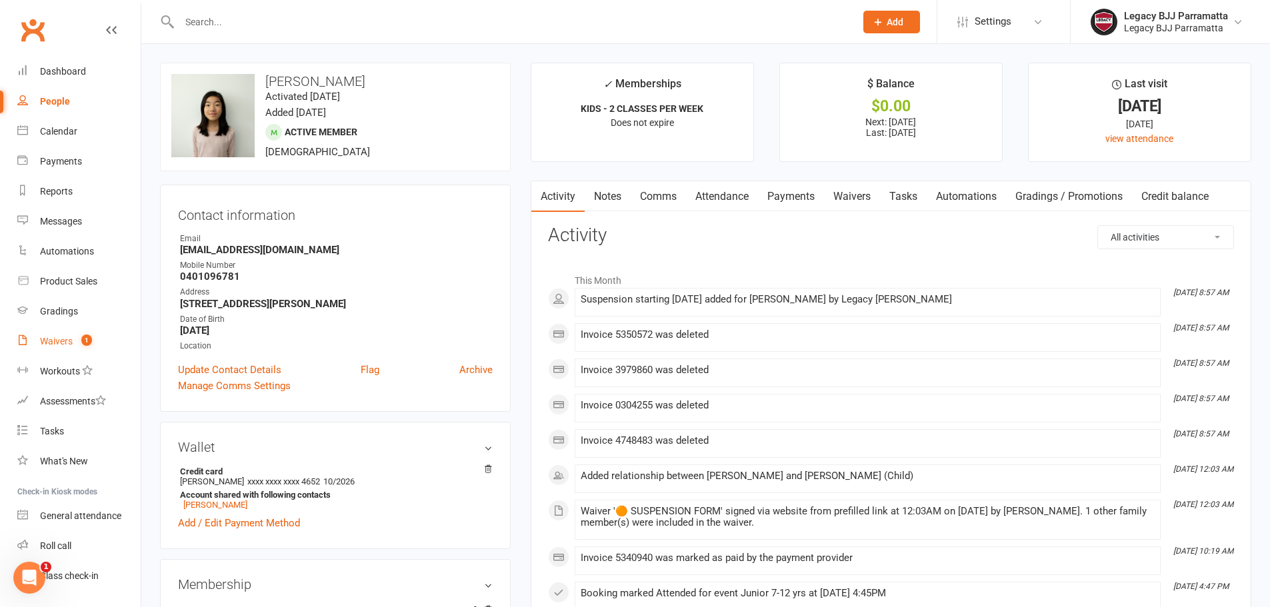
click at [60, 331] on link "Waivers 1" at bounding box center [78, 342] width 123 height 30
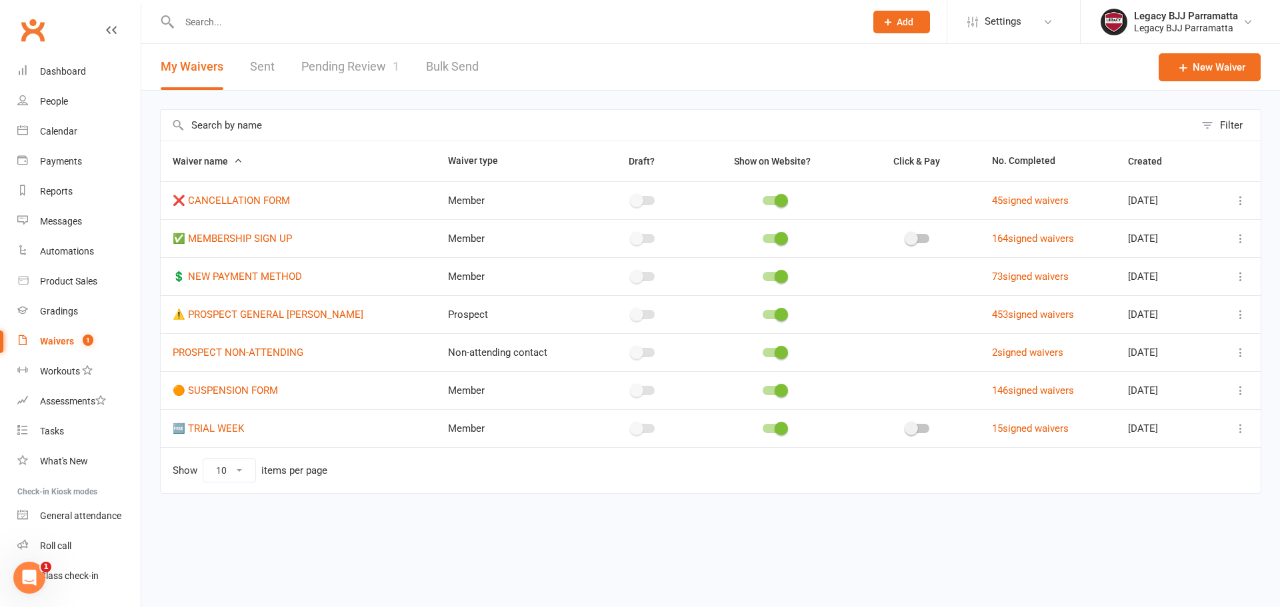
click at [360, 57] on link "Pending Review 1" at bounding box center [350, 67] width 98 height 46
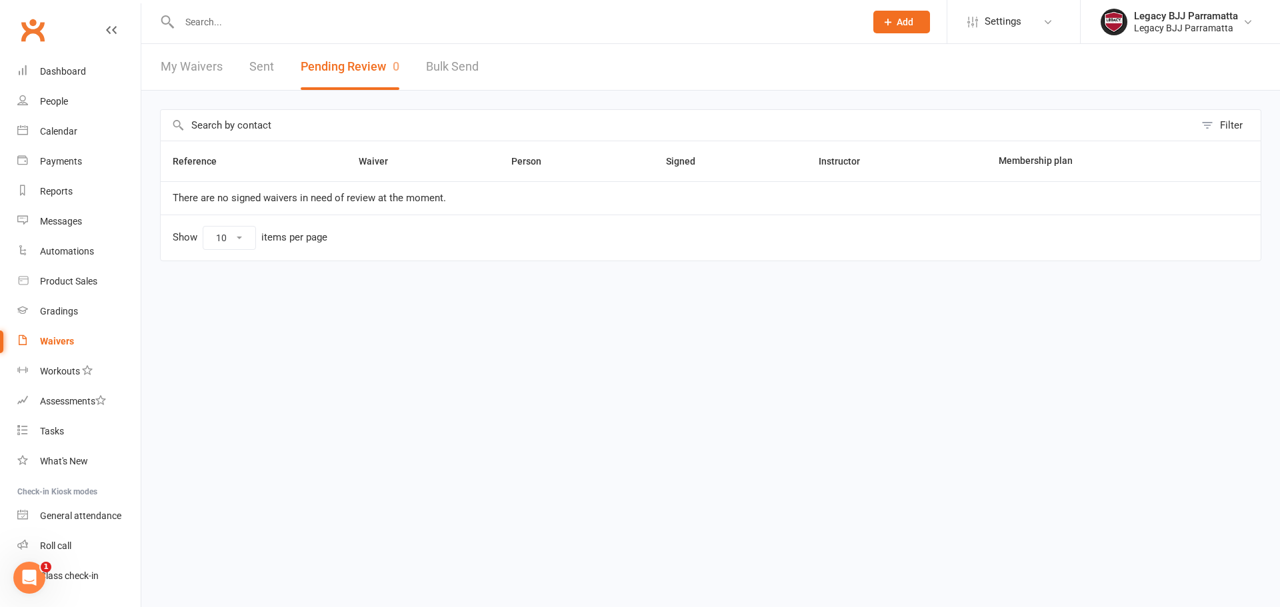
click at [331, 64] on button "Pending Review 0" at bounding box center [350, 67] width 99 height 46
click at [103, 62] on link "Dashboard" at bounding box center [78, 72] width 123 height 30
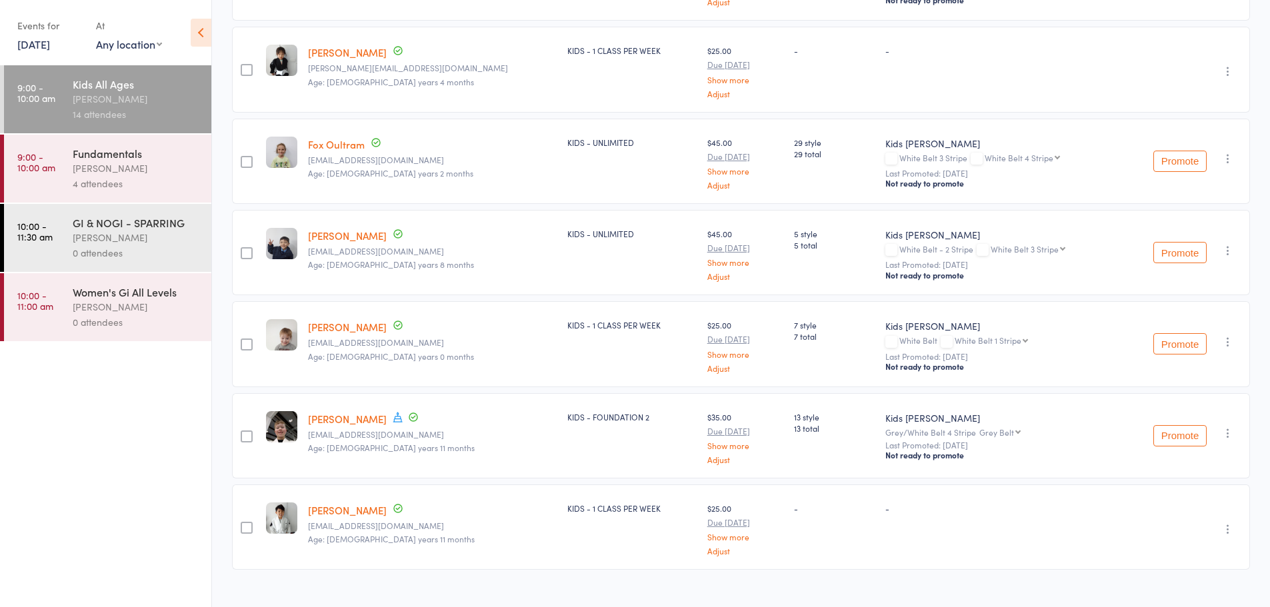
scroll to position [950, 0]
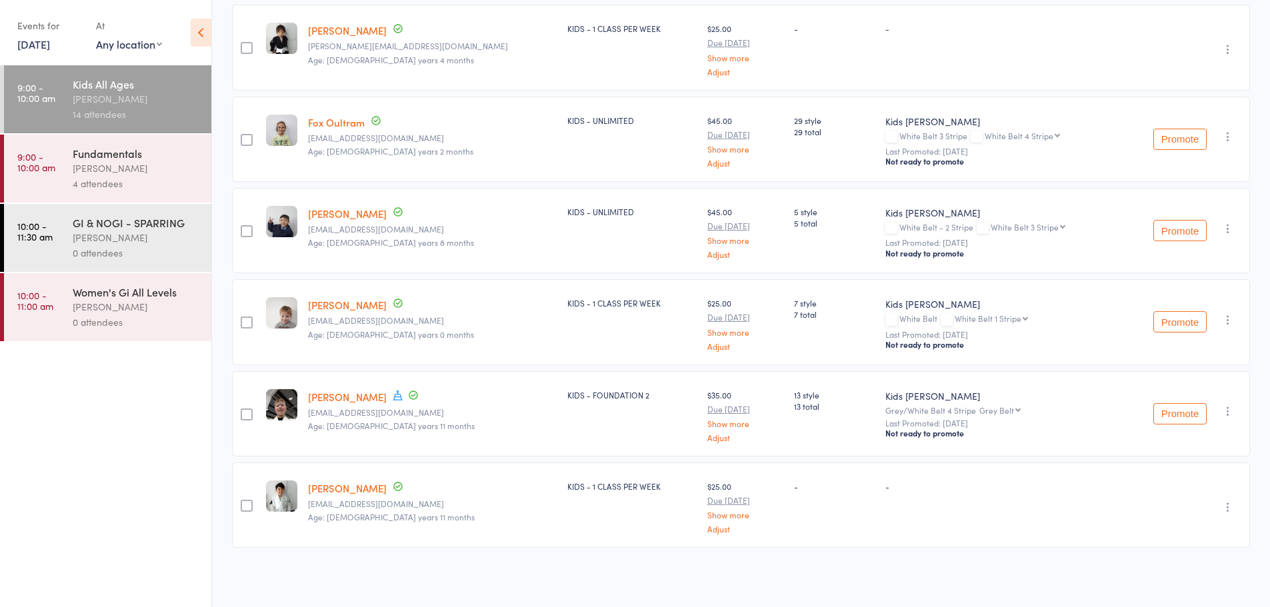
click at [169, 181] on div "4 attendees" at bounding box center [136, 183] width 127 height 15
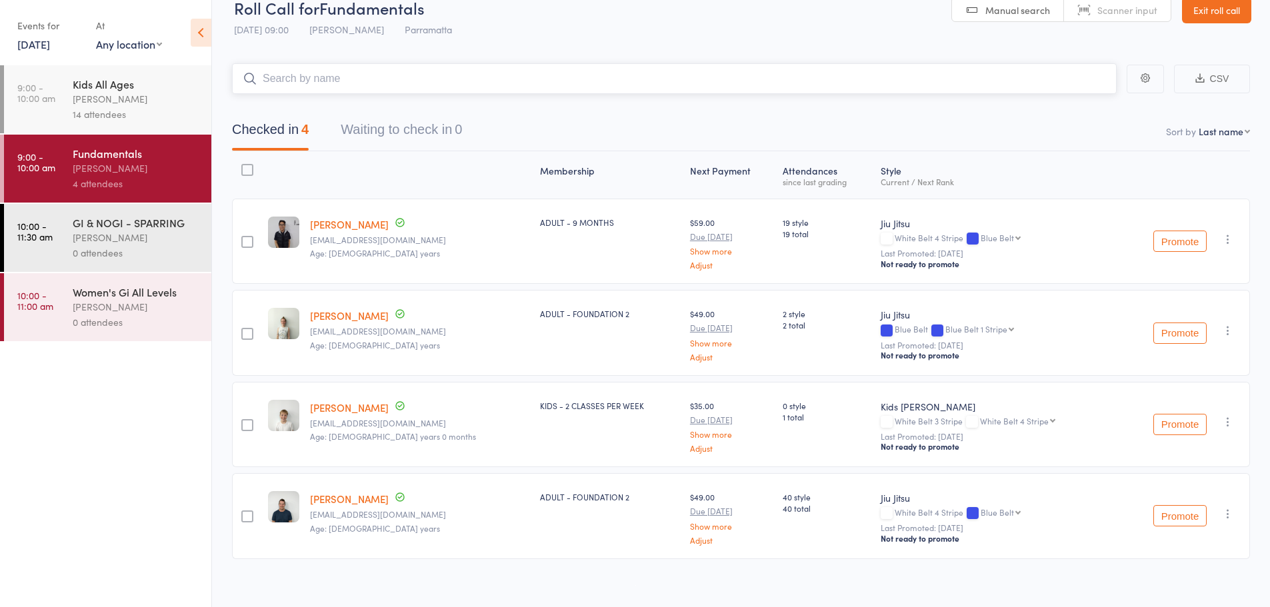
scroll to position [33, 0]
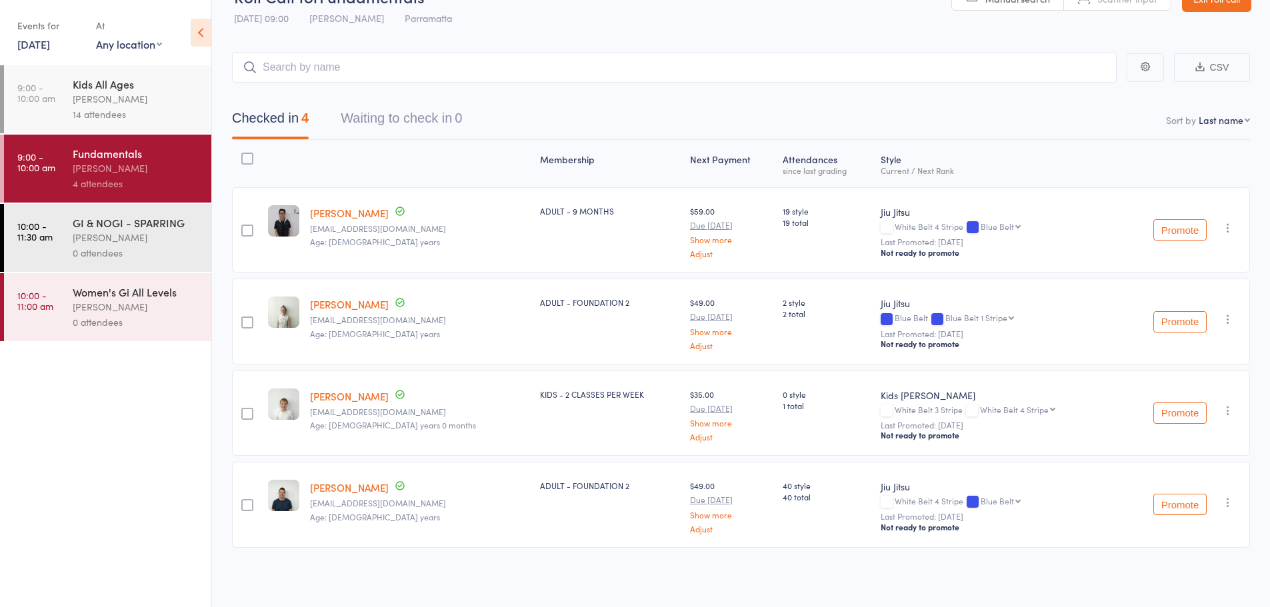
click at [119, 256] on div "0 attendees" at bounding box center [136, 252] width 127 height 15
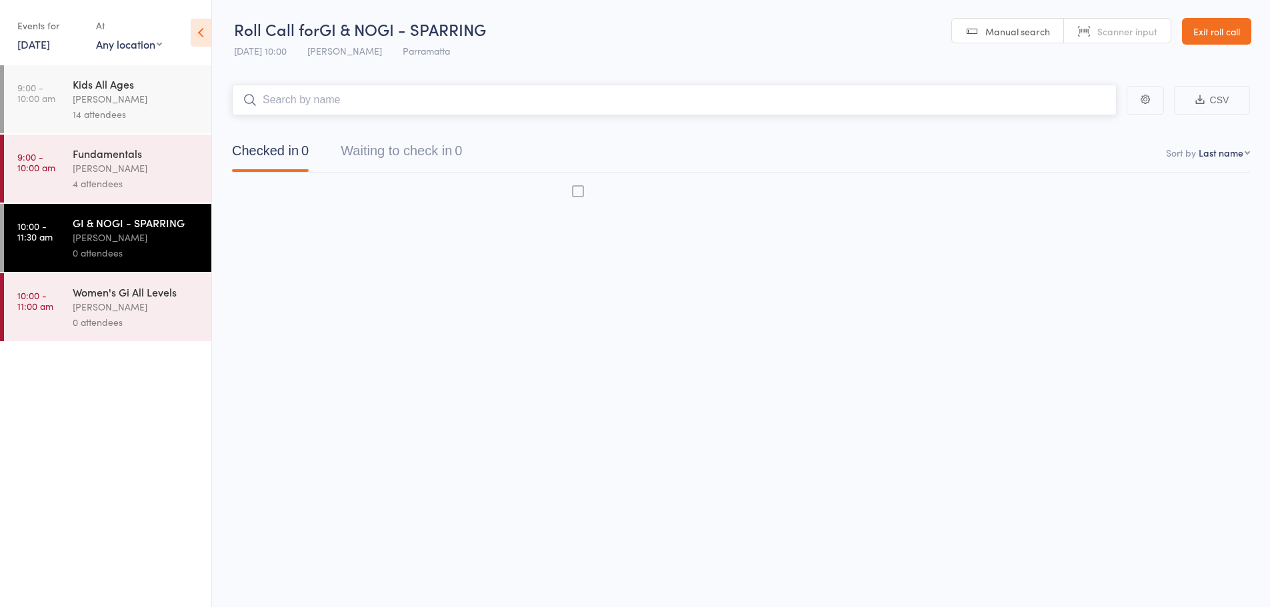
scroll to position [1, 0]
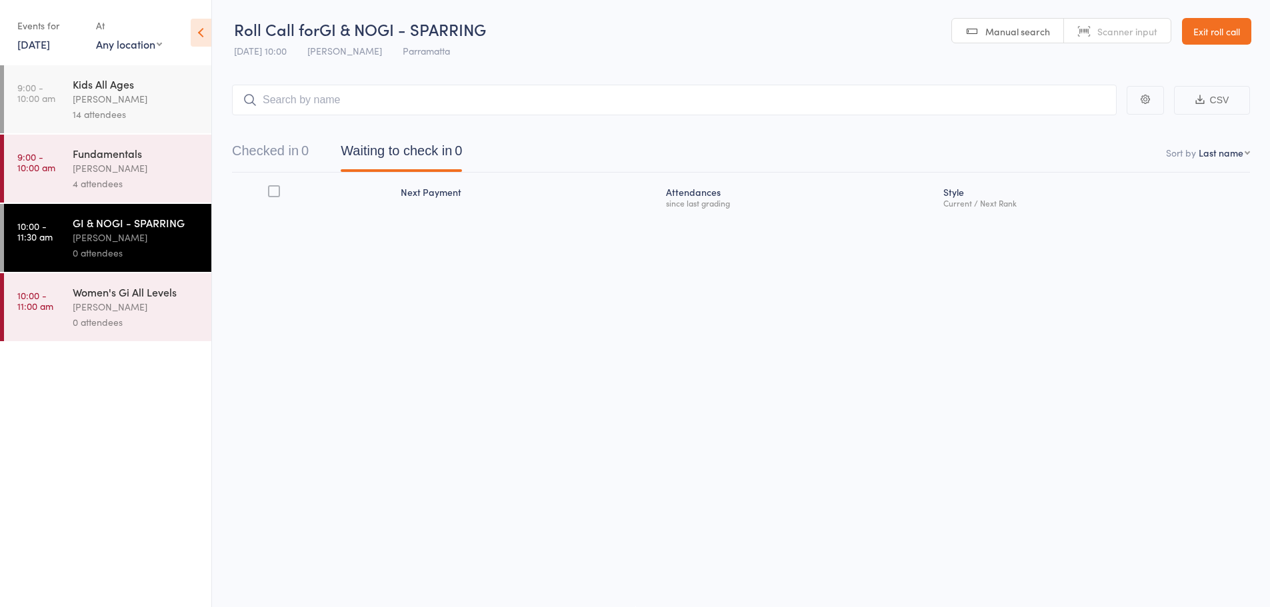
click at [183, 302] on div "[PERSON_NAME]" at bounding box center [136, 306] width 127 height 15
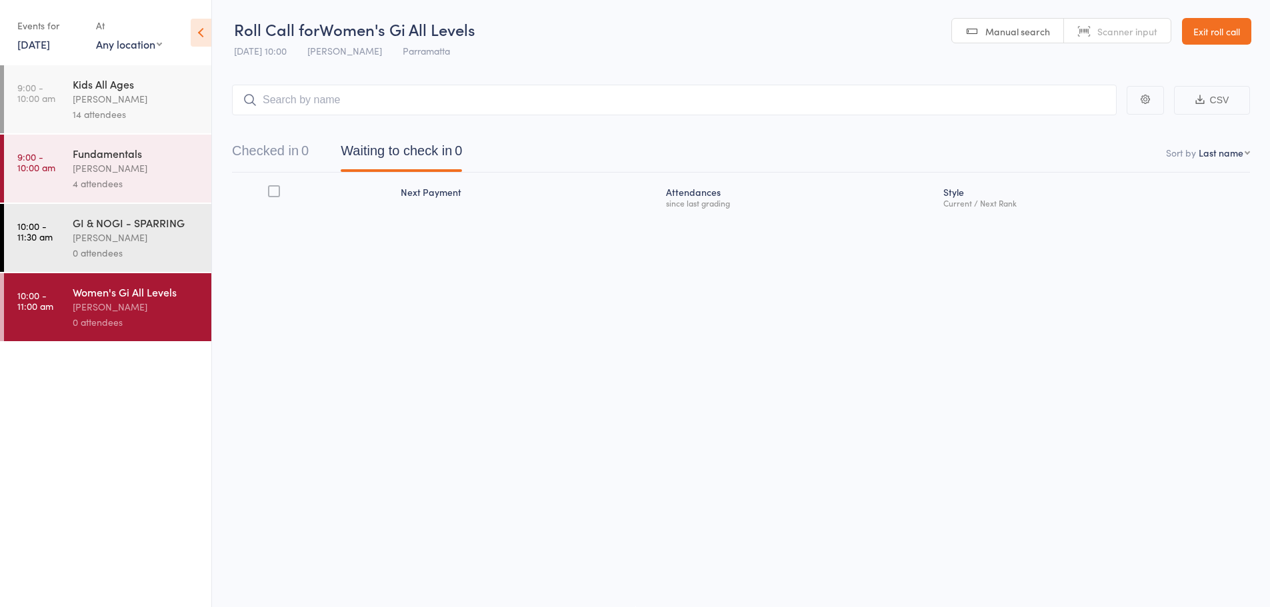
click at [148, 80] on div "Kids All Ages" at bounding box center [136, 84] width 127 height 15
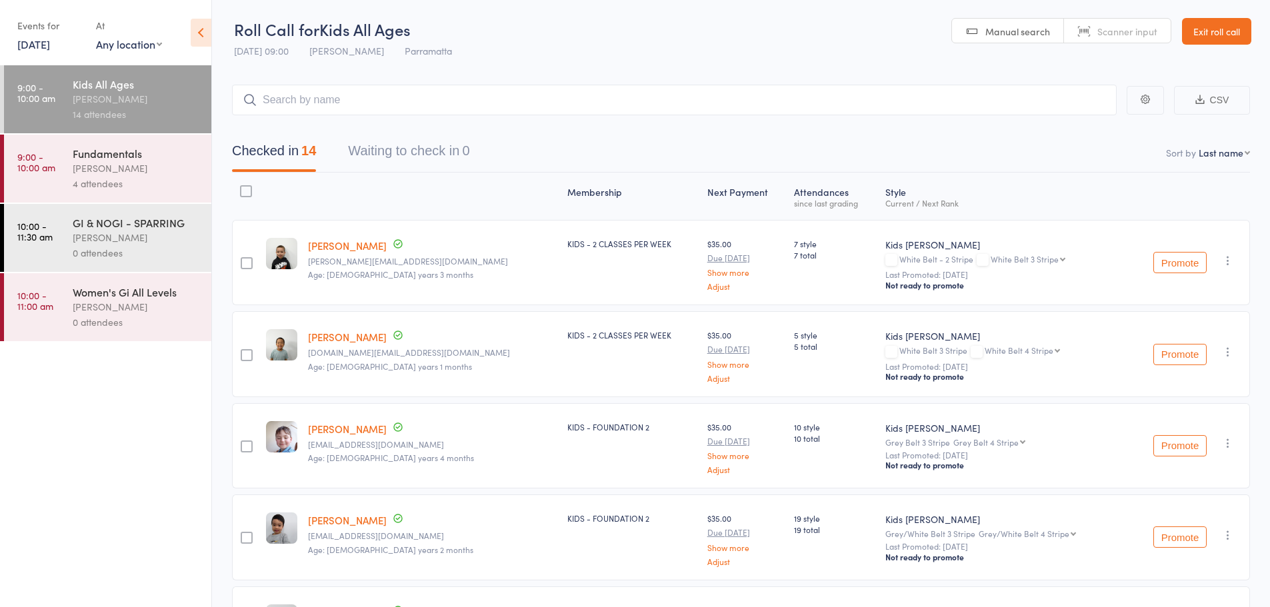
click at [191, 37] on icon at bounding box center [201, 33] width 21 height 28
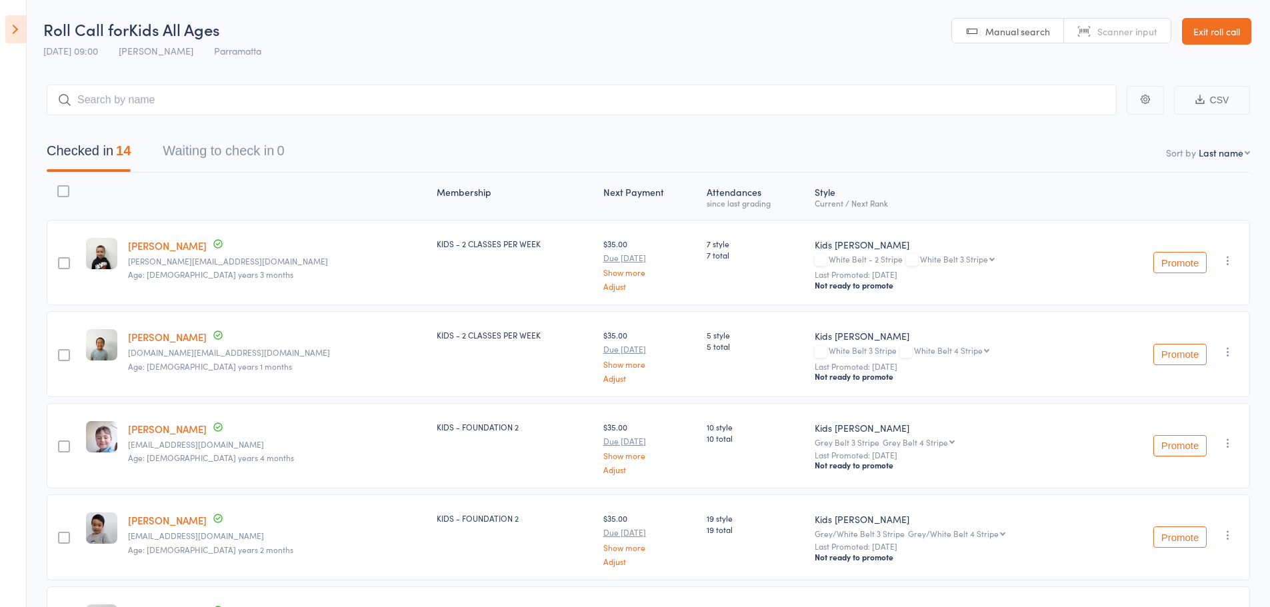
click at [1218, 33] on link "Exit roll call" at bounding box center [1216, 31] width 69 height 27
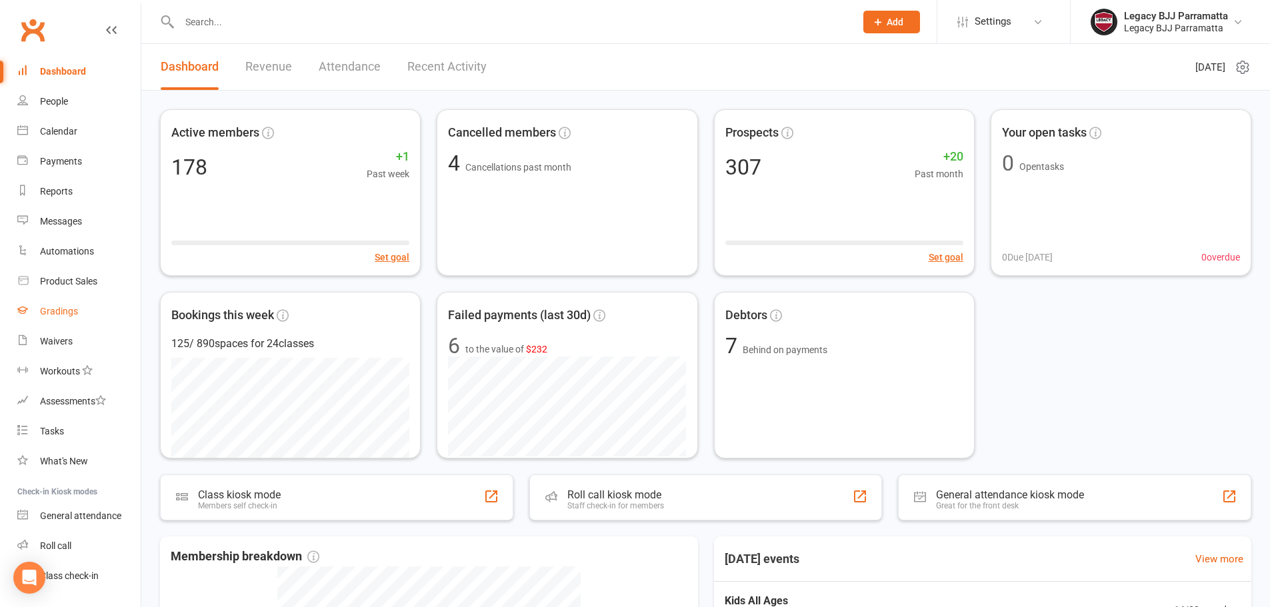
click at [94, 312] on link "Gradings" at bounding box center [78, 312] width 123 height 30
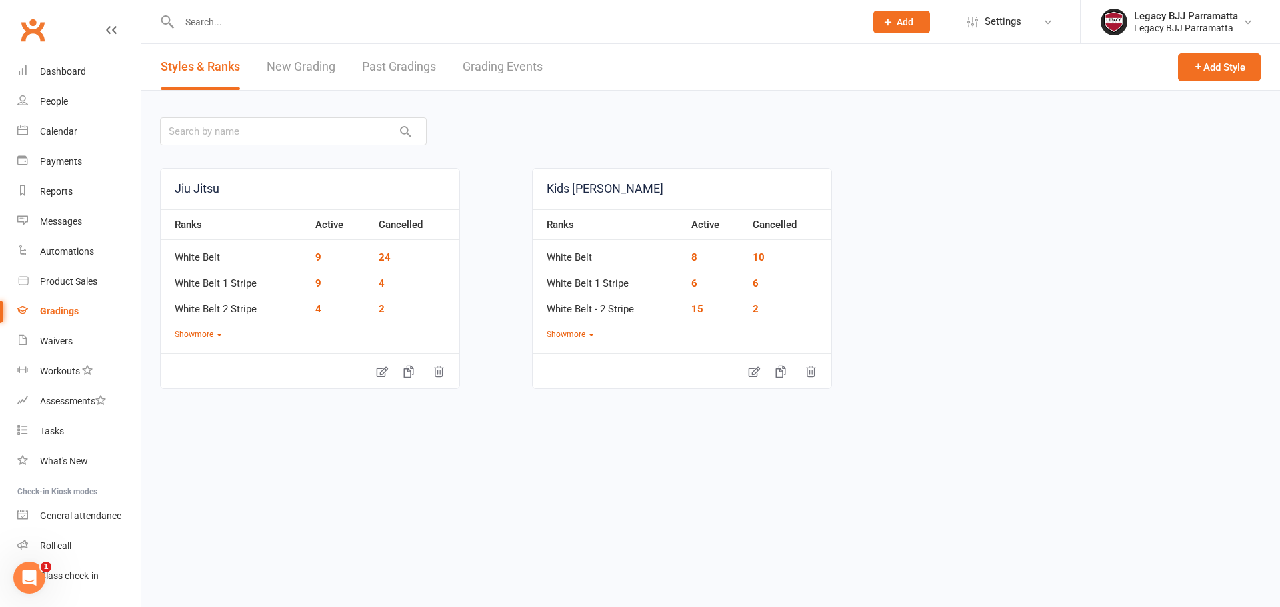
click at [305, 72] on link "New Grading" at bounding box center [301, 67] width 69 height 46
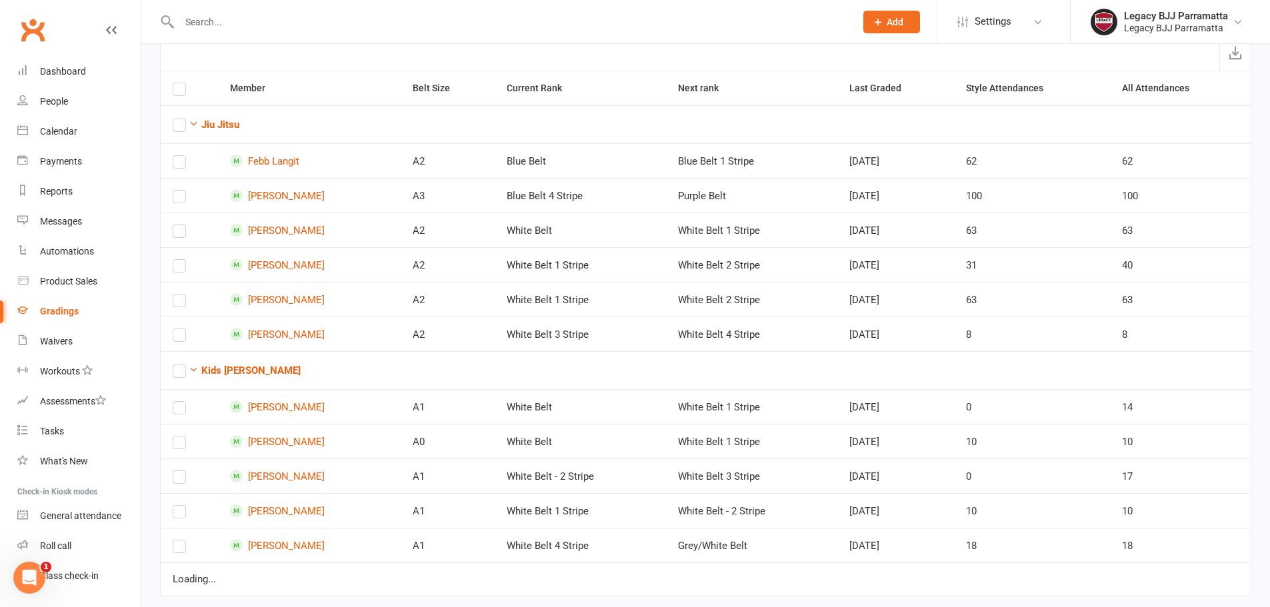
scroll to position [101, 0]
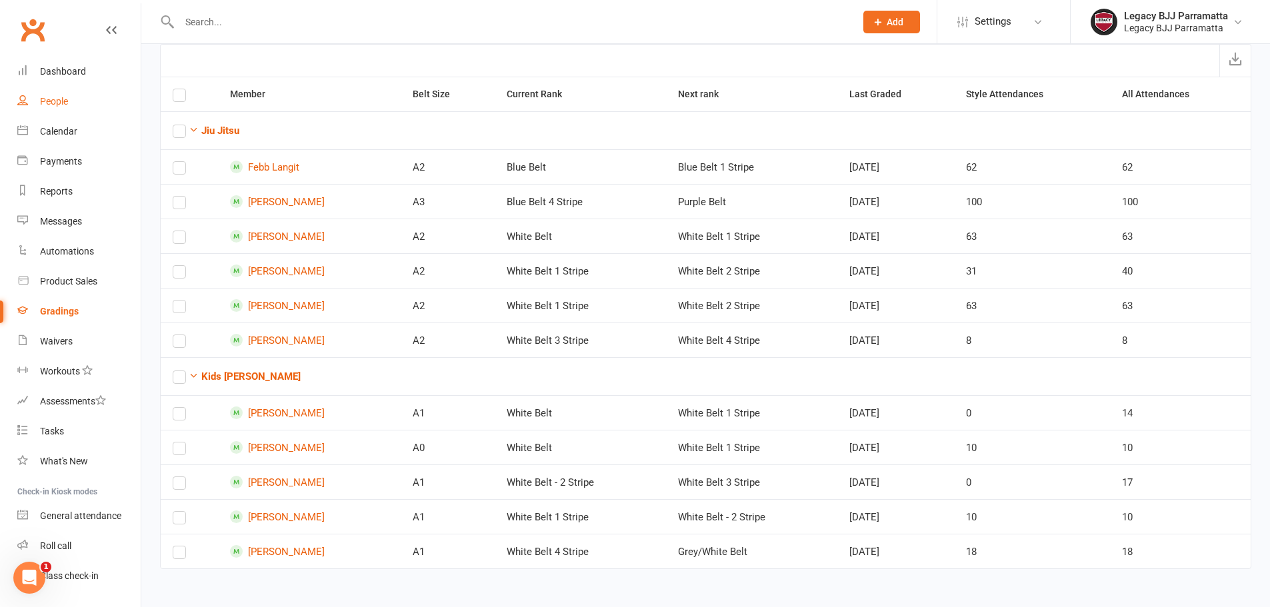
click at [60, 107] on div "People" at bounding box center [54, 101] width 28 height 11
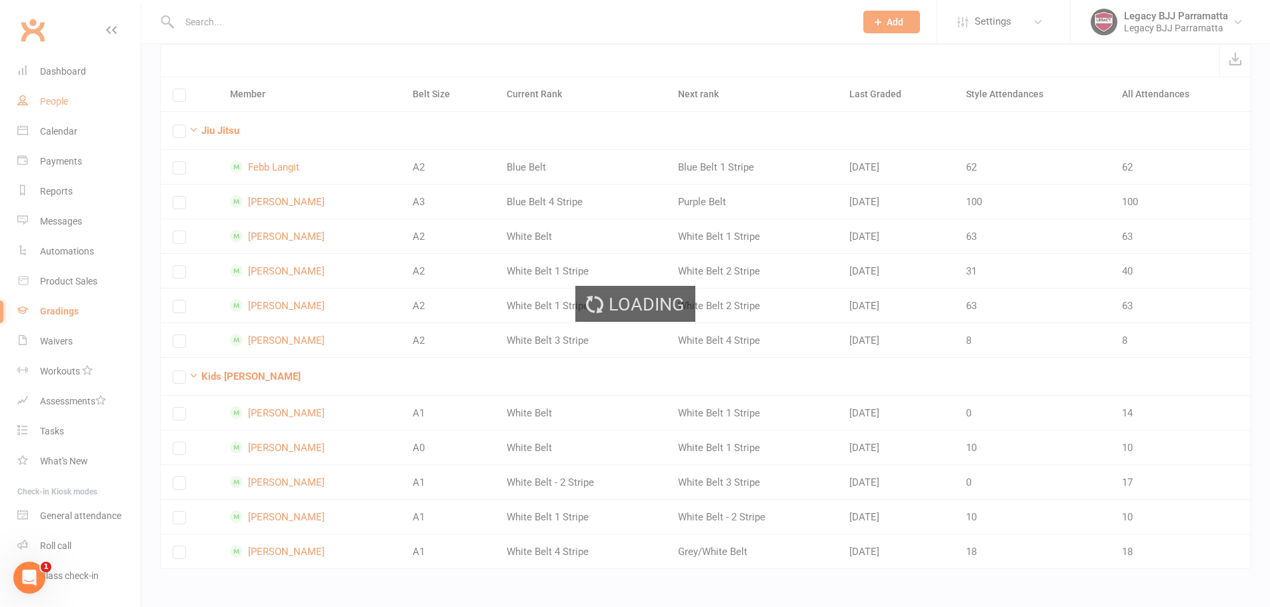
select select "100"
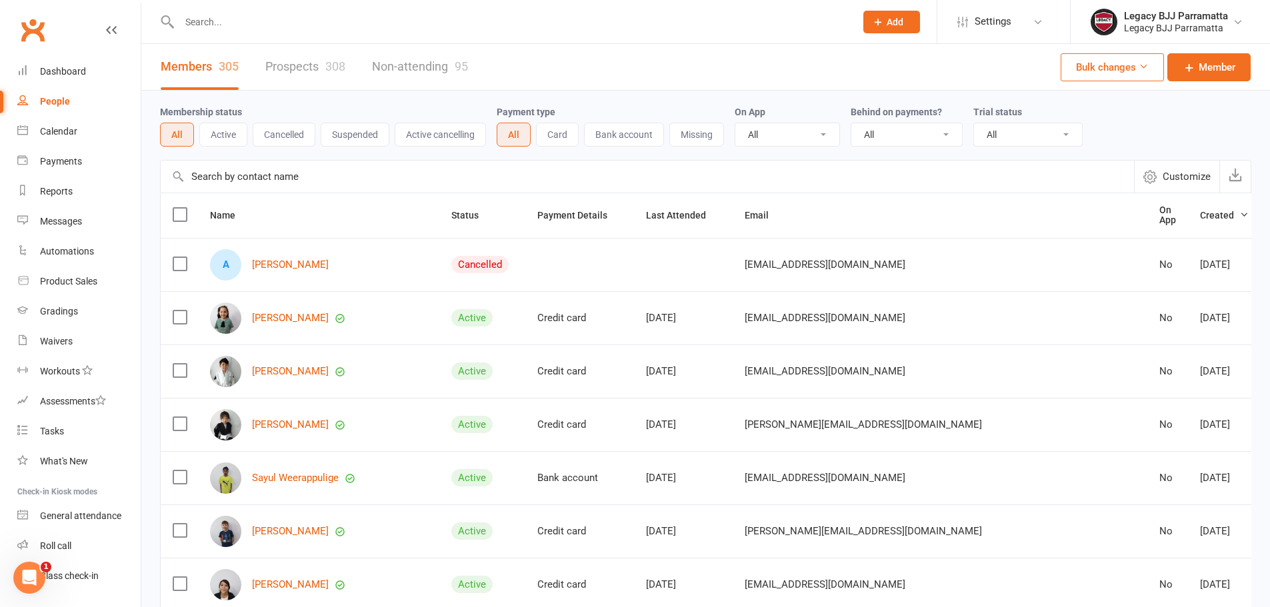
click at [273, 72] on link "Prospects 308" at bounding box center [305, 67] width 80 height 46
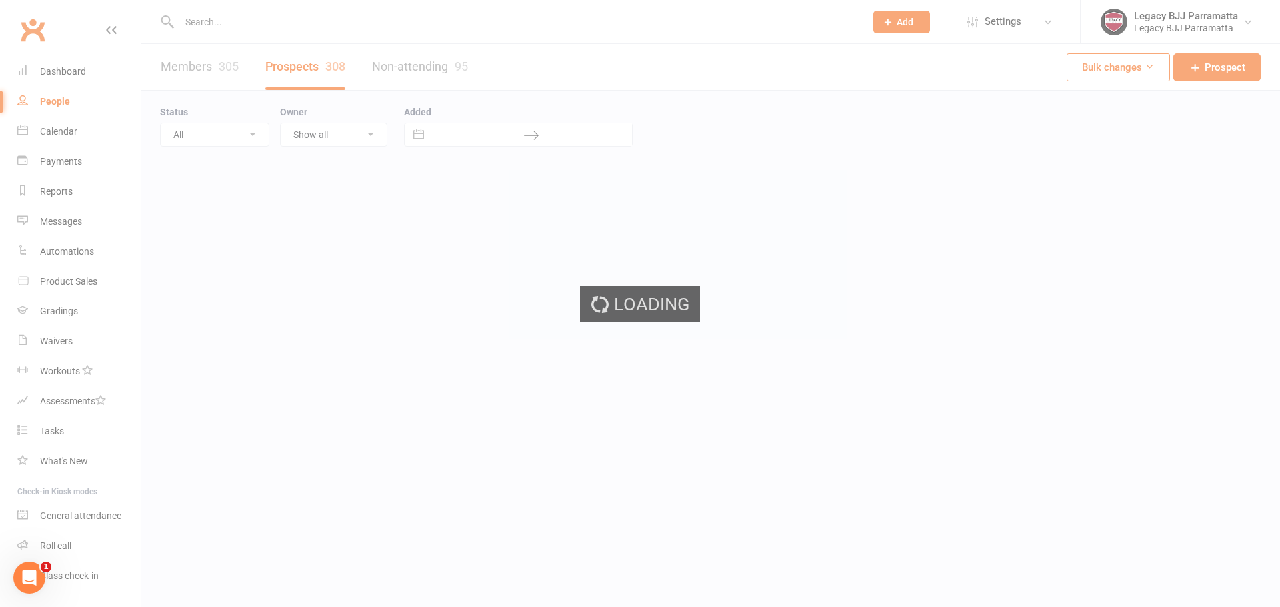
select select "100"
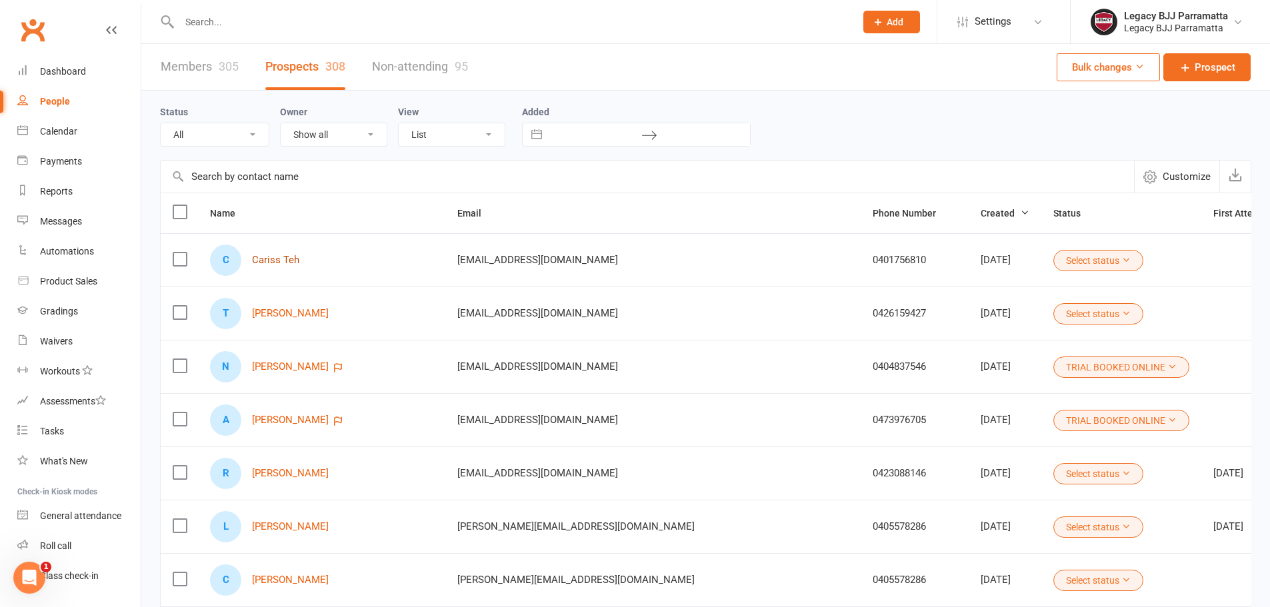
click at [297, 264] on link "Cariss Teh" at bounding box center [275, 260] width 47 height 11
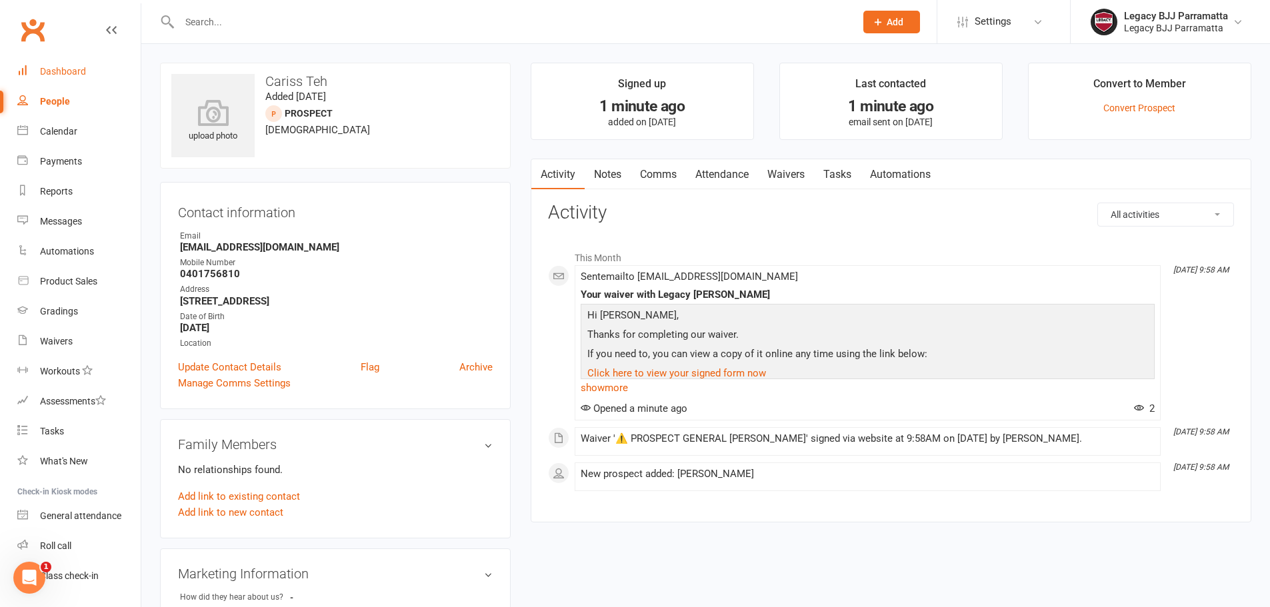
click at [83, 75] on div "Dashboard" at bounding box center [63, 71] width 46 height 11
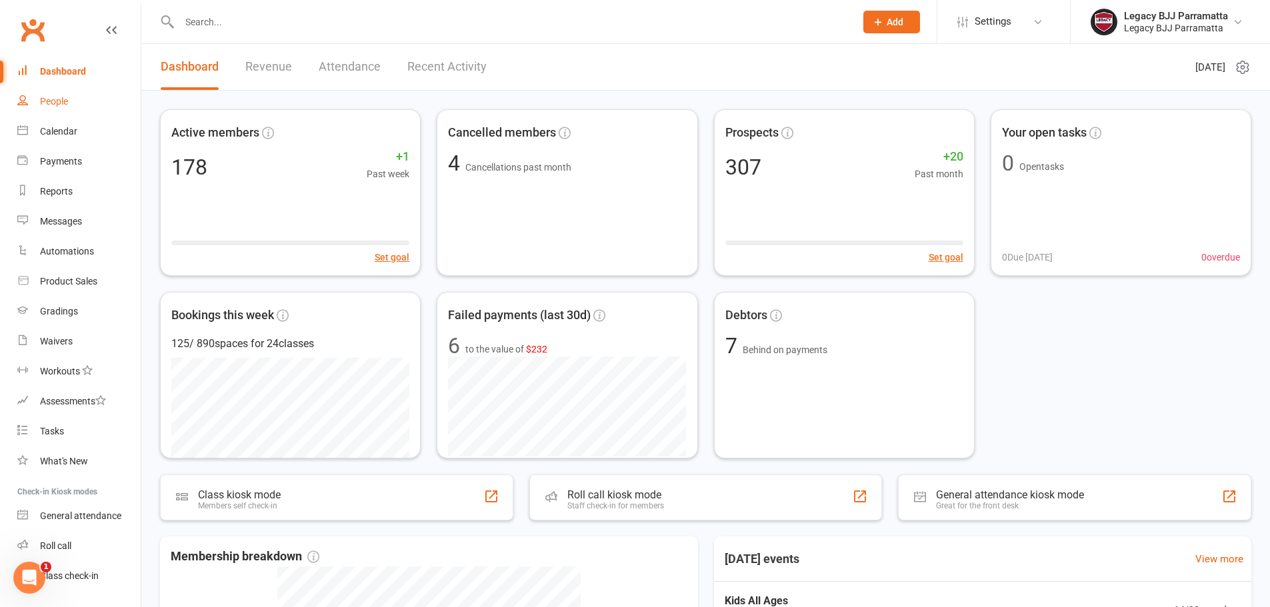
click at [77, 108] on link "People" at bounding box center [78, 102] width 123 height 30
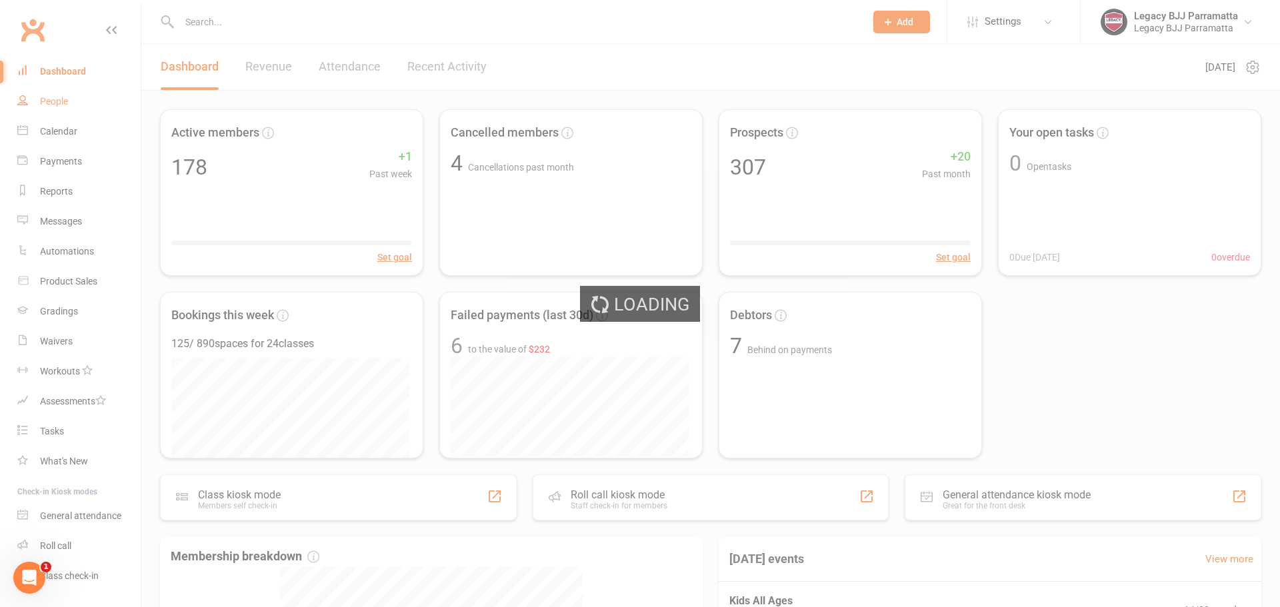
select select "100"
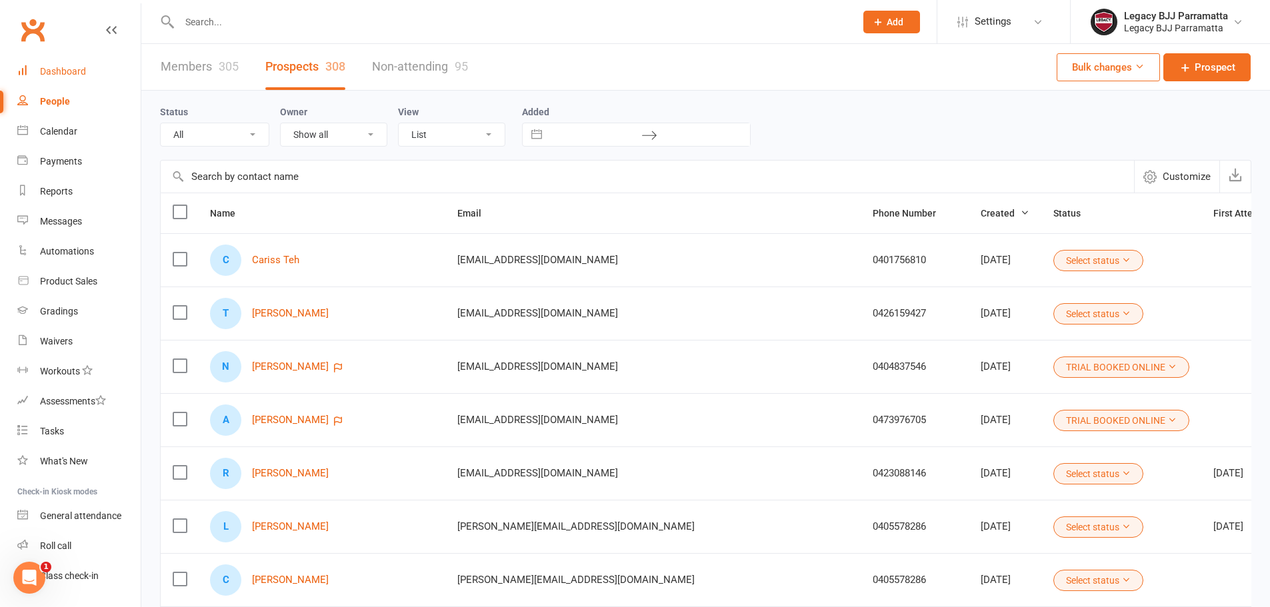
click at [94, 72] on link "Dashboard" at bounding box center [78, 72] width 123 height 30
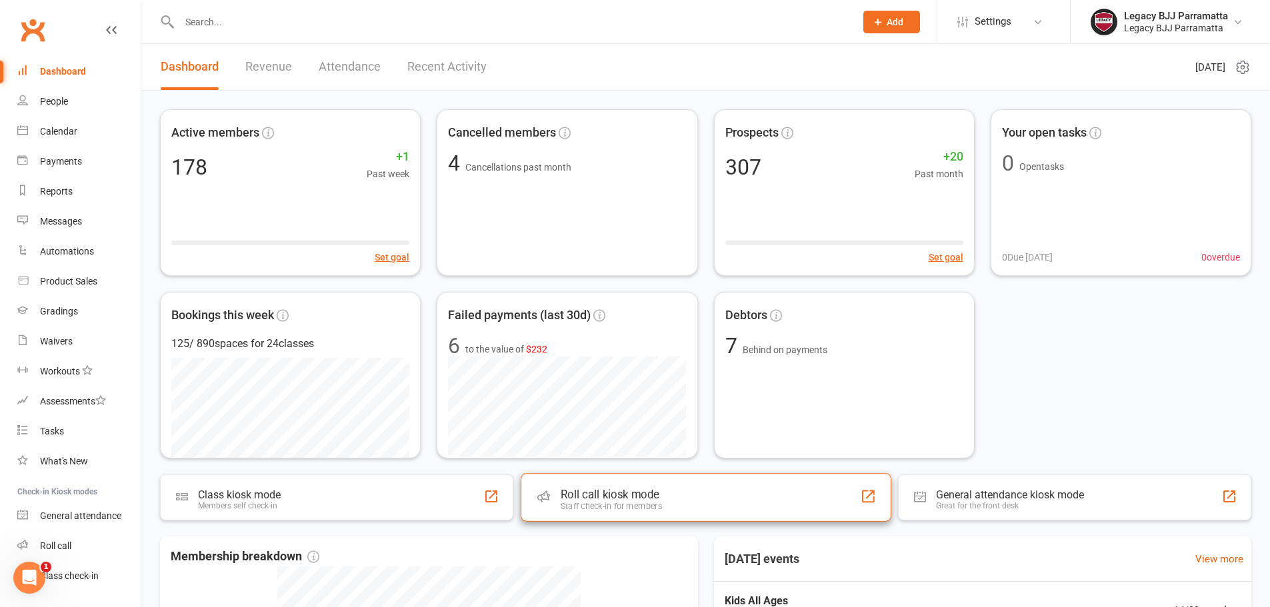
click at [593, 496] on div "Roll call kiosk mode" at bounding box center [611, 494] width 101 height 13
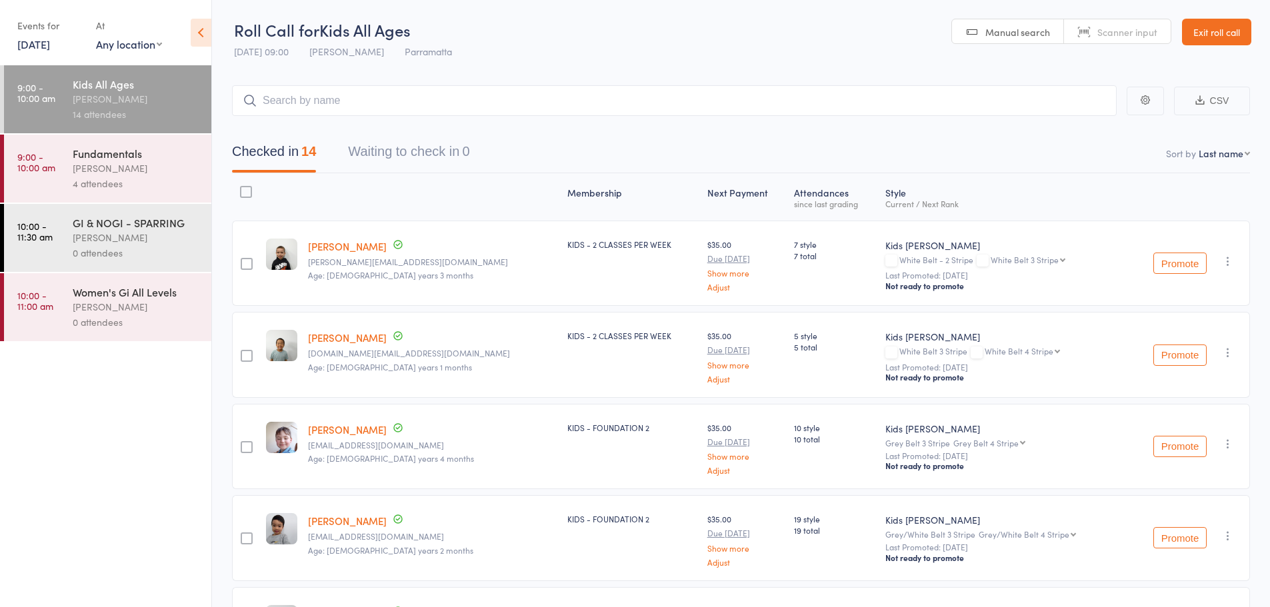
click at [174, 301] on div "[PERSON_NAME]" at bounding box center [136, 306] width 127 height 15
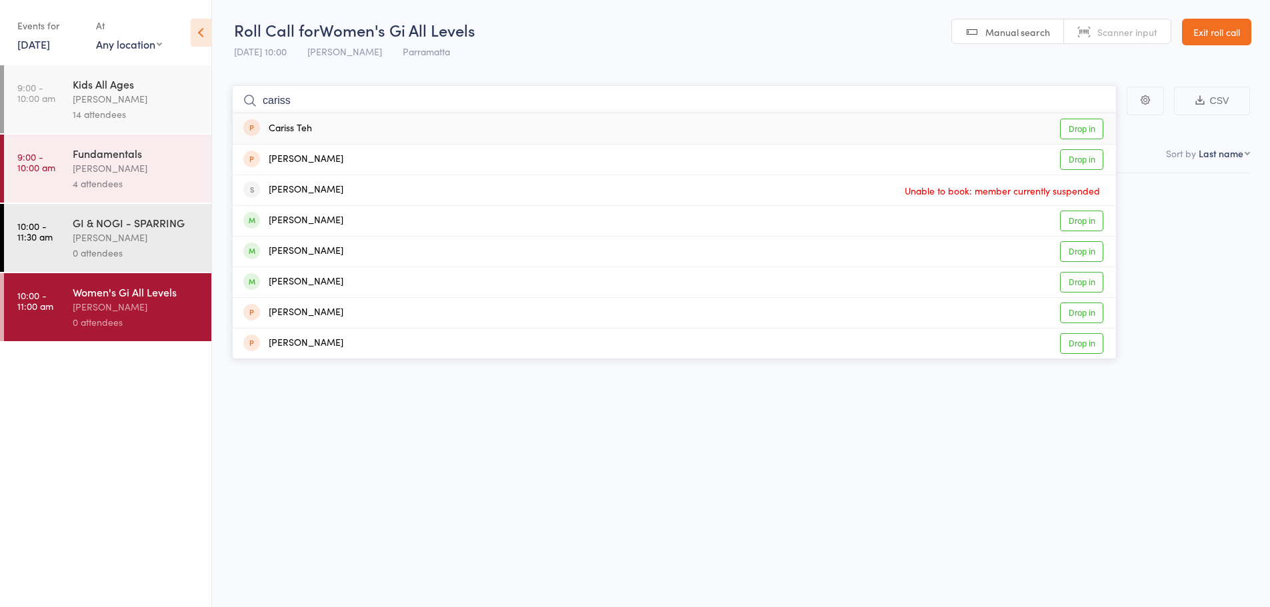
type input "cariss"
click at [1086, 134] on link "Drop in" at bounding box center [1081, 129] width 43 height 21
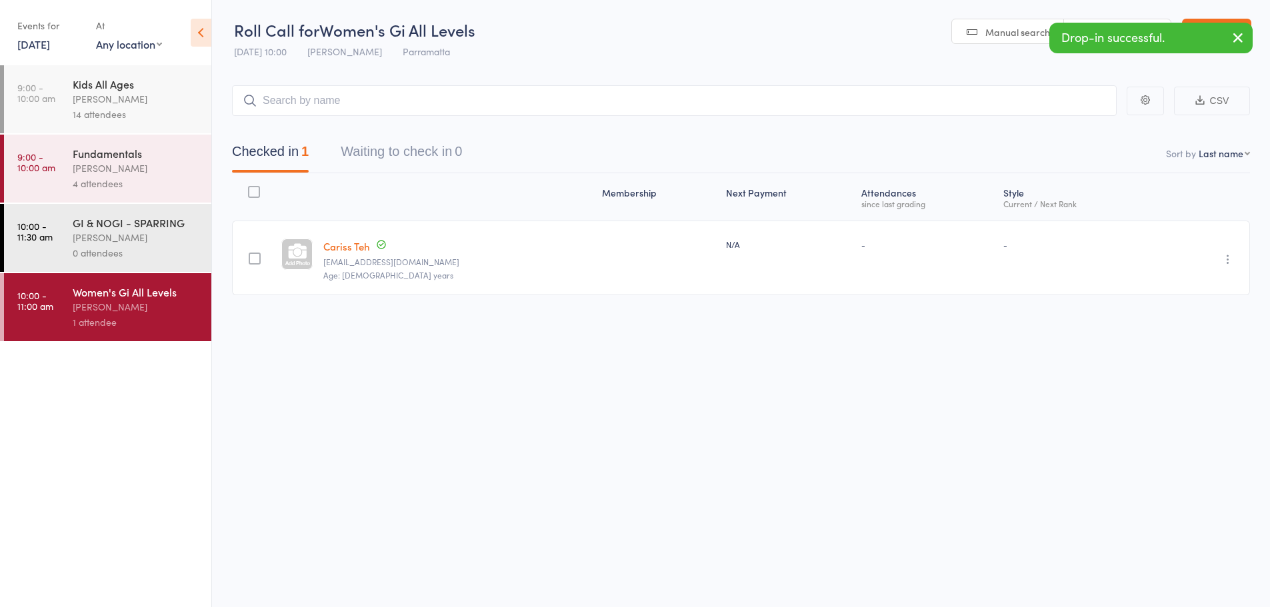
click at [1228, 261] on icon "button" at bounding box center [1228, 259] width 13 height 13
click at [1218, 287] on li "Undo check-in" at bounding box center [1181, 285] width 110 height 17
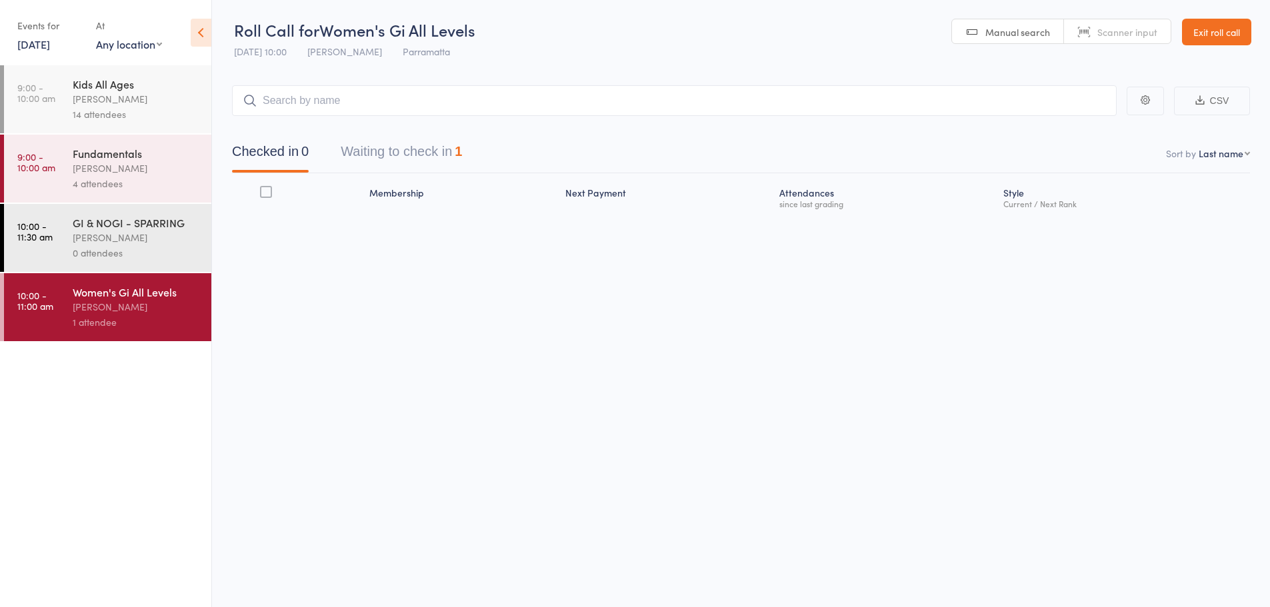
click at [443, 161] on button "Waiting to check in 1" at bounding box center [401, 154] width 121 height 35
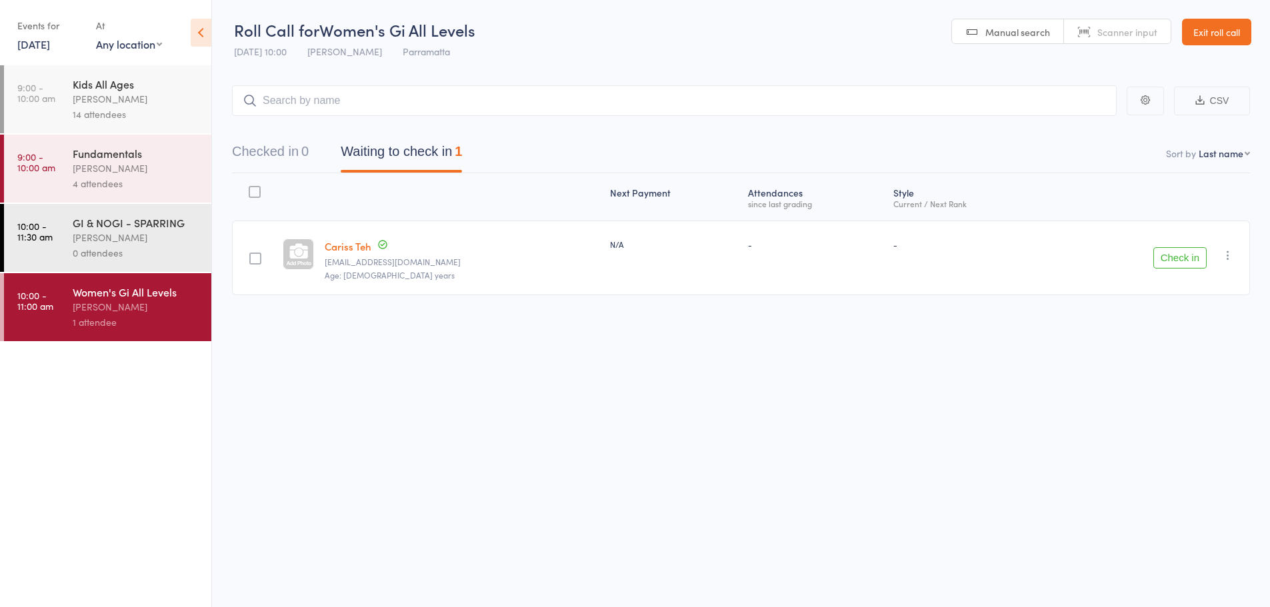
click at [1243, 23] on link "Exit roll call" at bounding box center [1216, 32] width 69 height 27
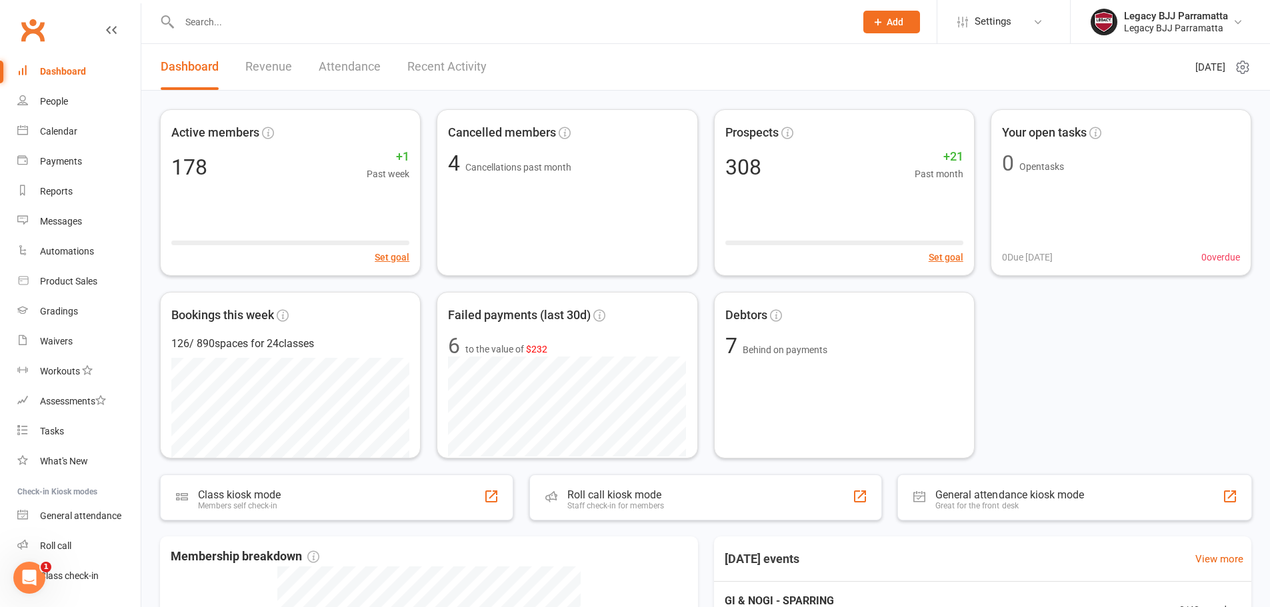
click at [1134, 383] on div "Active members 178 +1 Past week Set goal Cancelled members 4 Cancellations past…" at bounding box center [706, 283] width 1092 height 349
click at [1182, 371] on div "Active members 178 +1 Past week Set goal Cancelled members 4 Cancellations past…" at bounding box center [706, 283] width 1092 height 349
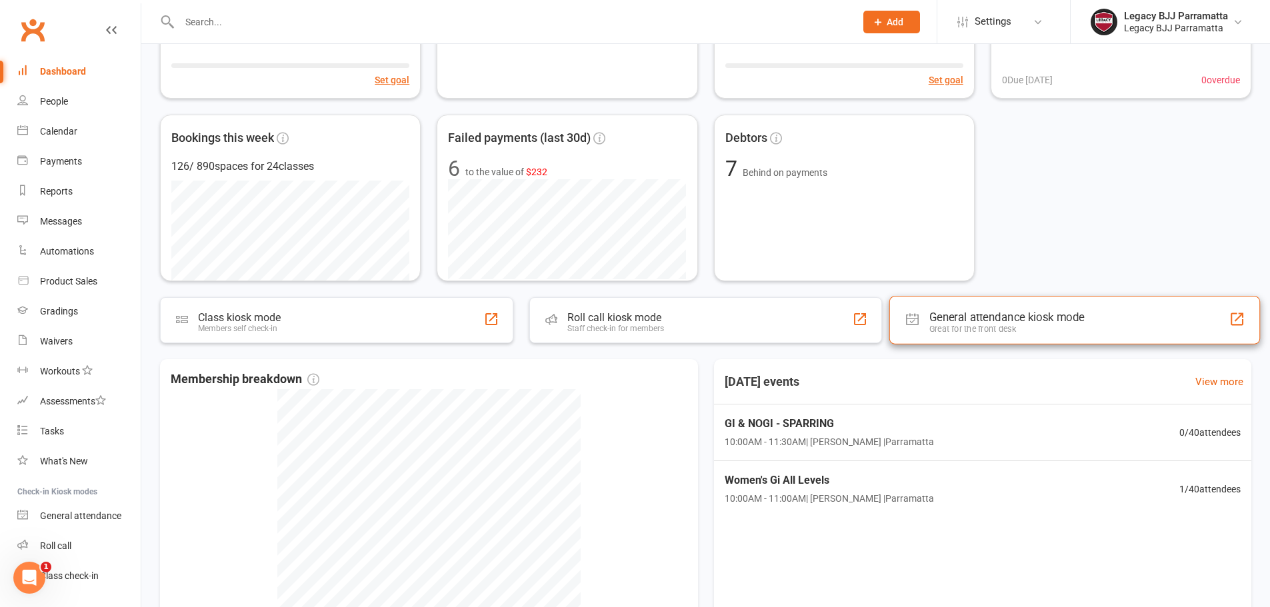
scroll to position [200, 0]
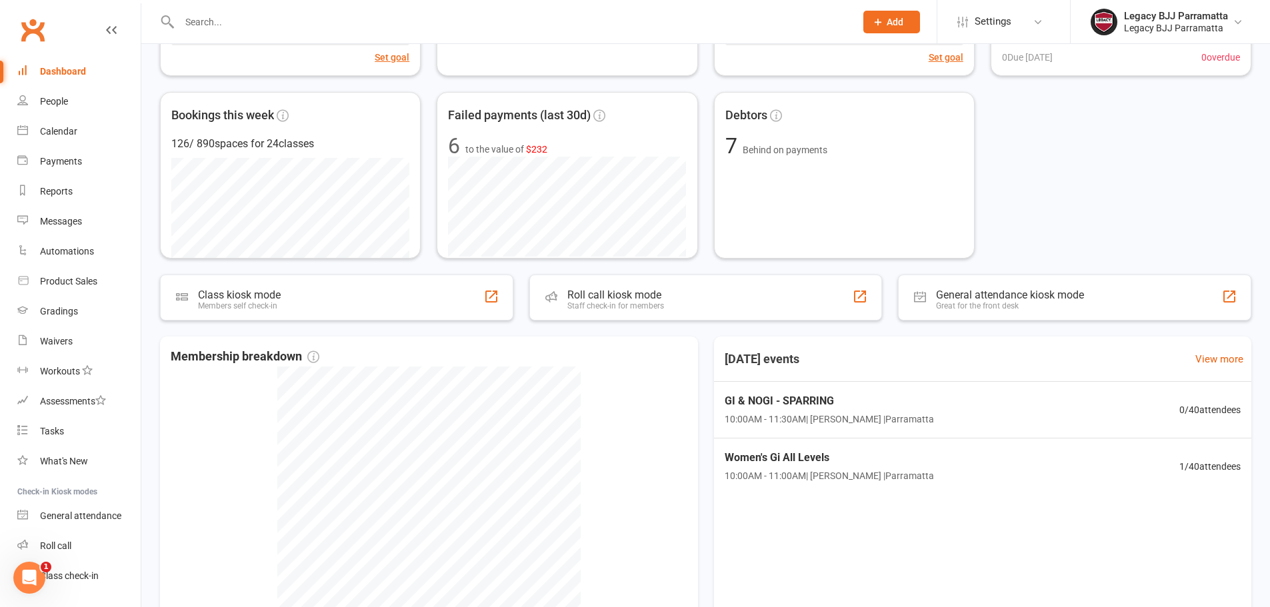
click at [1131, 196] on div "Active members 178 +1 Past week Set goal Cancelled members 4 Cancellations past…" at bounding box center [706, 83] width 1092 height 349
click at [221, 25] on input "text" at bounding box center [510, 22] width 671 height 19
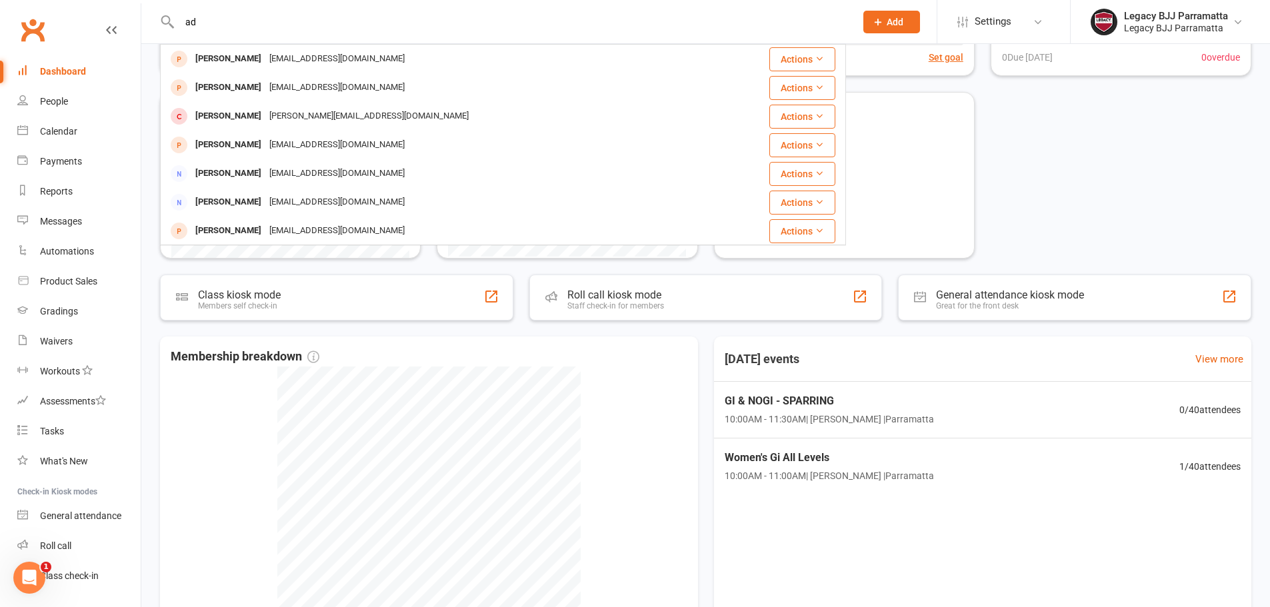
type input "a"
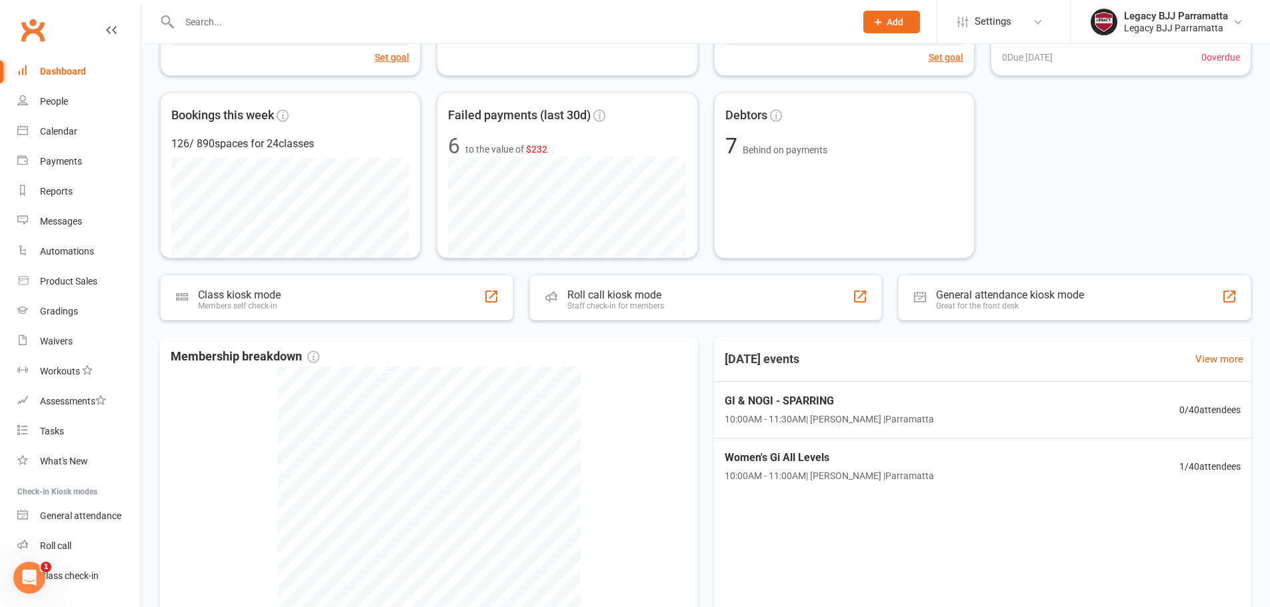
click at [1027, 106] on div "Active members 178 +1 Past week Set goal Cancelled members 4 Cancellations past…" at bounding box center [706, 83] width 1092 height 349
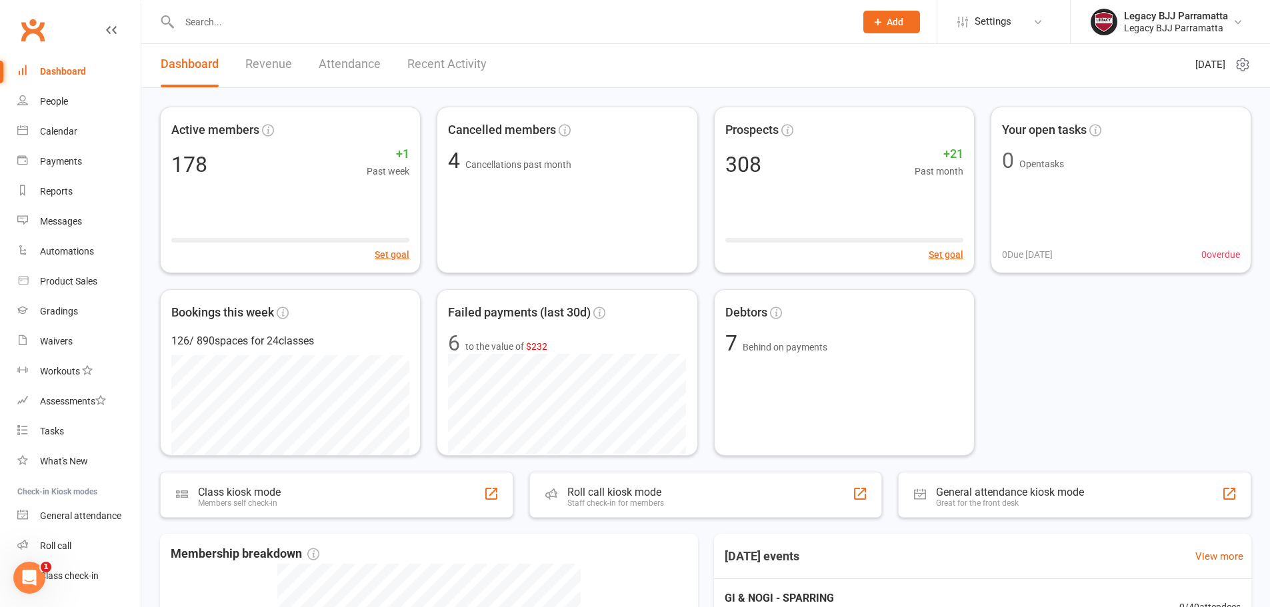
scroll to position [0, 0]
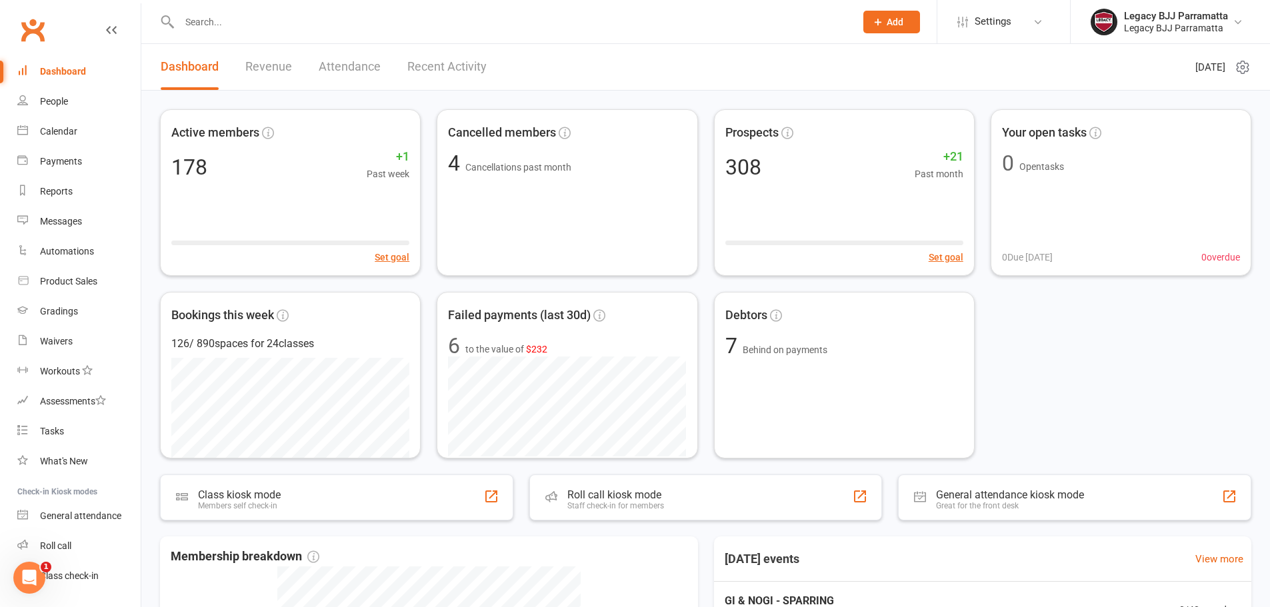
click at [499, 17] on input "text" at bounding box center [510, 22] width 671 height 19
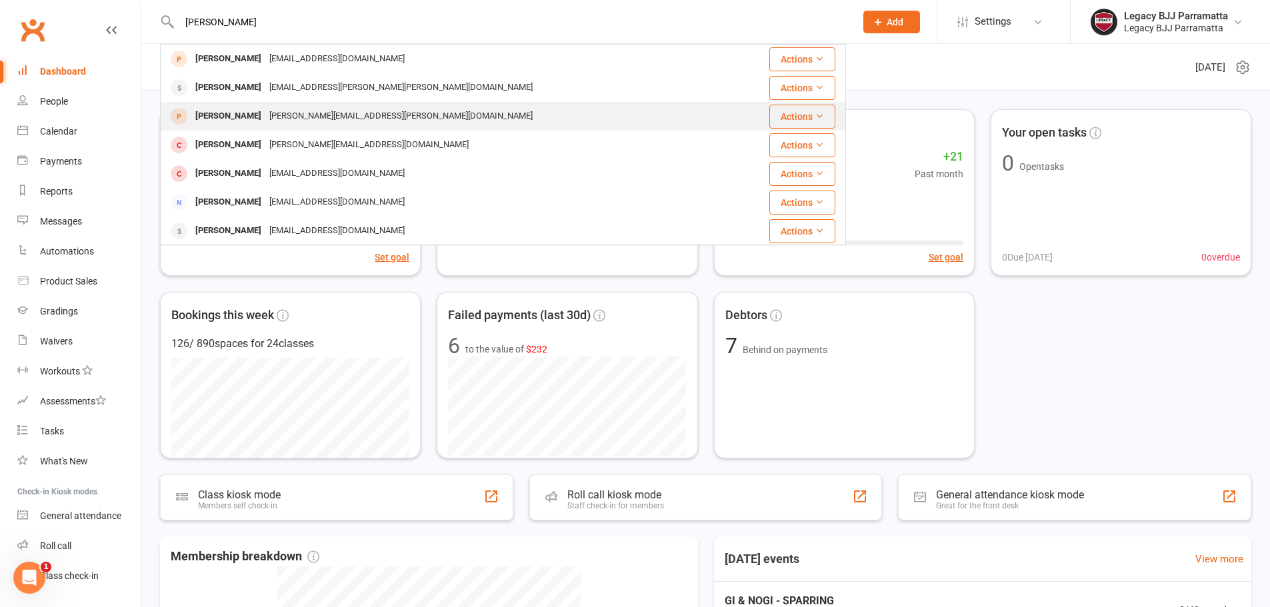
type input "steven"
click at [282, 115] on div "Steven.truong@student.mq.edu.au" at bounding box center [400, 116] width 271 height 19
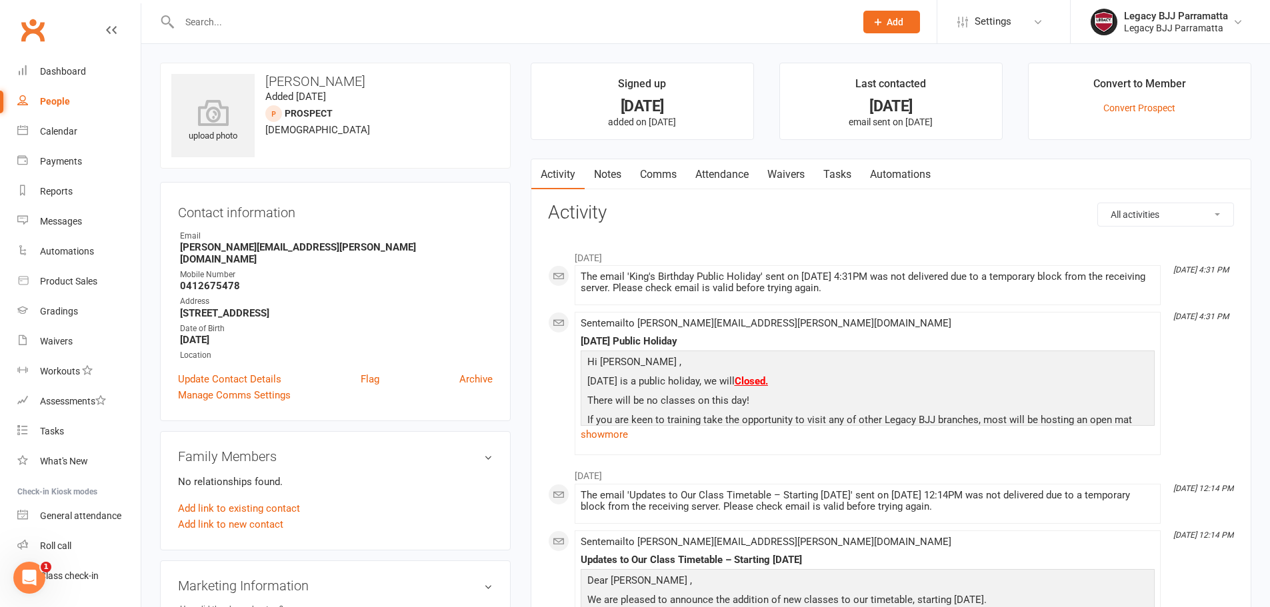
click at [786, 181] on link "Waivers" at bounding box center [786, 174] width 56 height 31
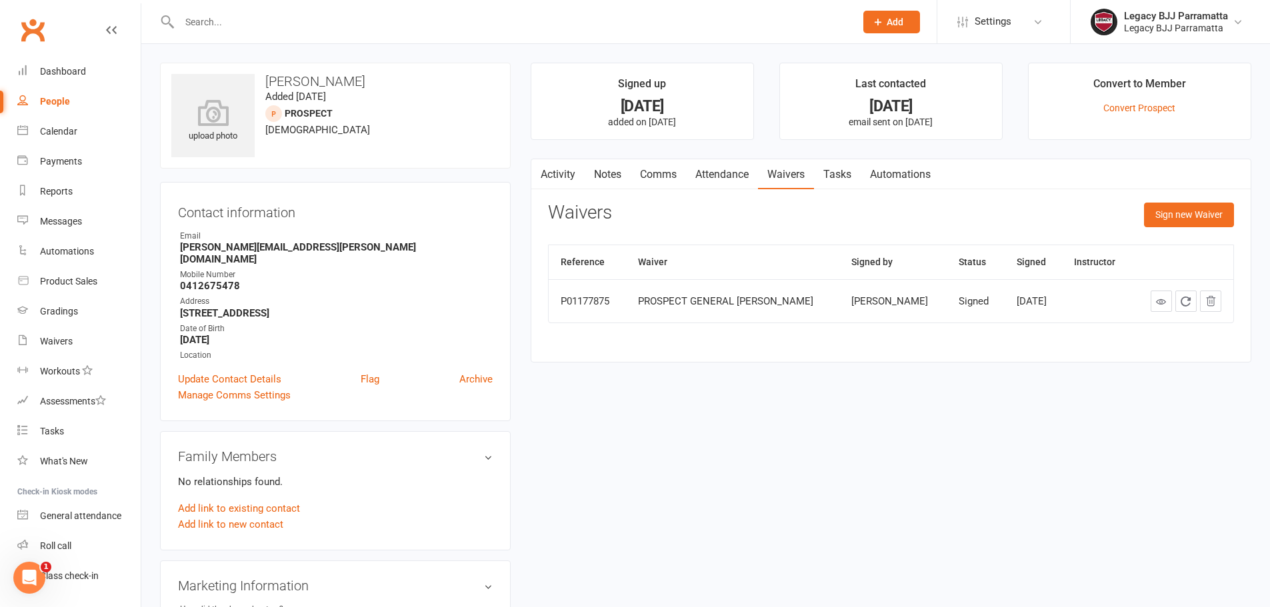
click at [787, 397] on div "upload photo Steven Truong Added 25 January, 2025 prospect 32 years old Contact…" at bounding box center [706, 564] width 1112 height 1002
click at [531, 144] on main "Signed up 8 months ago added on 25 Jan 2025 Last contacted 3 months ago email s…" at bounding box center [891, 219] width 741 height 313
click at [76, 100] on link "People" at bounding box center [78, 102] width 123 height 30
select select "100"
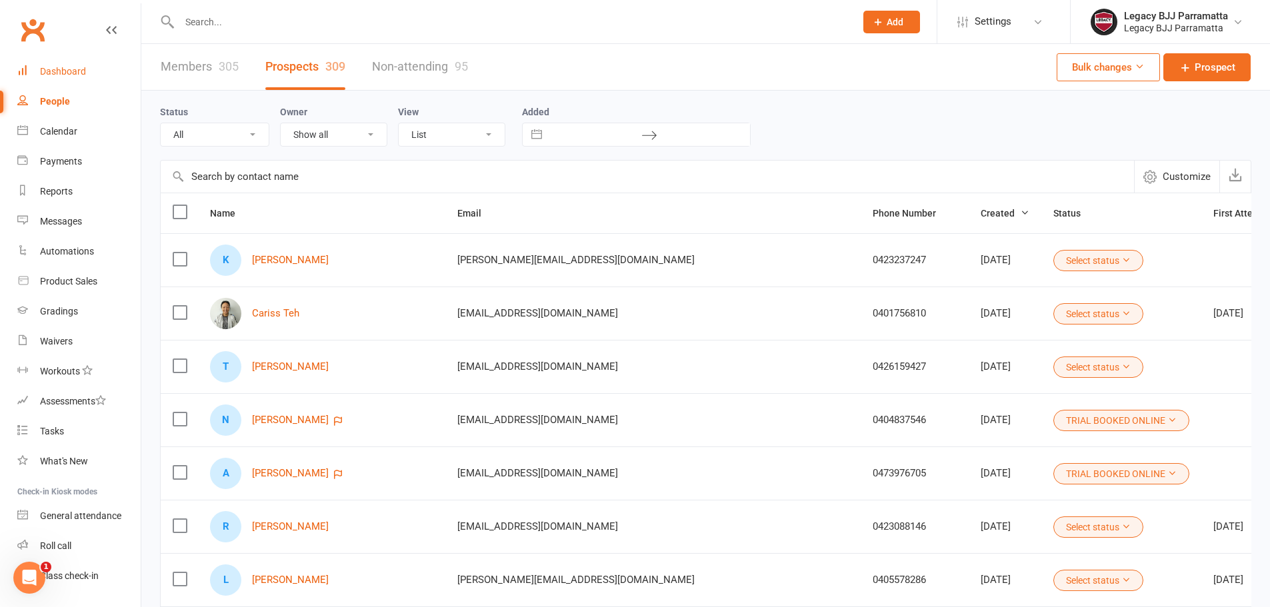
click at [112, 61] on link "Dashboard" at bounding box center [78, 72] width 123 height 30
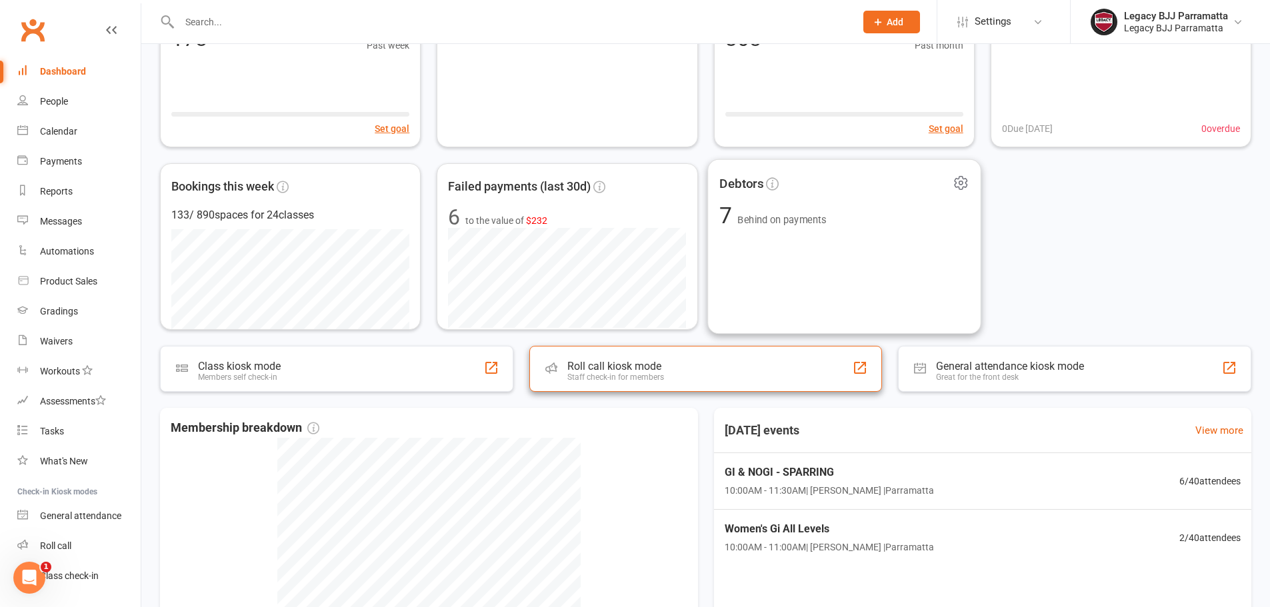
scroll to position [133, 0]
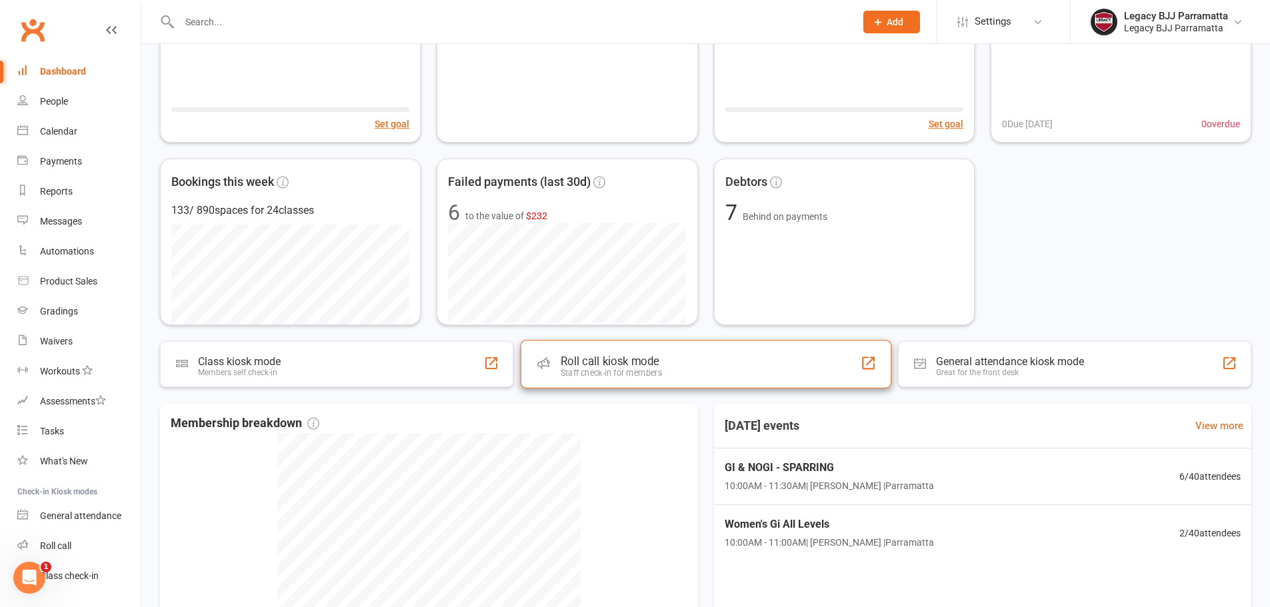
click at [751, 374] on div "Roll call kiosk mode Staff check-in for members" at bounding box center [705, 364] width 371 height 48
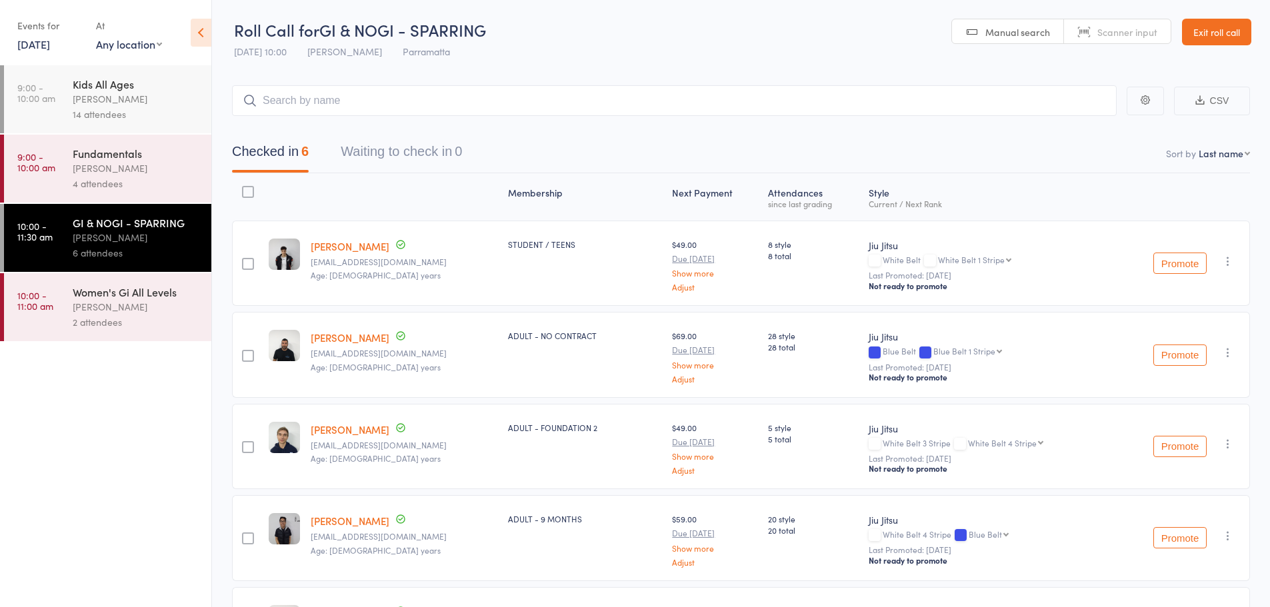
click at [603, 102] on input "search" at bounding box center [674, 100] width 885 height 31
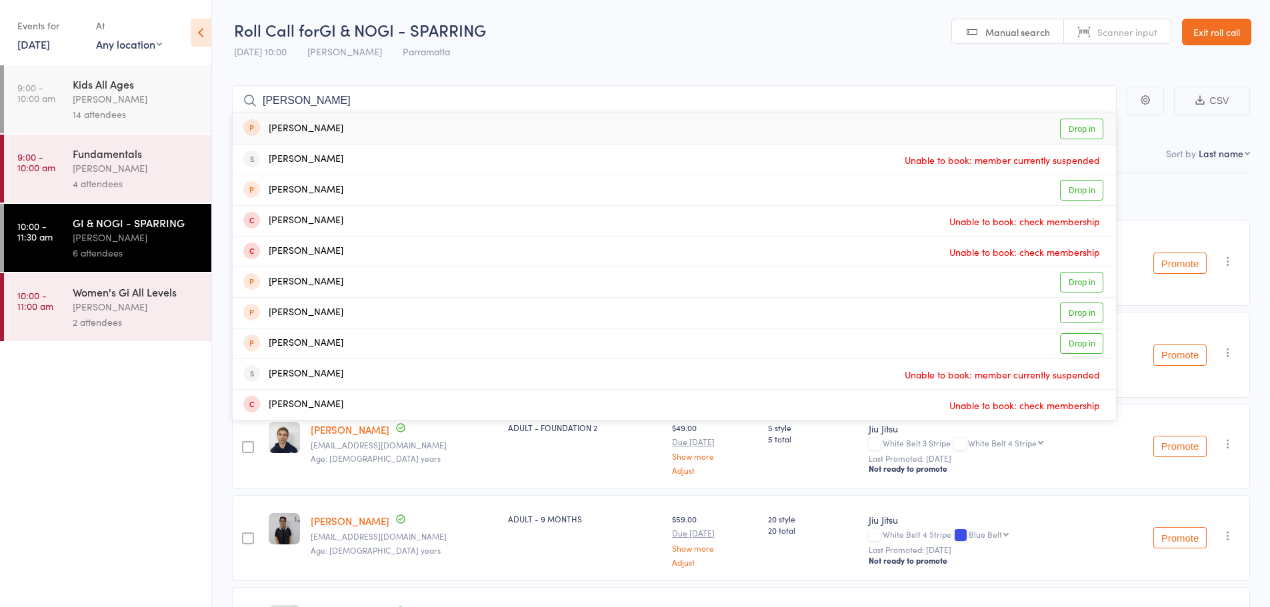
type input "[PERSON_NAME]"
click at [1075, 138] on link "Drop in" at bounding box center [1081, 129] width 43 height 21
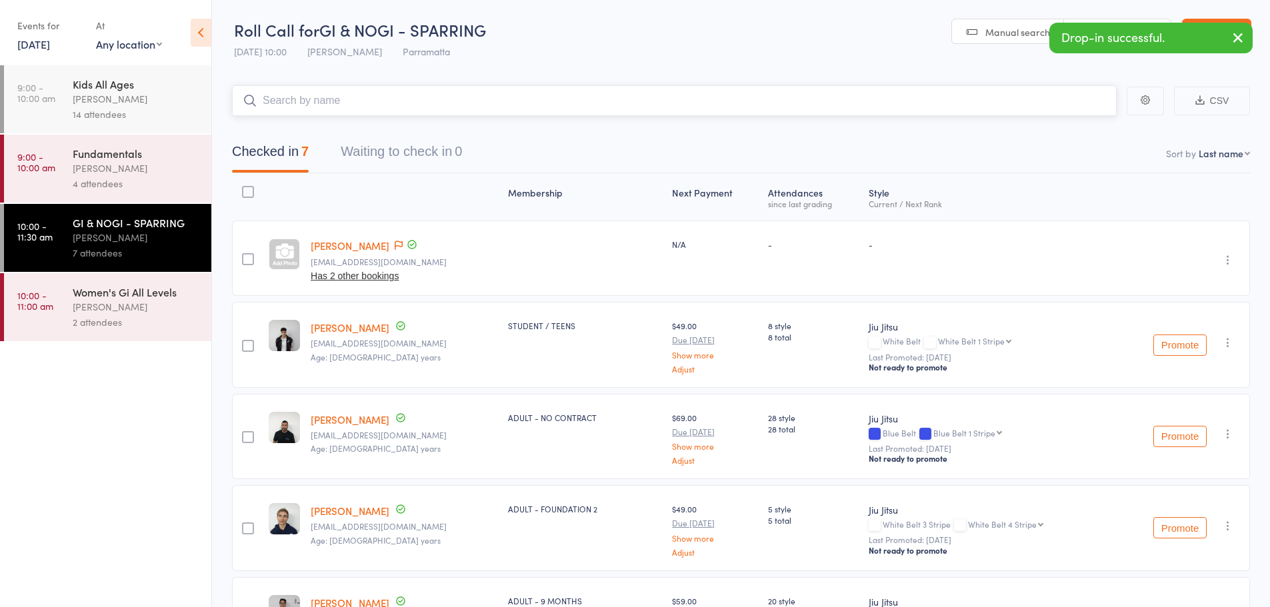
click at [780, 111] on input "search" at bounding box center [674, 100] width 885 height 31
click at [205, 35] on icon at bounding box center [201, 33] width 21 height 28
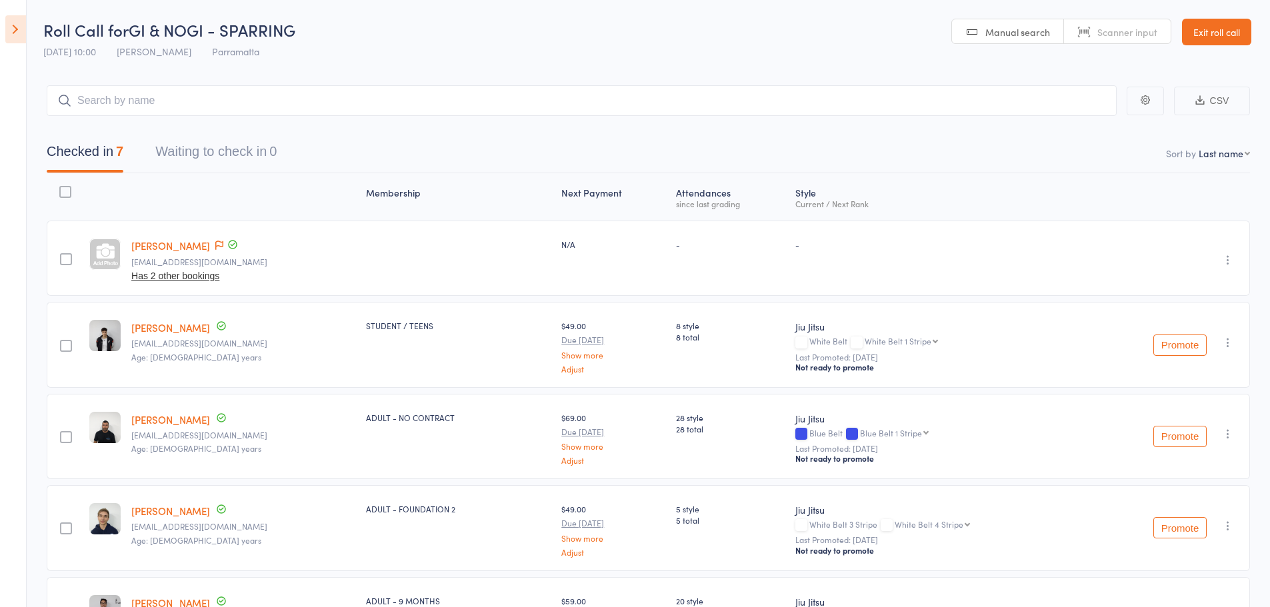
click at [22, 26] on icon at bounding box center [15, 29] width 21 height 28
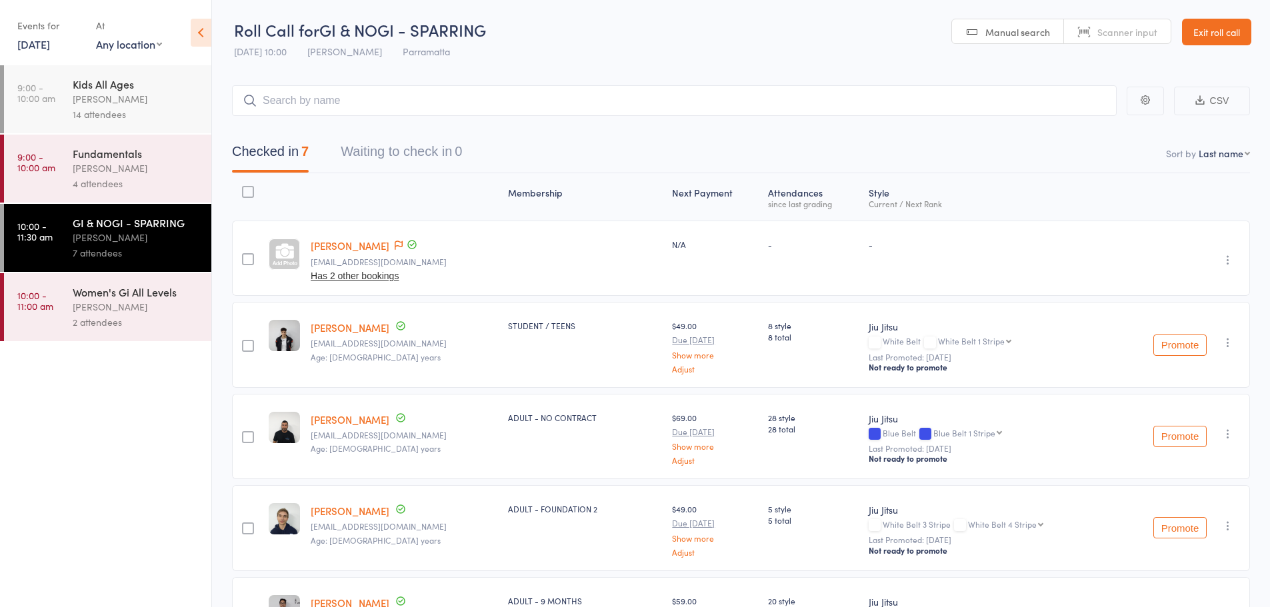
click at [1220, 27] on link "Exit roll call" at bounding box center [1216, 32] width 69 height 27
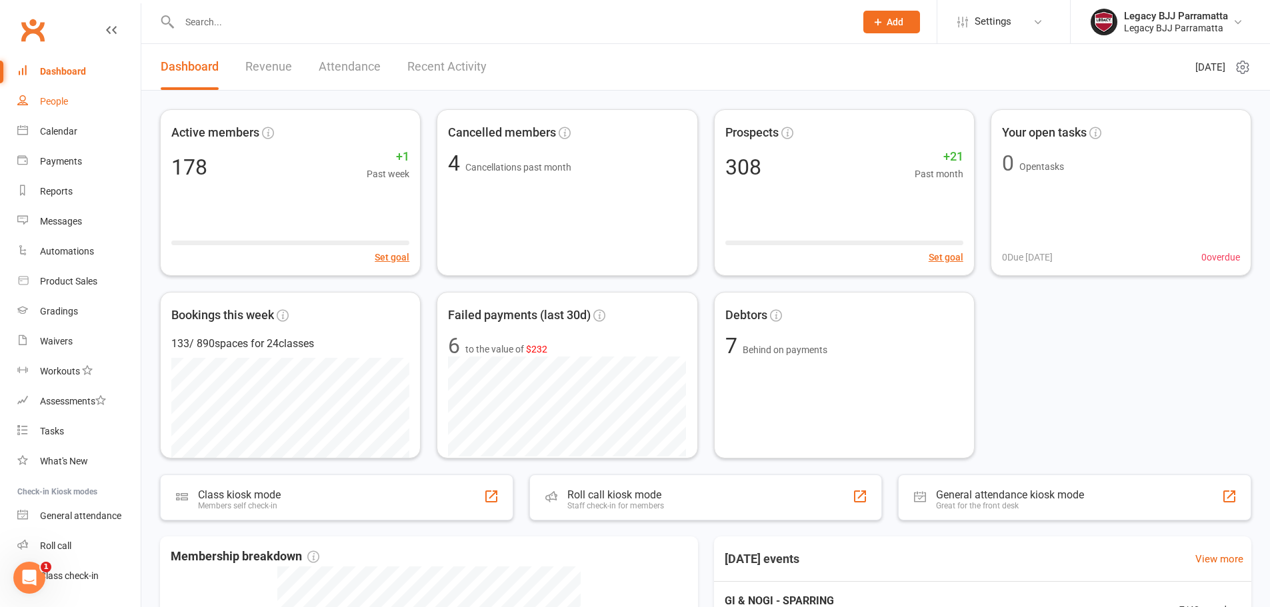
click at [53, 103] on div "People" at bounding box center [54, 101] width 28 height 11
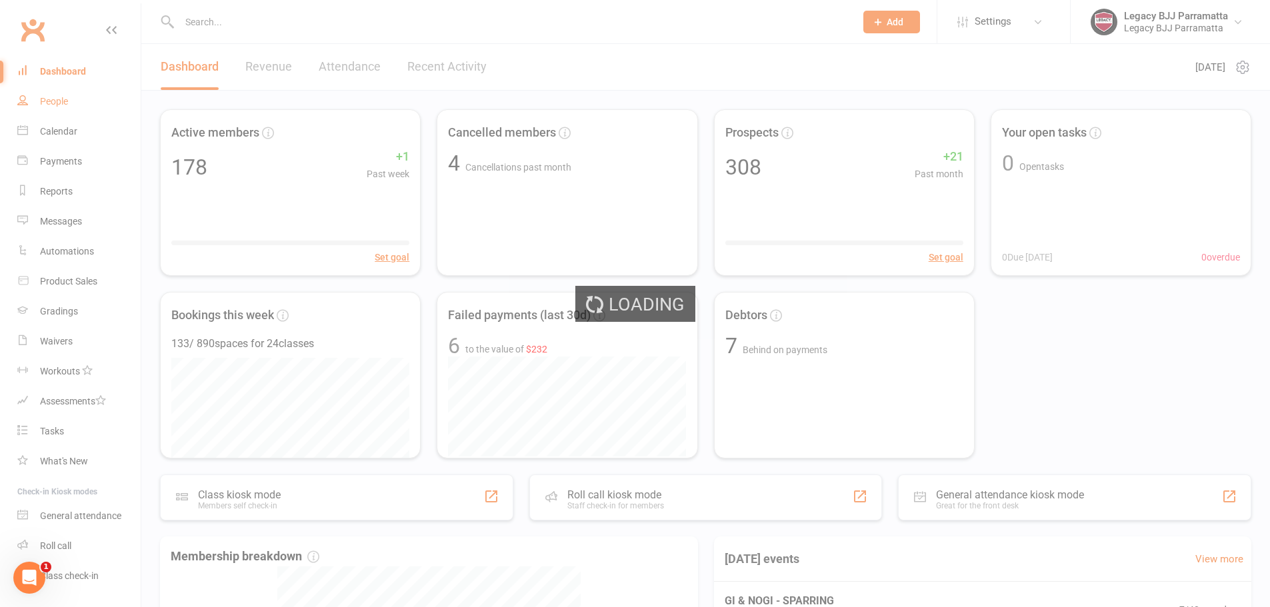
select select "100"
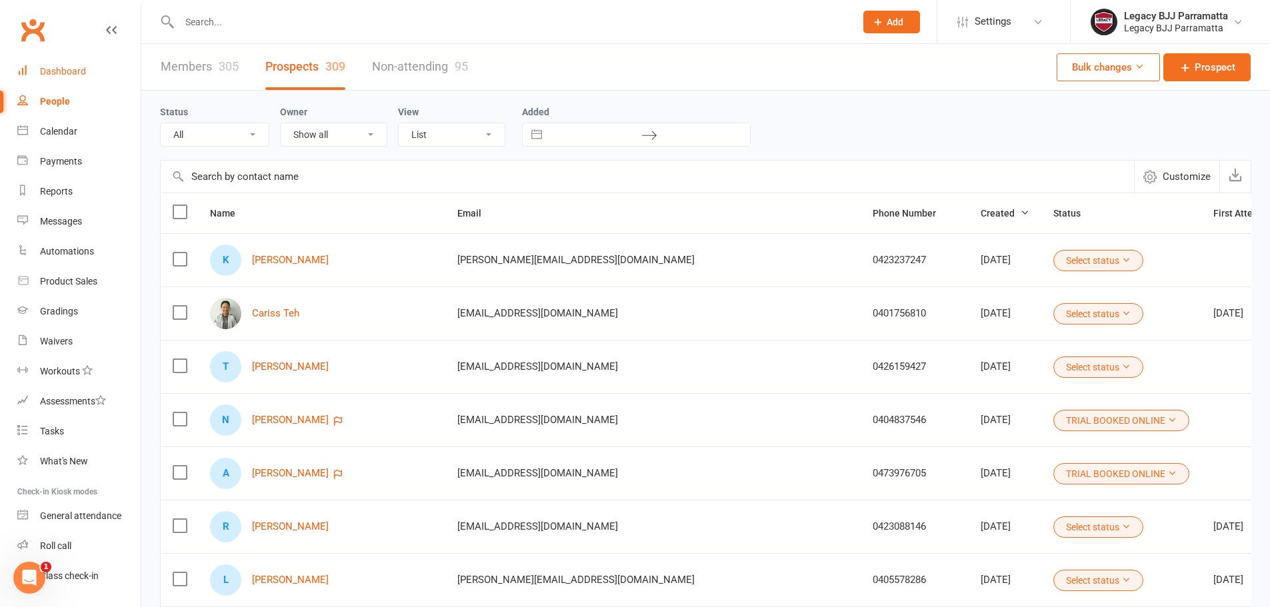
click at [106, 71] on link "Dashboard" at bounding box center [78, 72] width 123 height 30
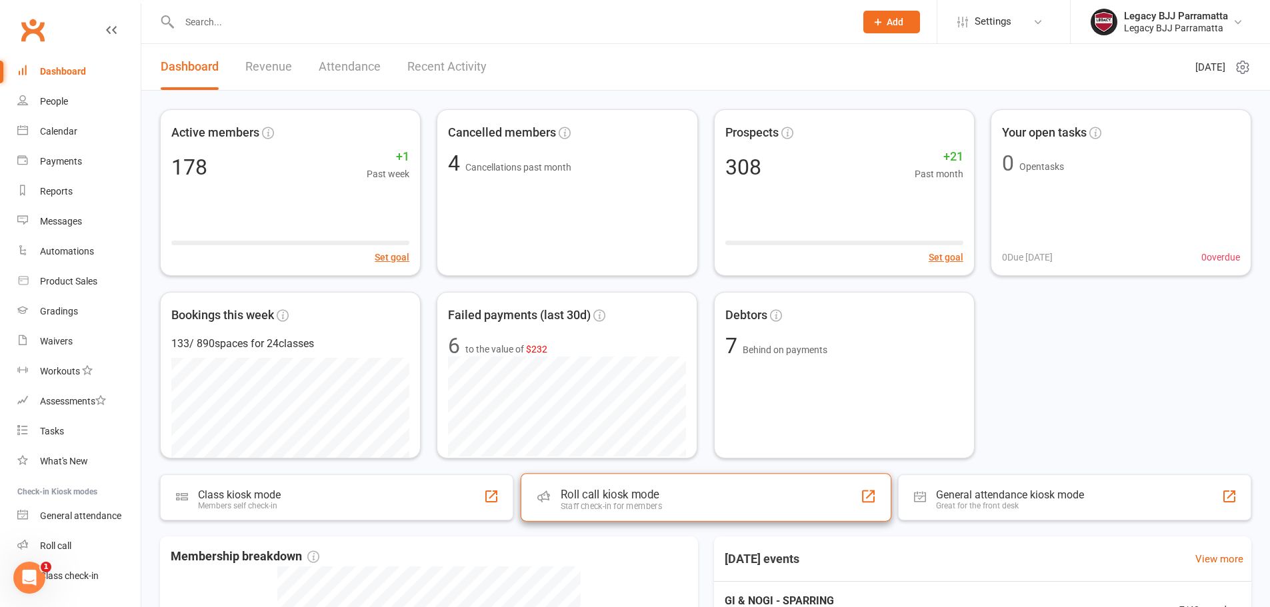
click at [593, 496] on div "Roll call kiosk mode" at bounding box center [610, 494] width 101 height 13
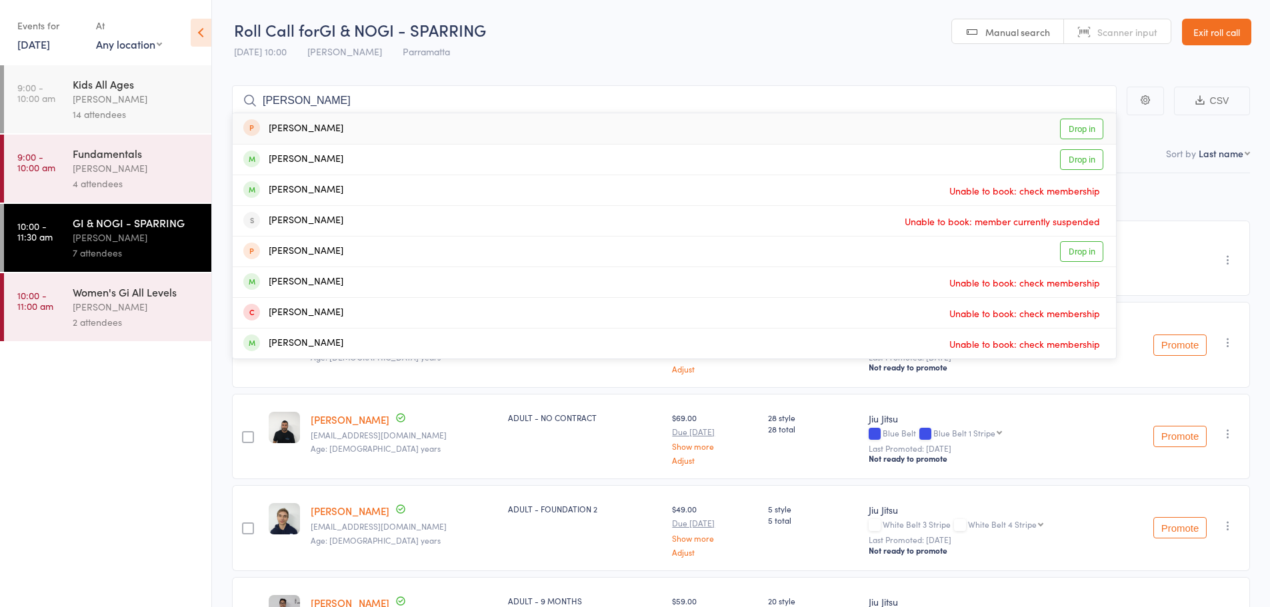
click at [1186, 171] on nav "Checked in 7 Waiting to check in 0" at bounding box center [741, 154] width 1050 height 35
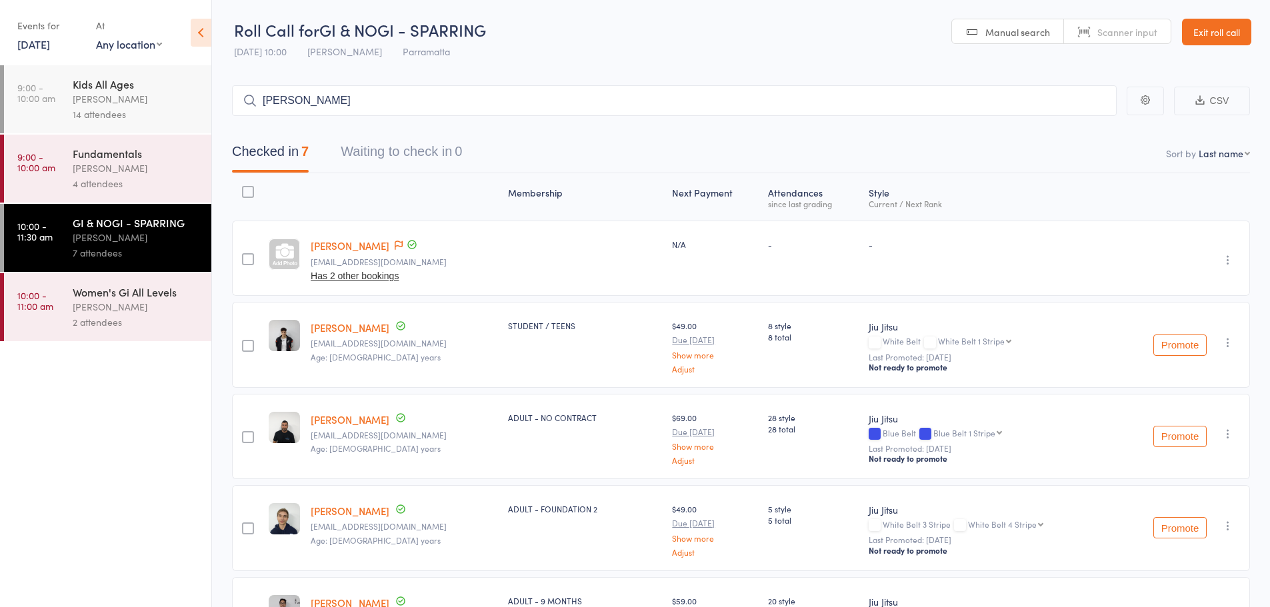
click at [1227, 259] on icon "button" at bounding box center [1228, 259] width 13 height 13
click at [1218, 289] on li "Undo check-in" at bounding box center [1181, 286] width 110 height 17
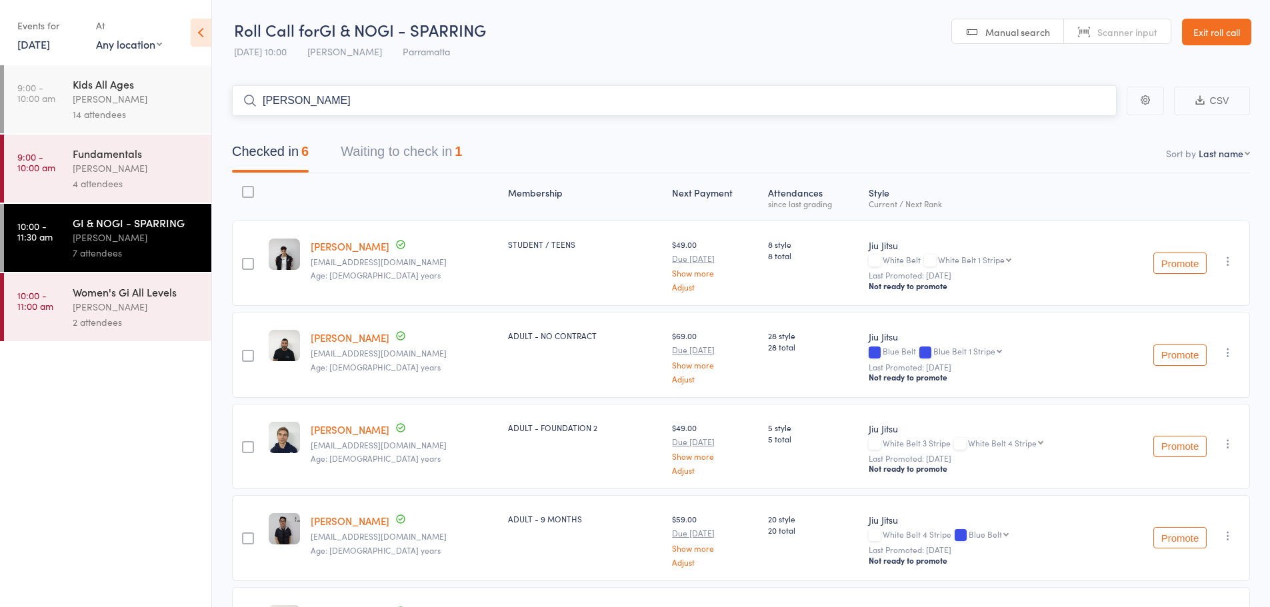
drag, startPoint x: 423, startPoint y: 94, endPoint x: 246, endPoint y: 121, distance: 179.4
click at [246, 121] on main "ken CSV Checked in 6 Waiting to check in 1 Sort by Last name First name Last na…" at bounding box center [741, 444] width 1058 height 758
click at [1000, 100] on input "ken" at bounding box center [674, 100] width 885 height 31
type input "ken"
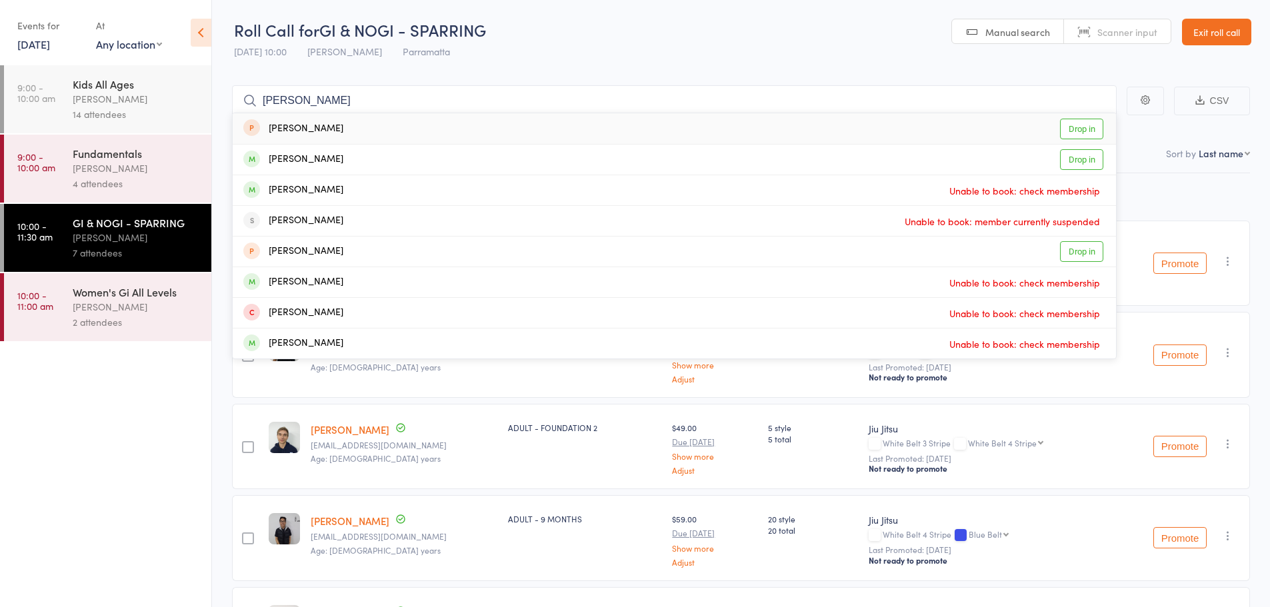
click at [1078, 127] on link "Drop in" at bounding box center [1081, 129] width 43 height 21
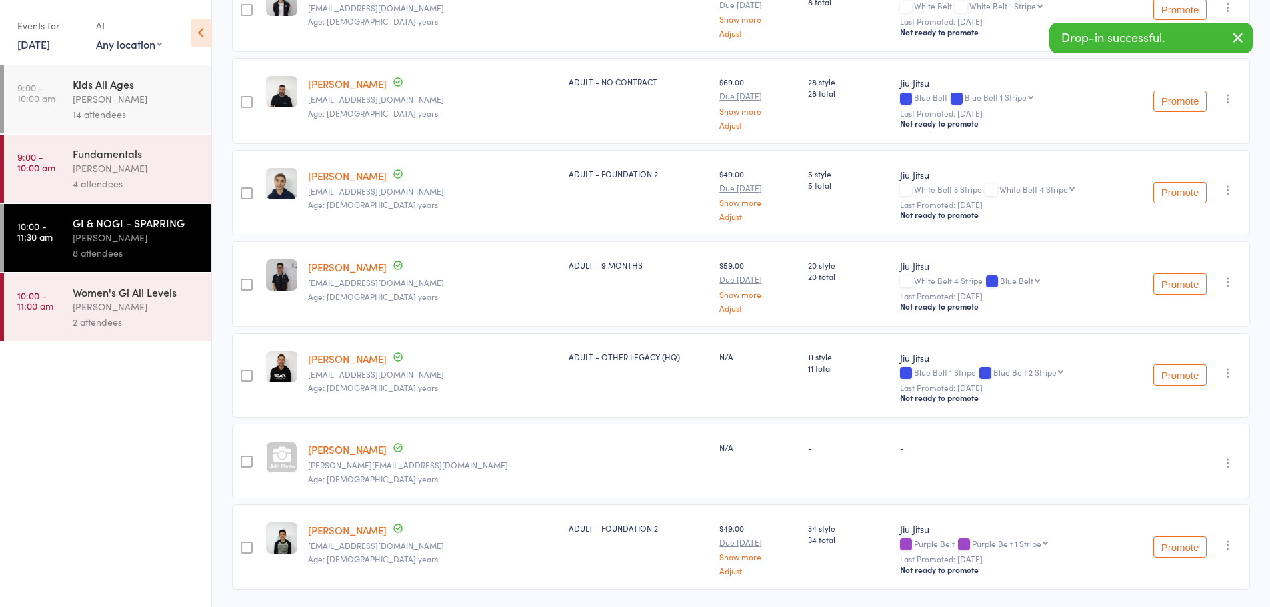
scroll to position [267, 0]
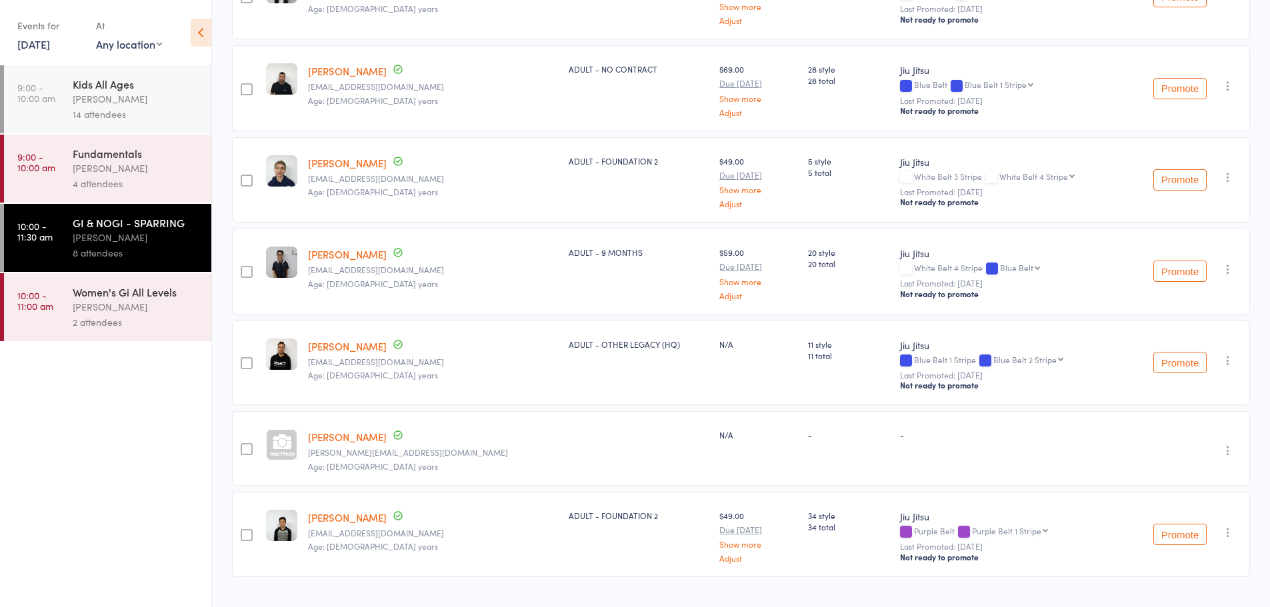
click at [1228, 447] on icon "button" at bounding box center [1228, 450] width 13 height 13
click at [1228, 474] on li "Undo check-in" at bounding box center [1181, 477] width 110 height 17
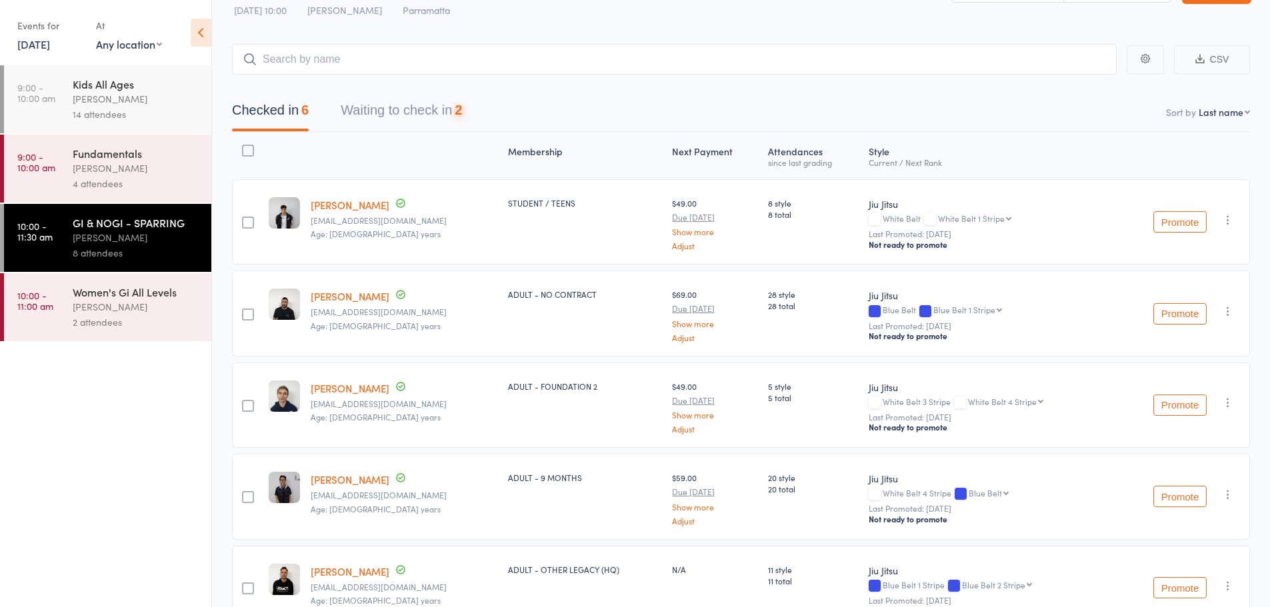
scroll to position [0, 0]
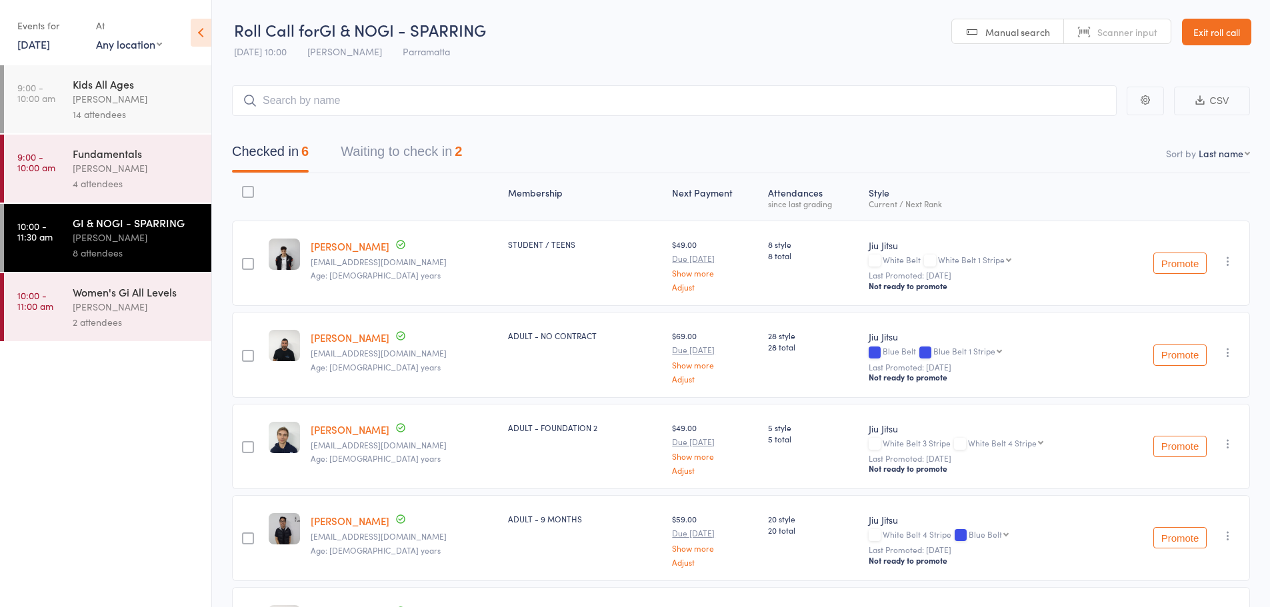
click at [434, 160] on button "Waiting to check in 2" at bounding box center [401, 154] width 121 height 35
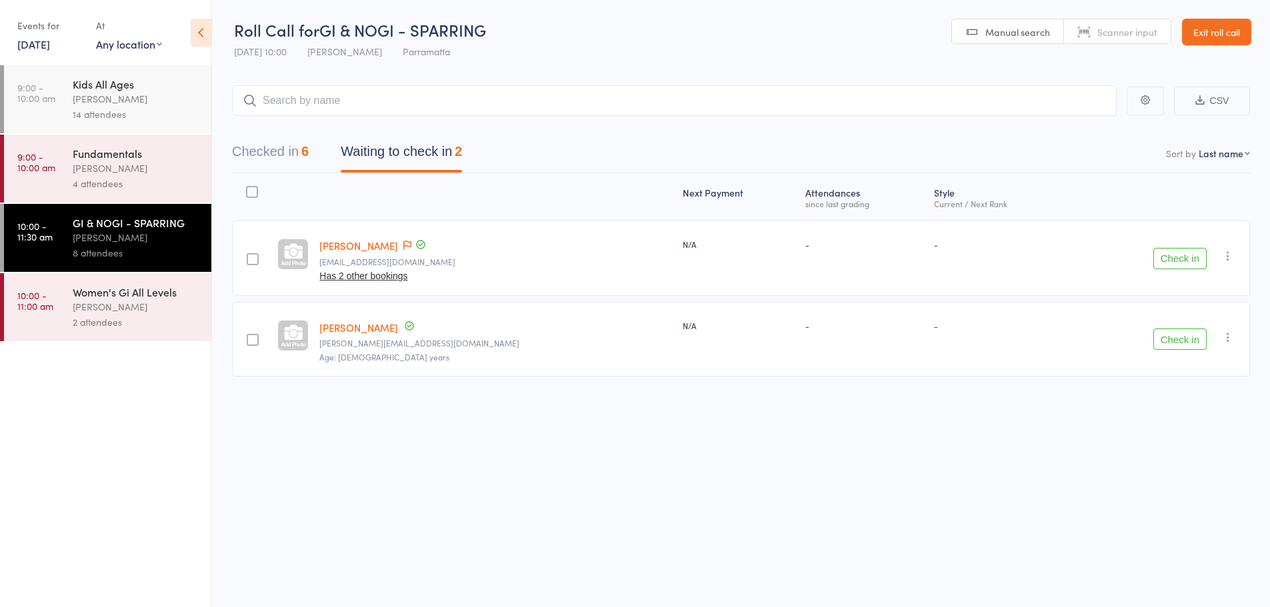
click at [1191, 263] on button "Check in" at bounding box center [1180, 258] width 53 height 21
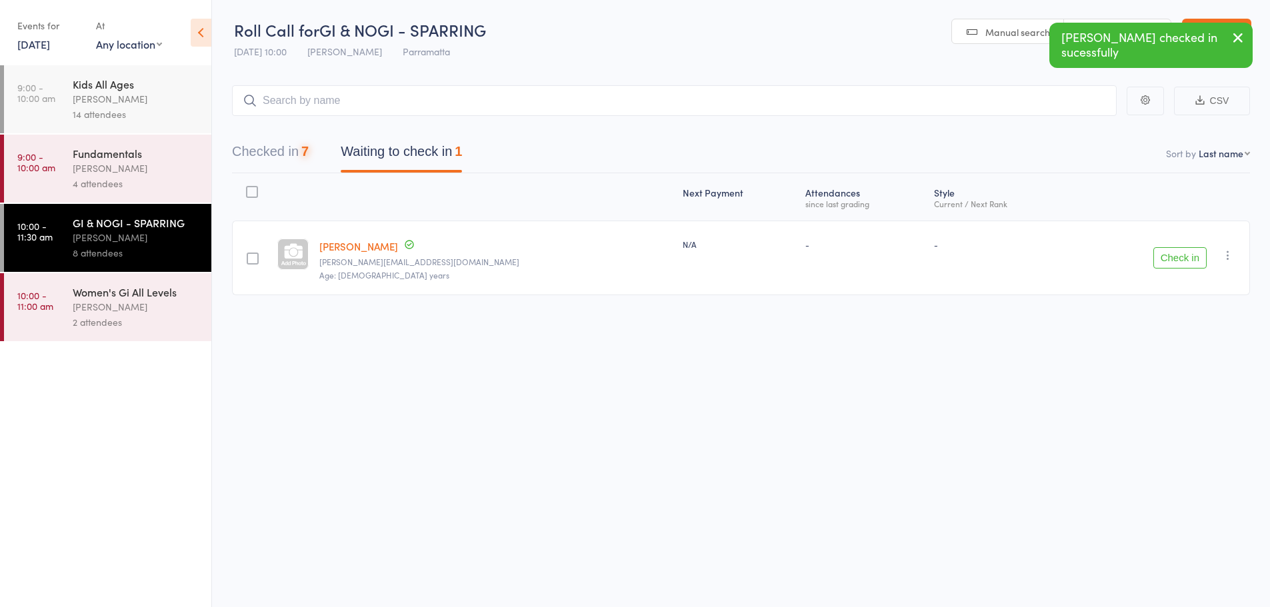
click at [1180, 257] on button "Check in" at bounding box center [1180, 257] width 53 height 21
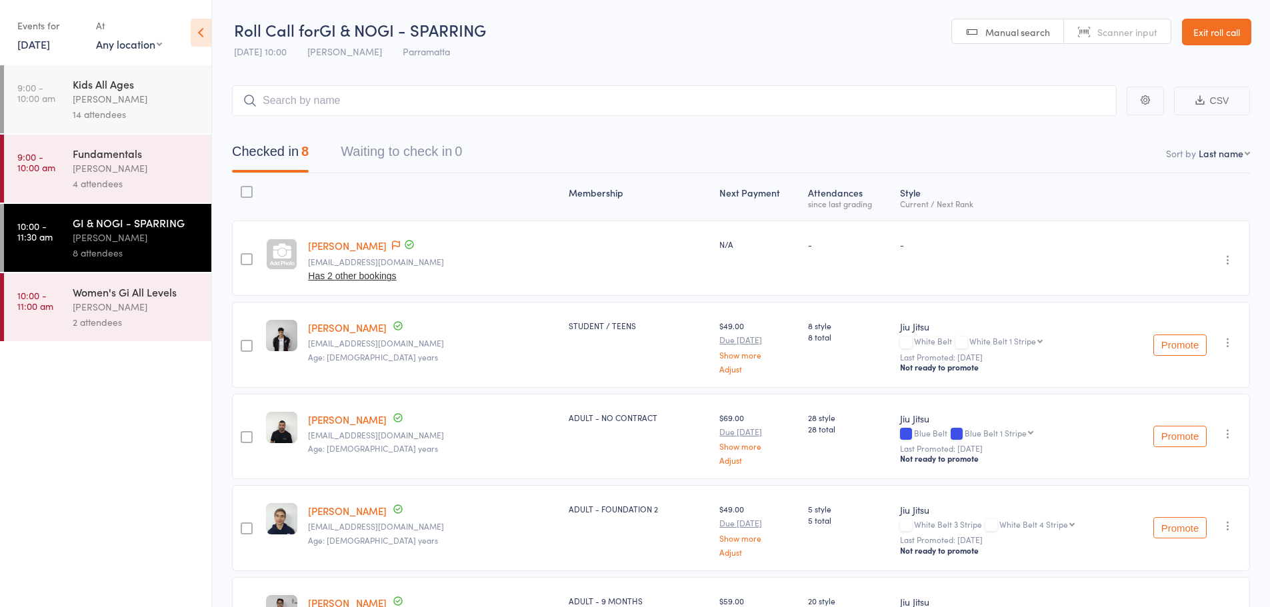
click at [1240, 33] on link "Exit roll call" at bounding box center [1216, 32] width 69 height 27
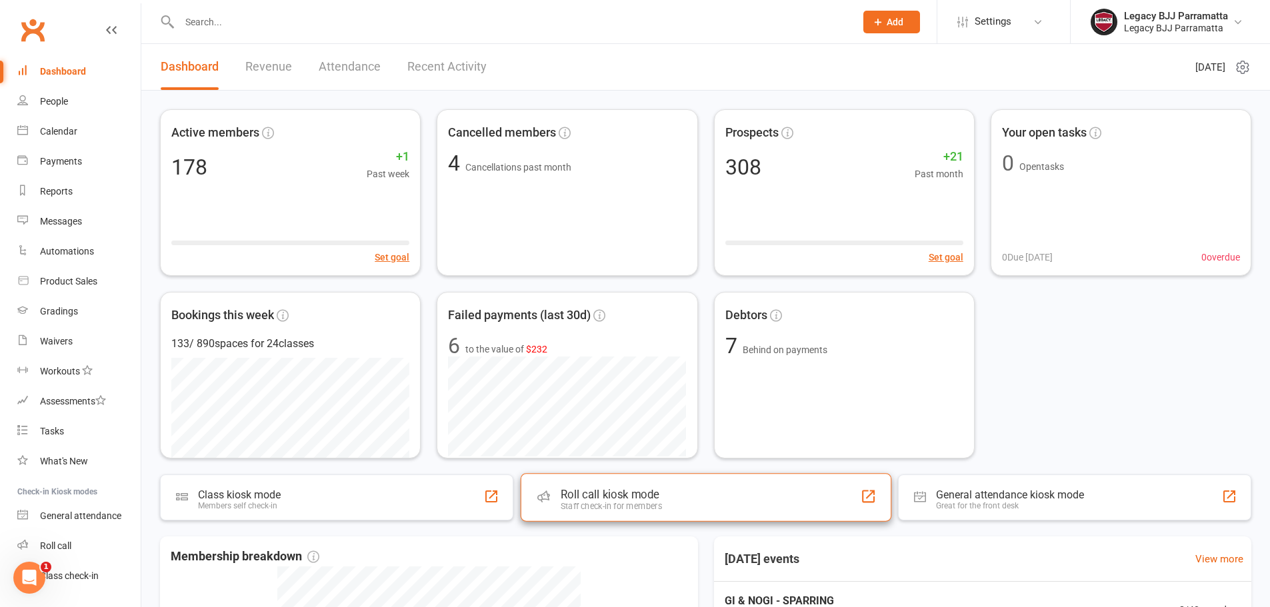
click at [589, 491] on div "Roll call kiosk mode" at bounding box center [610, 494] width 101 height 13
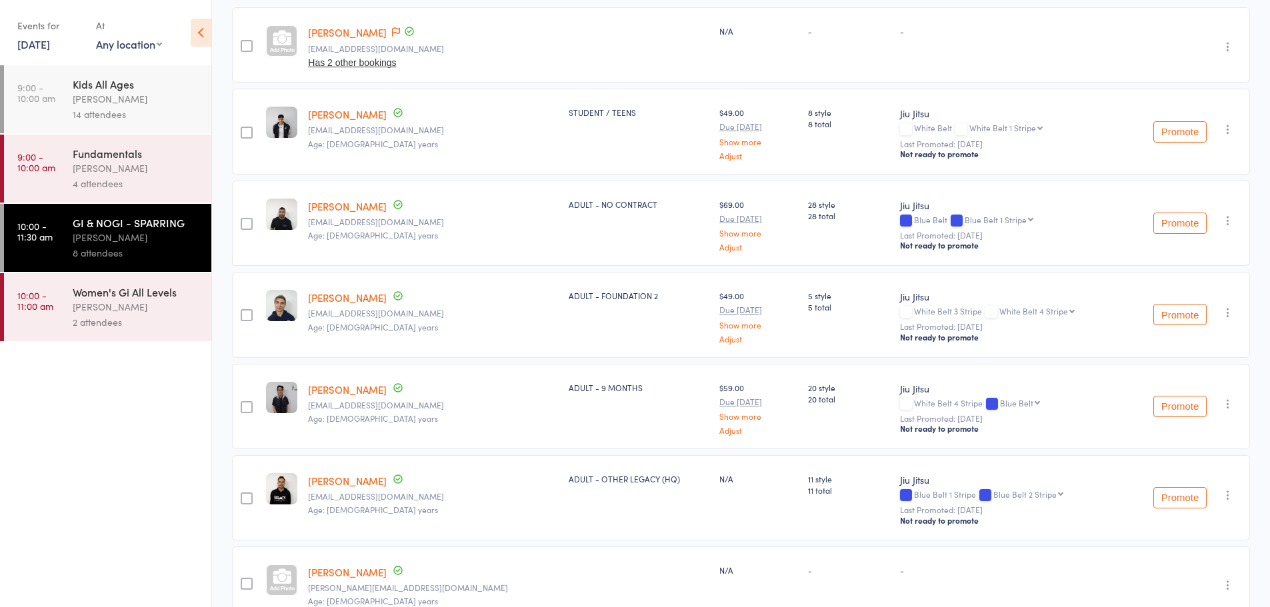
scroll to position [179, 0]
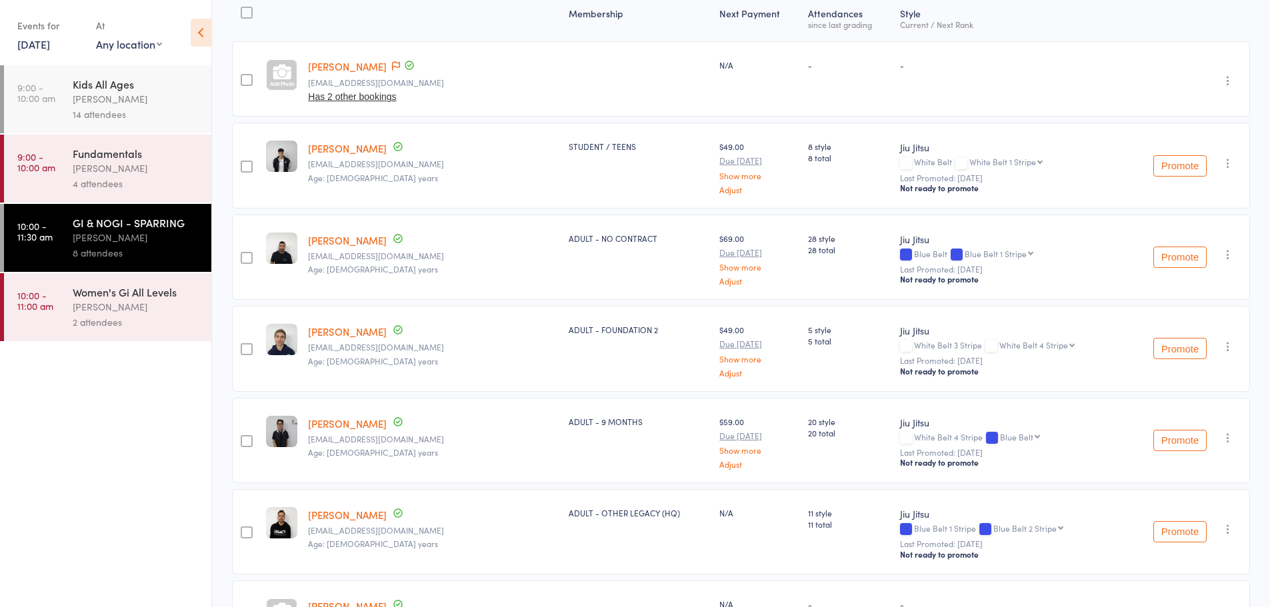
click at [341, 74] on div "[PERSON_NAME] [PERSON_NAME][EMAIL_ADDRESS][DOMAIN_NAME] Has 2 other bookings" at bounding box center [433, 78] width 261 height 75
click at [341, 66] on link "[PERSON_NAME]" at bounding box center [347, 66] width 79 height 14
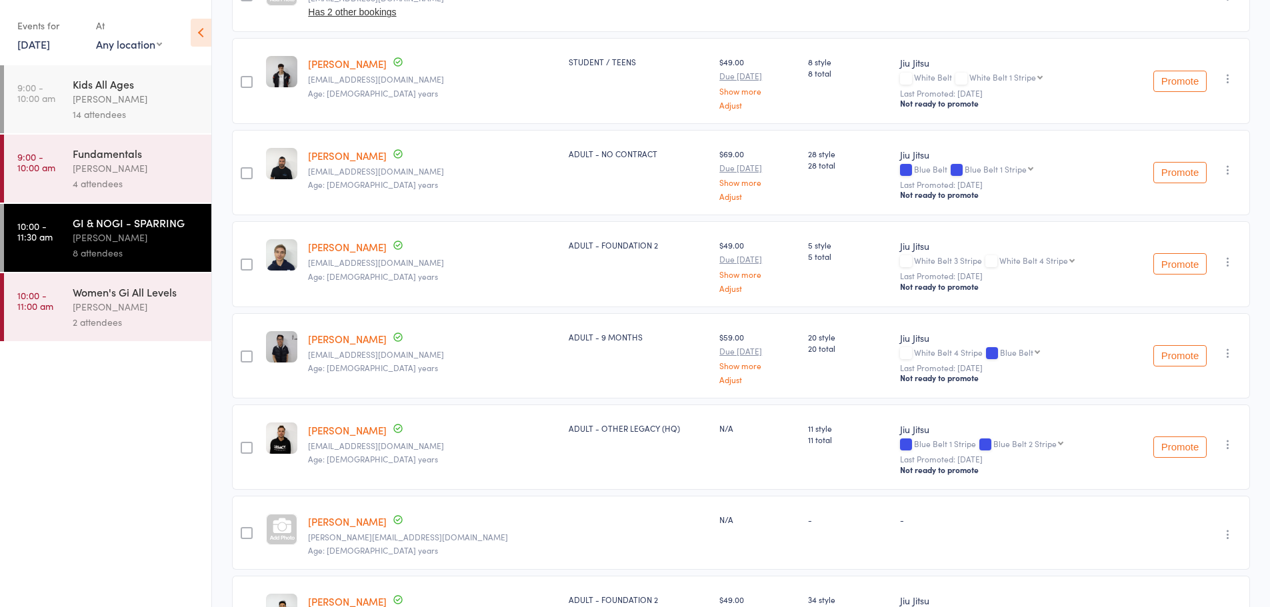
scroll to position [379, 0]
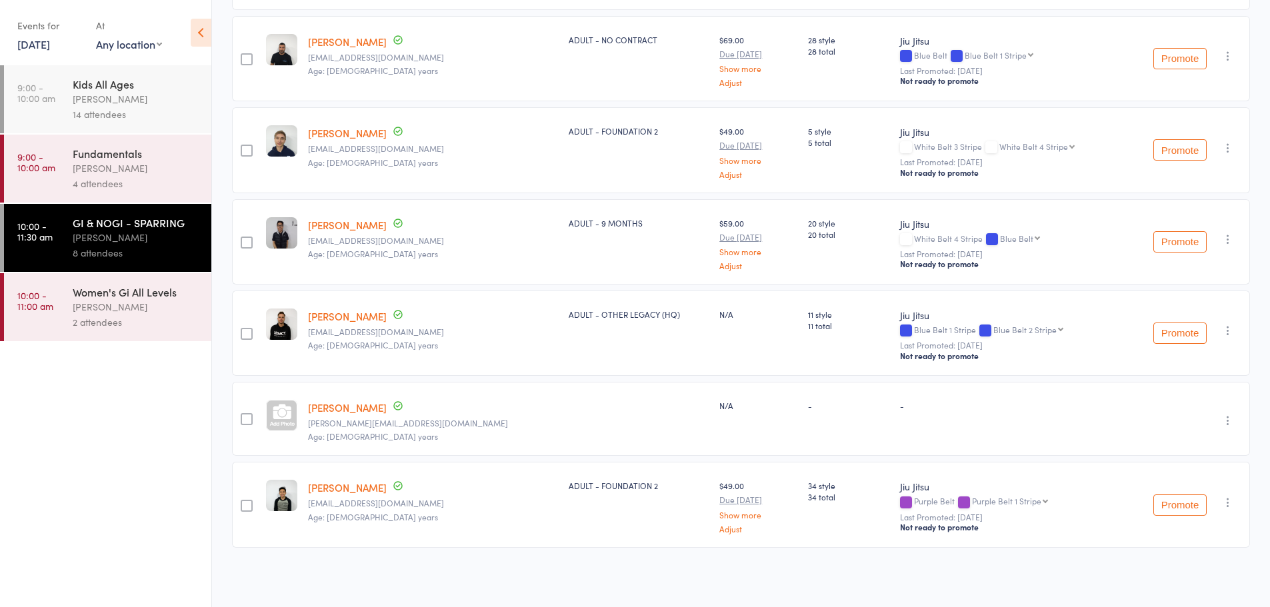
click at [328, 409] on link "[PERSON_NAME]" at bounding box center [347, 408] width 79 height 14
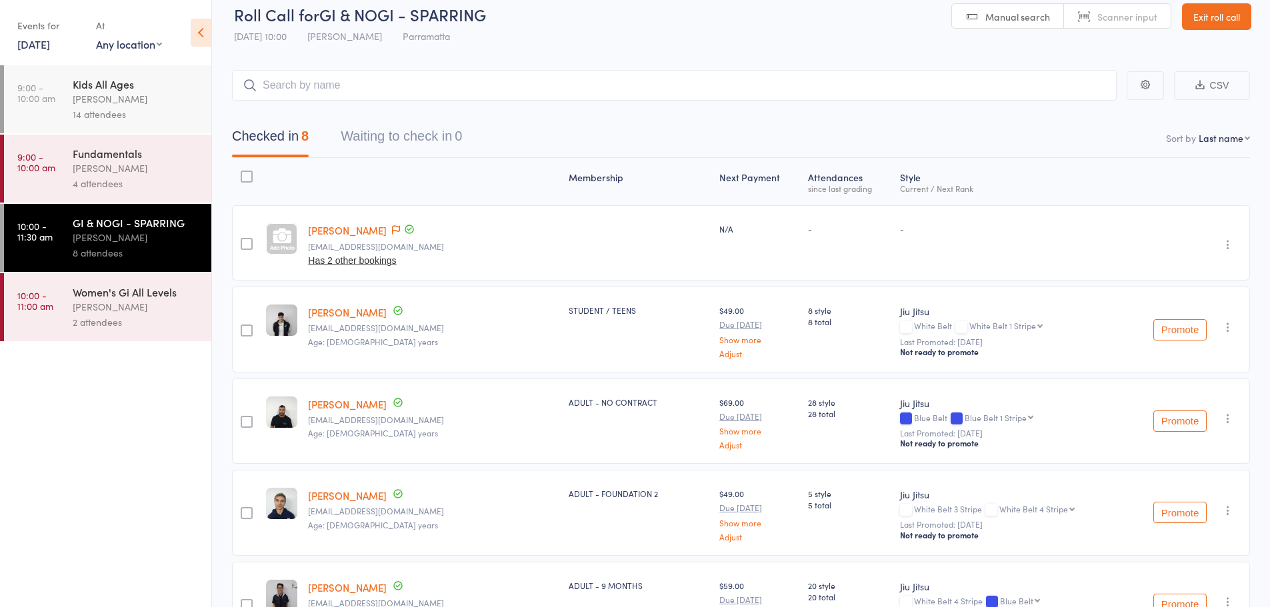
scroll to position [0, 0]
